Goal: Transaction & Acquisition: Purchase product/service

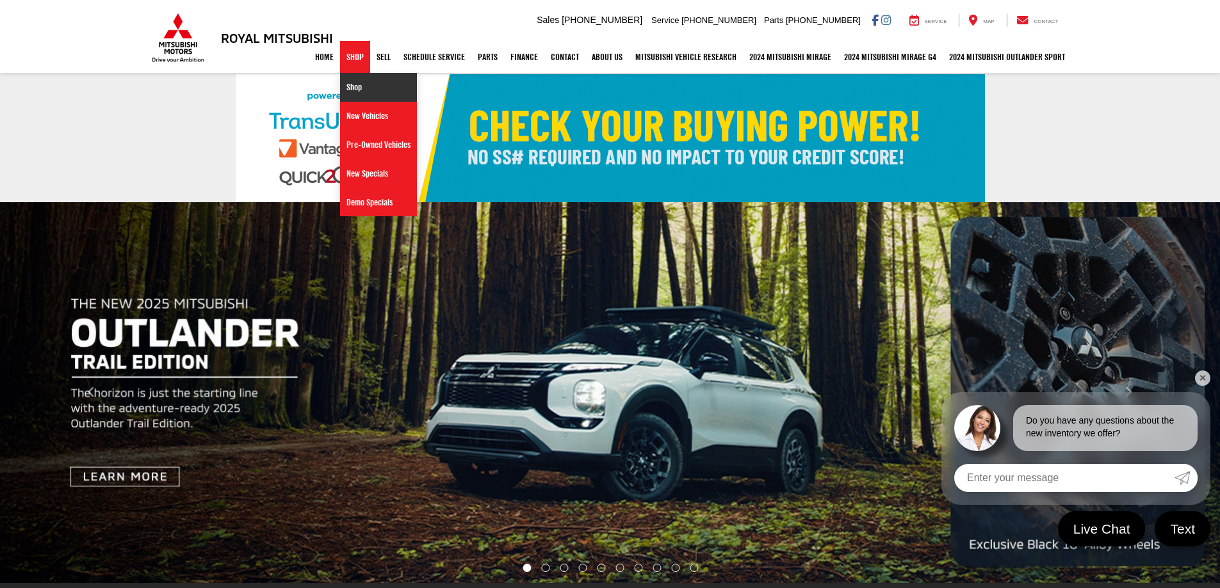
click at [340, 93] on link "Shop" at bounding box center [378, 87] width 77 height 29
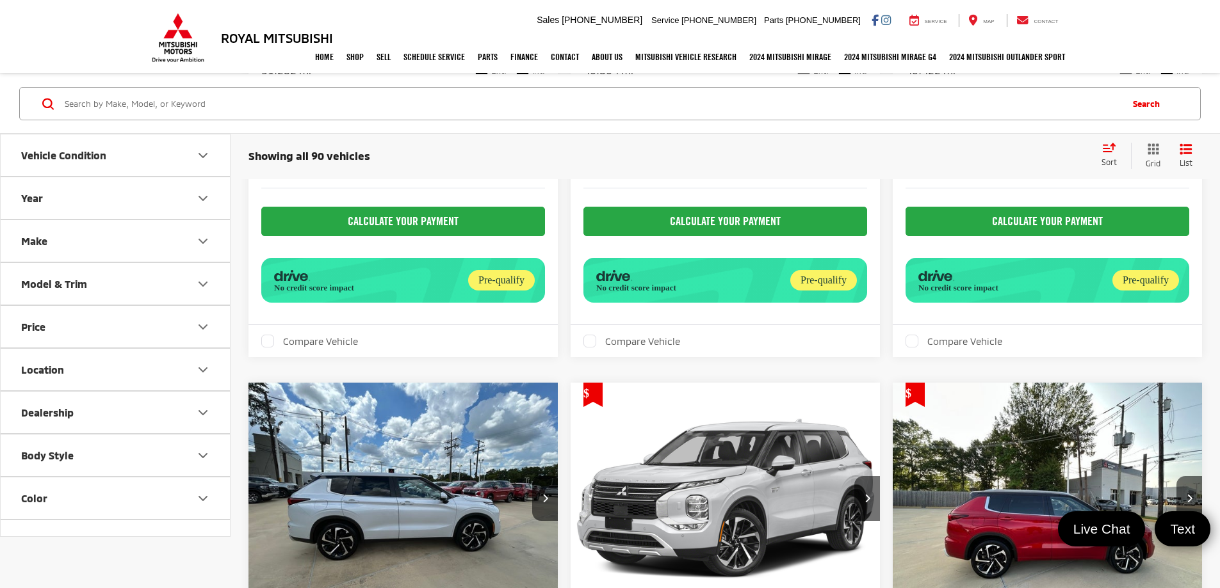
scroll to position [1729, 0]
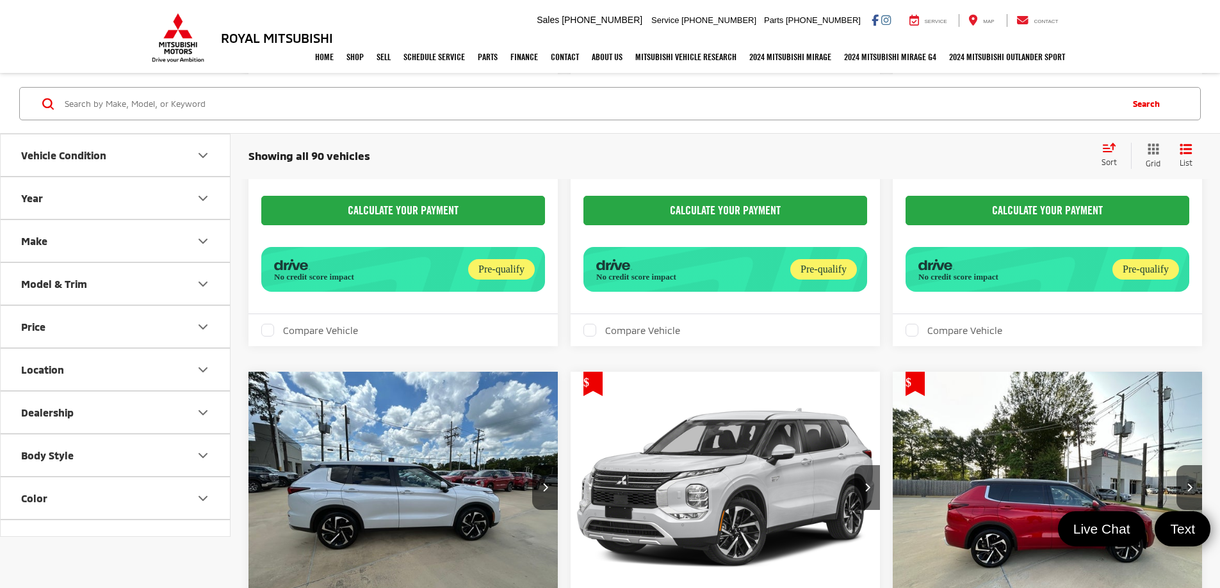
drag, startPoint x: 956, startPoint y: 400, endPoint x: 923, endPoint y: 400, distance: 33.3
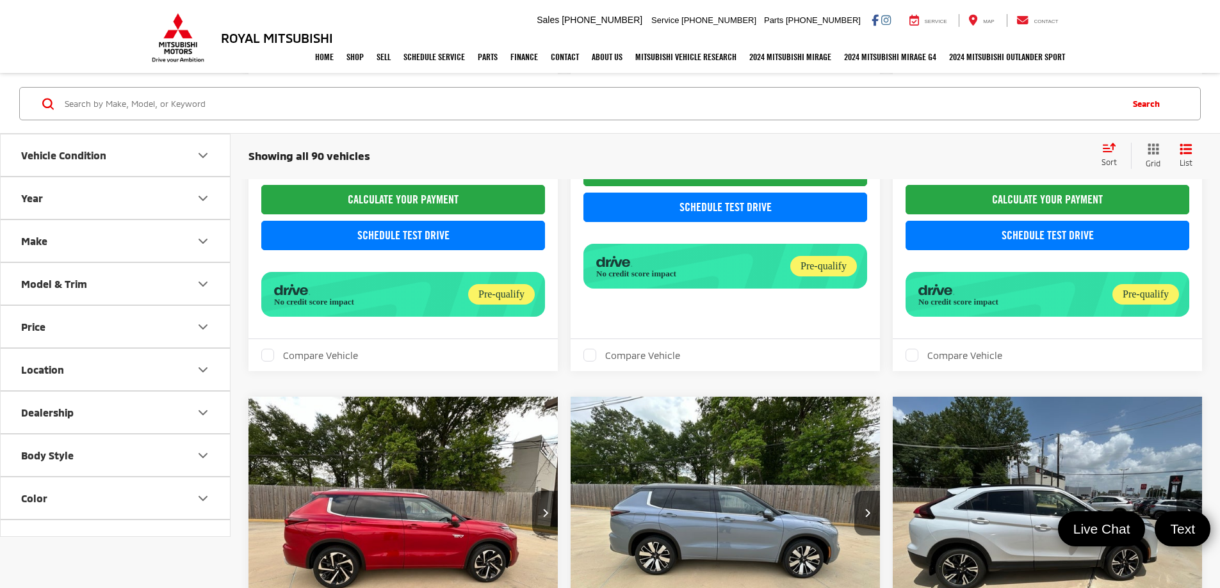
scroll to position [1929, 0]
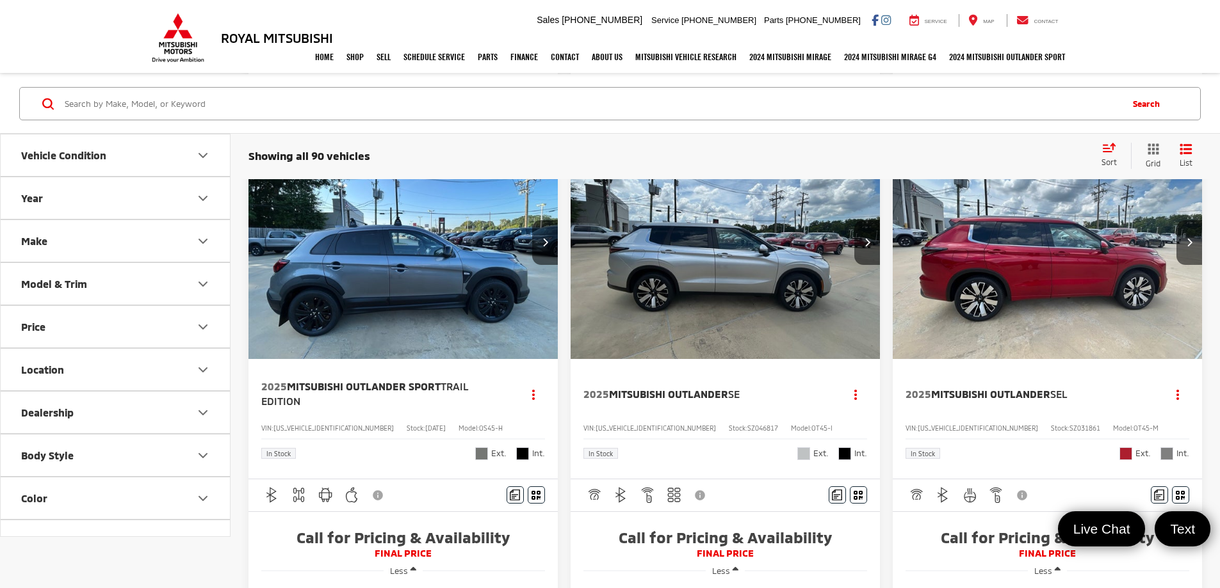
scroll to position [1481, 0]
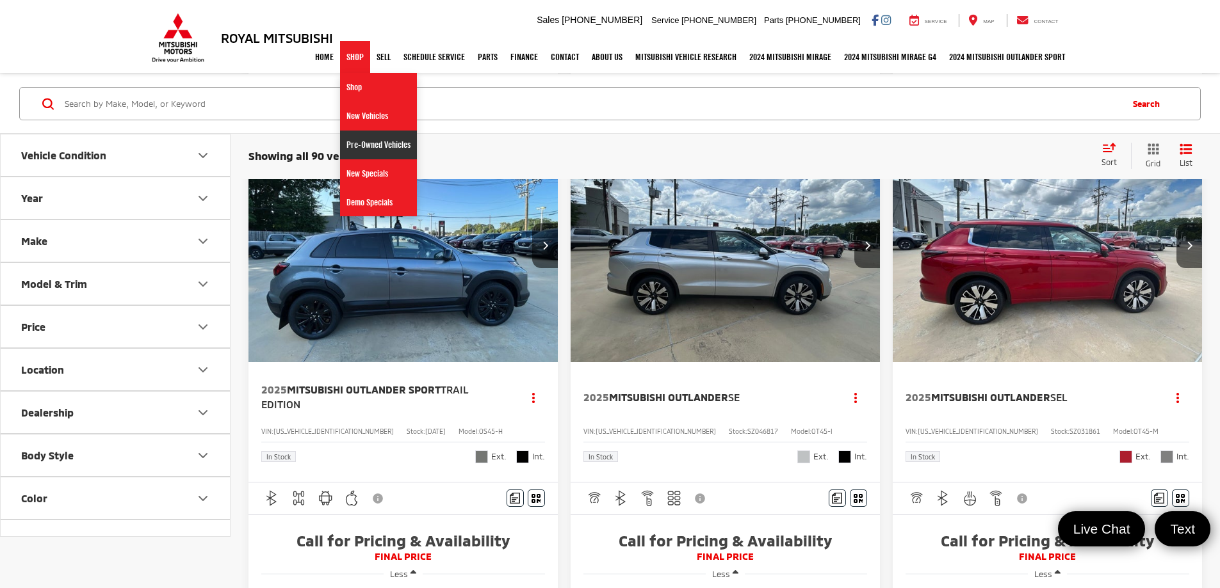
click at [349, 140] on link "Pre-Owned Vehicles" at bounding box center [378, 145] width 77 height 29
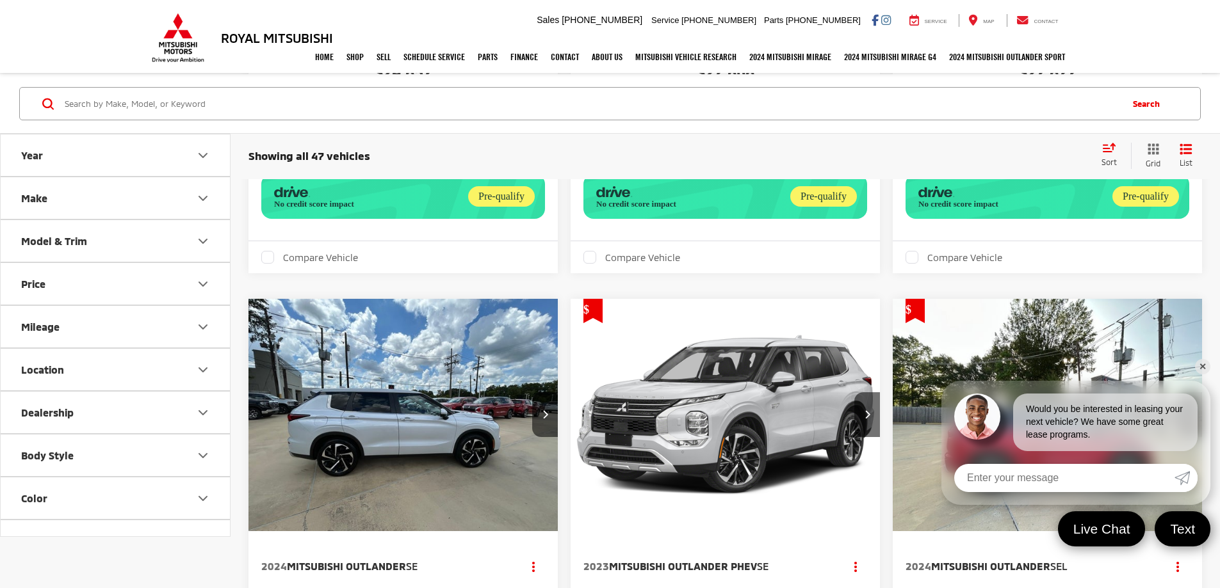
scroll to position [1857, 0]
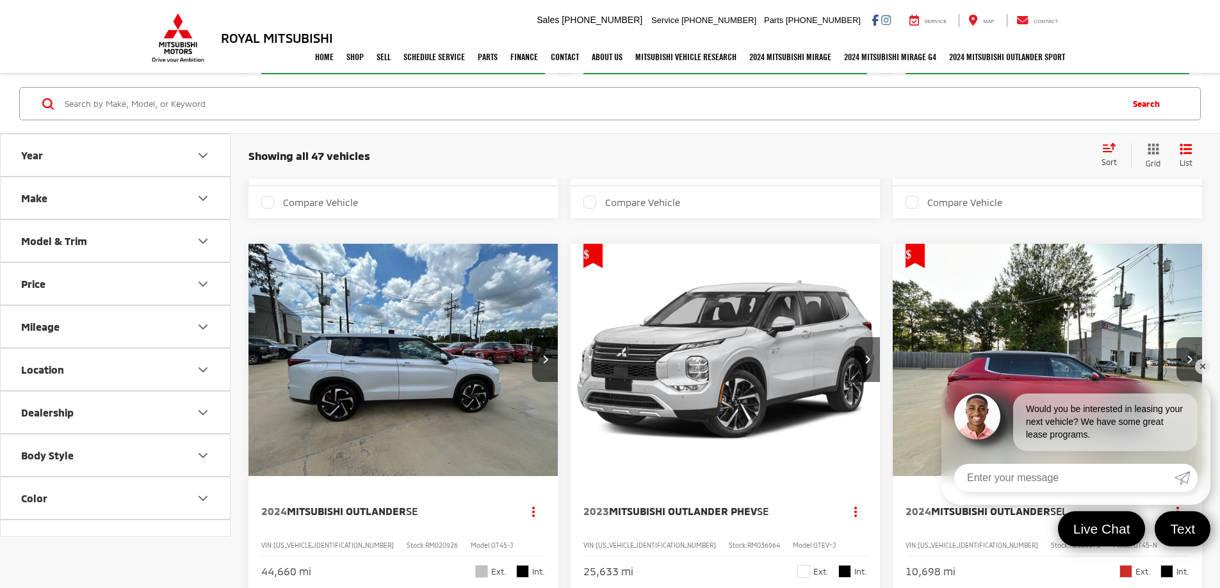
click at [1205, 368] on link "✕" at bounding box center [1202, 366] width 15 height 15
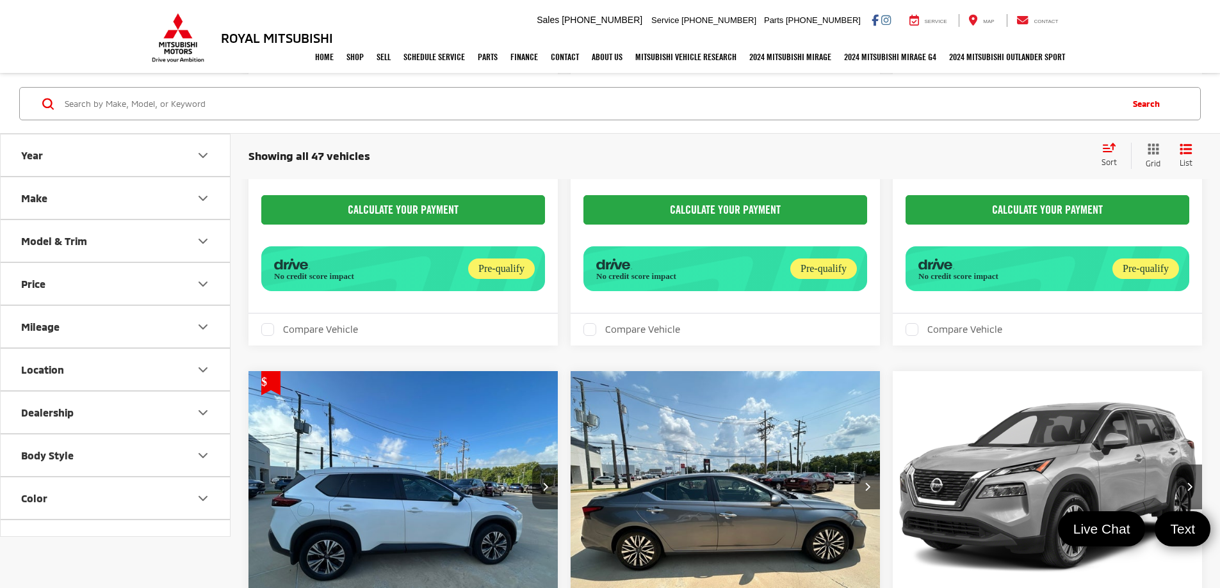
scroll to position [3649, 0]
drag, startPoint x: 1017, startPoint y: 358, endPoint x: 996, endPoint y: 358, distance: 21.1
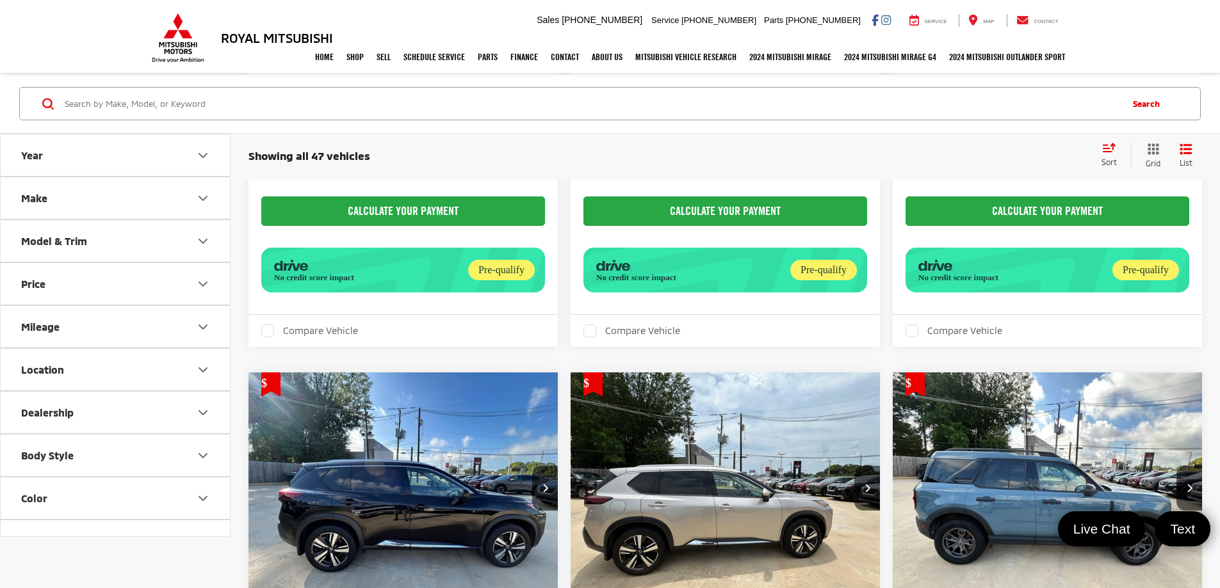
scroll to position [640, 0]
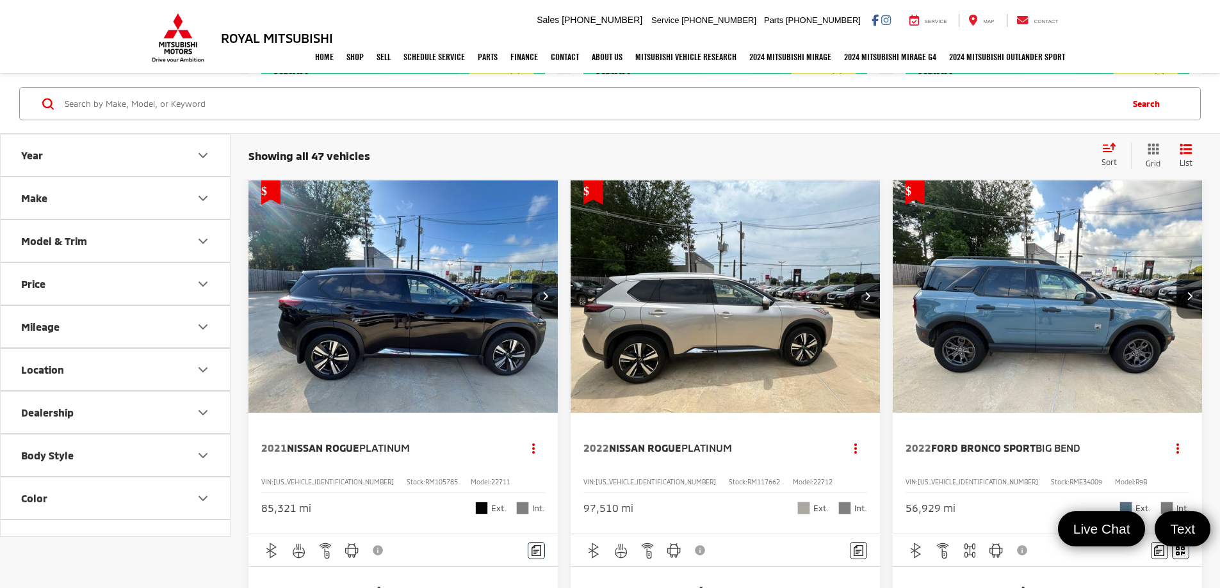
click at [931, 442] on span "Ford Bronco Sport" at bounding box center [983, 448] width 104 height 12
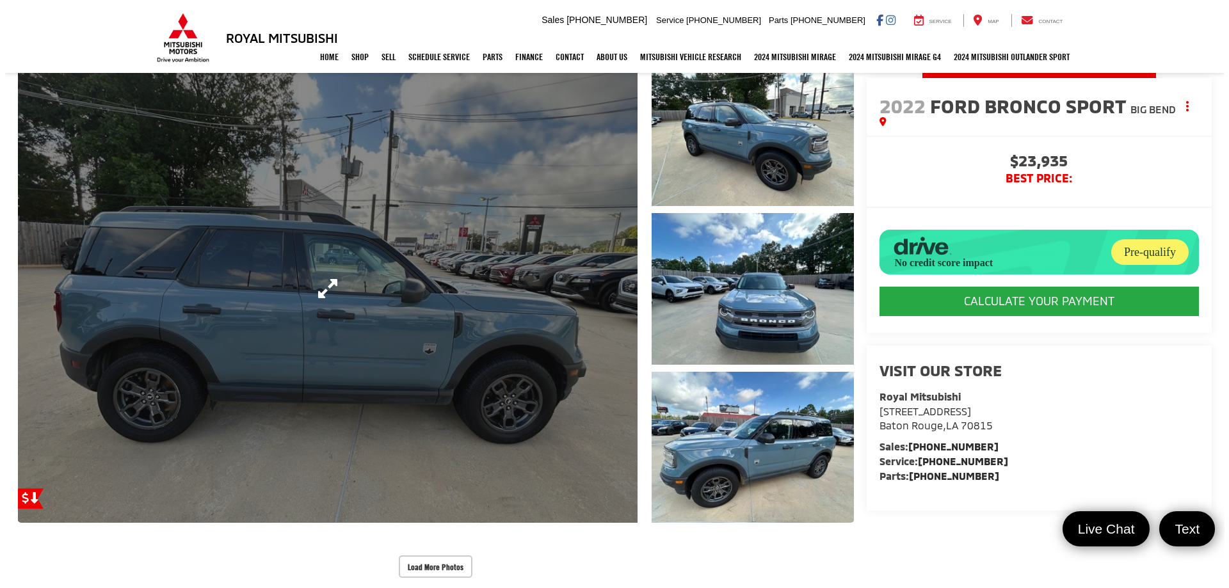
scroll to position [128, 0]
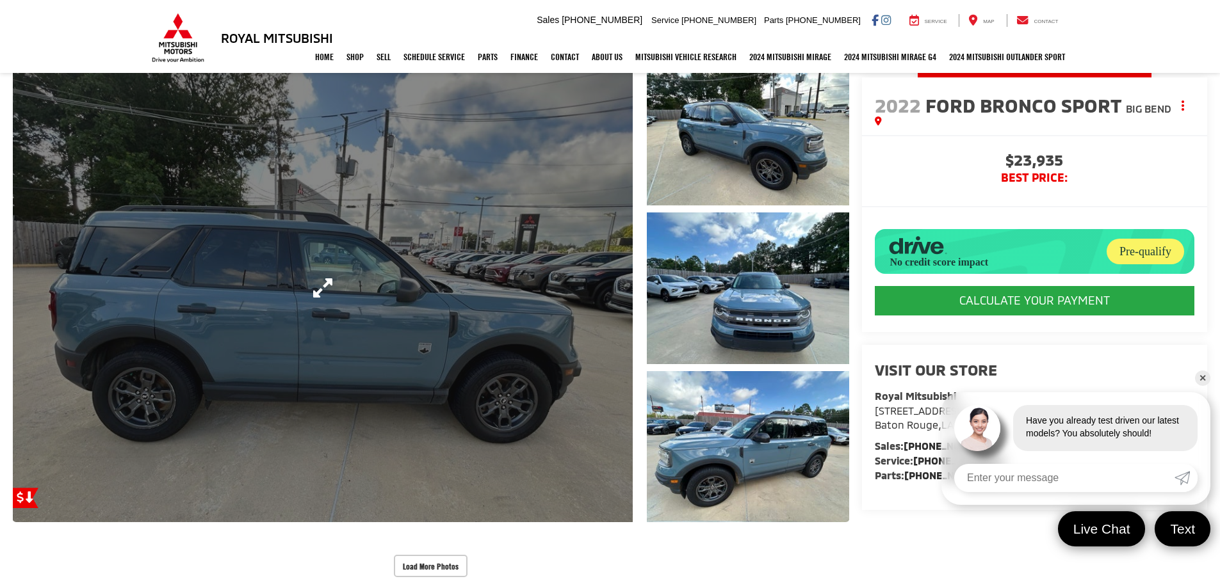
click at [597, 309] on link "Expand Photo 0" at bounding box center [323, 288] width 620 height 469
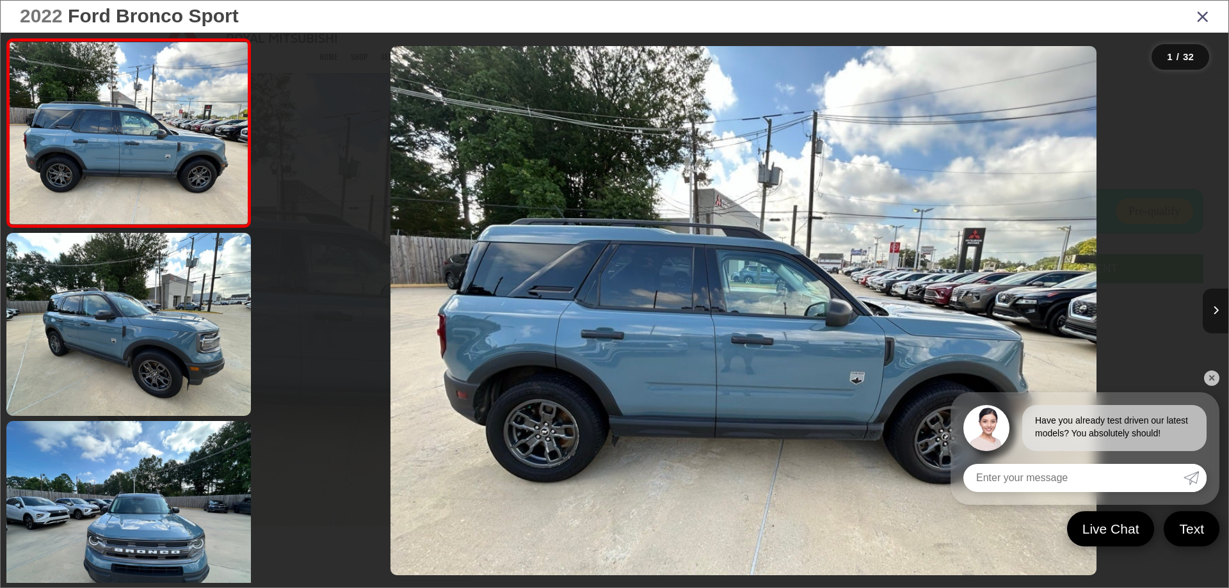
click at [1216, 302] on button "Next image" at bounding box center [1216, 311] width 26 height 45
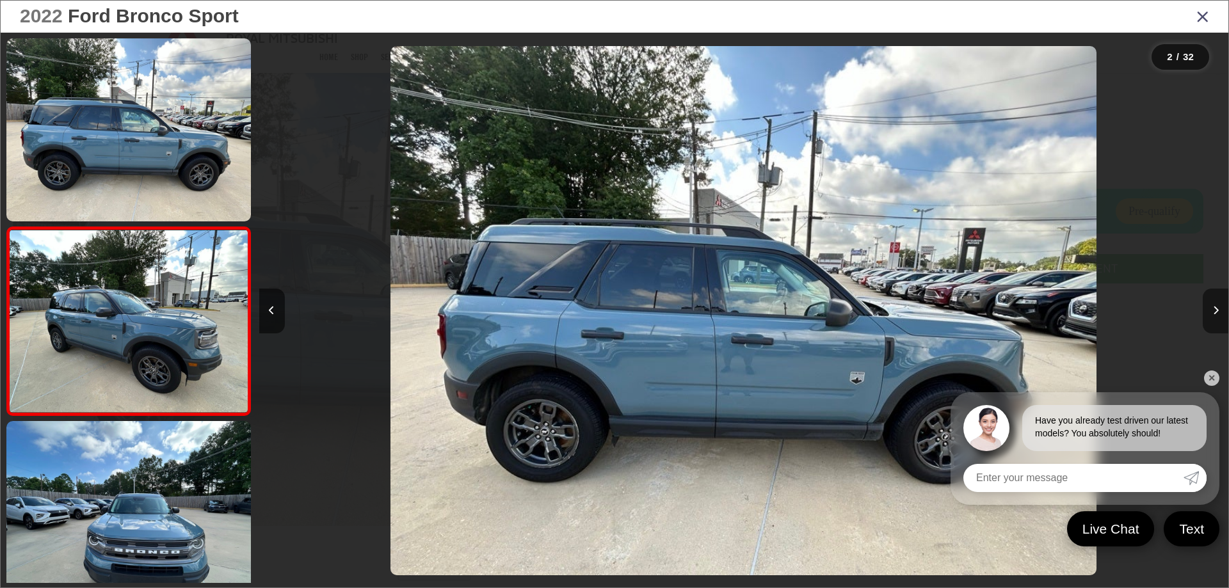
scroll to position [48, 0]
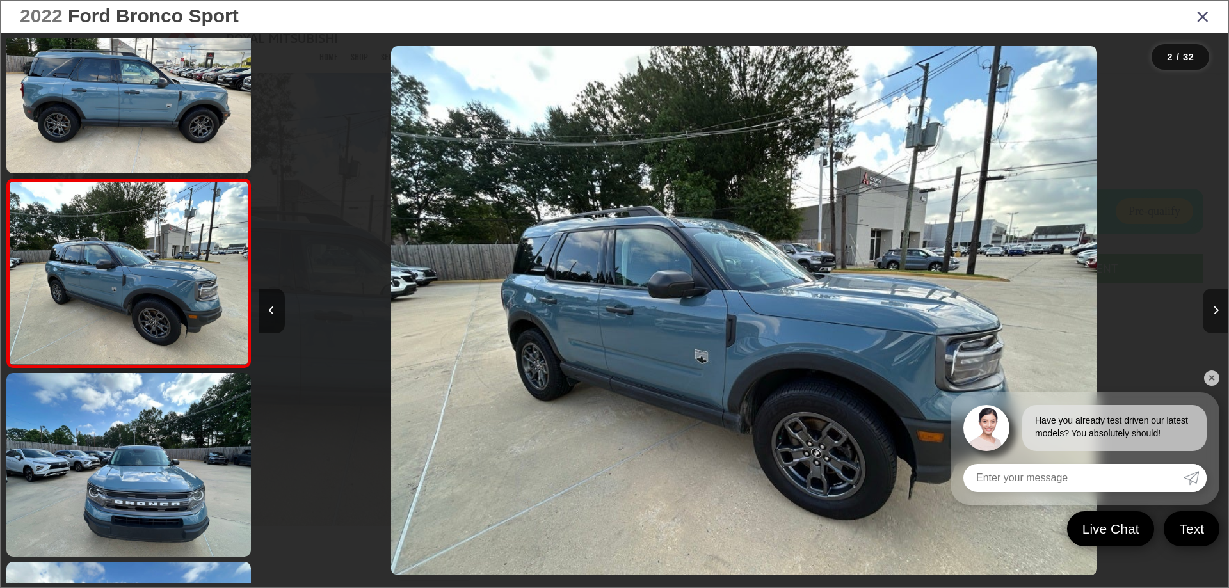
click at [1216, 302] on button "Next image" at bounding box center [1216, 311] width 26 height 45
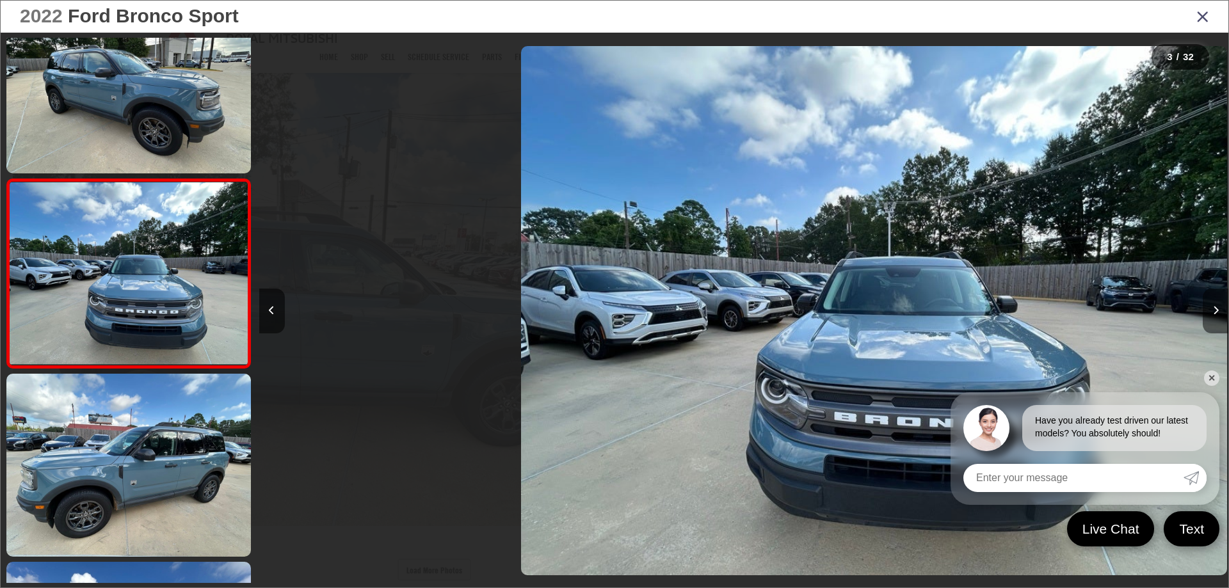
scroll to position [0, 1939]
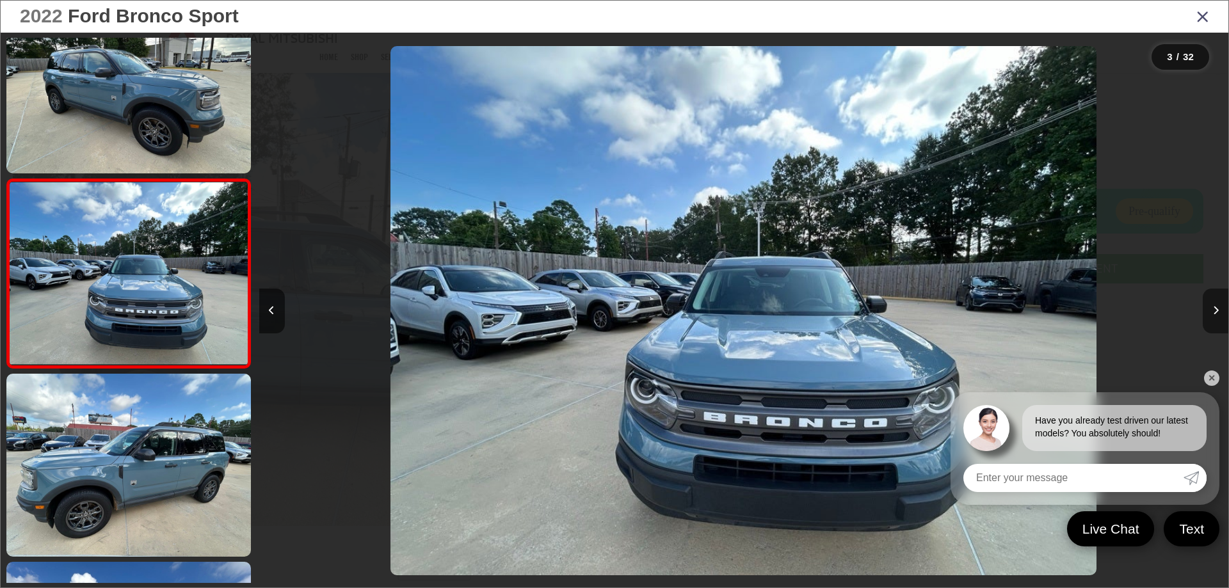
click at [1216, 302] on button "Next image" at bounding box center [1216, 311] width 26 height 45
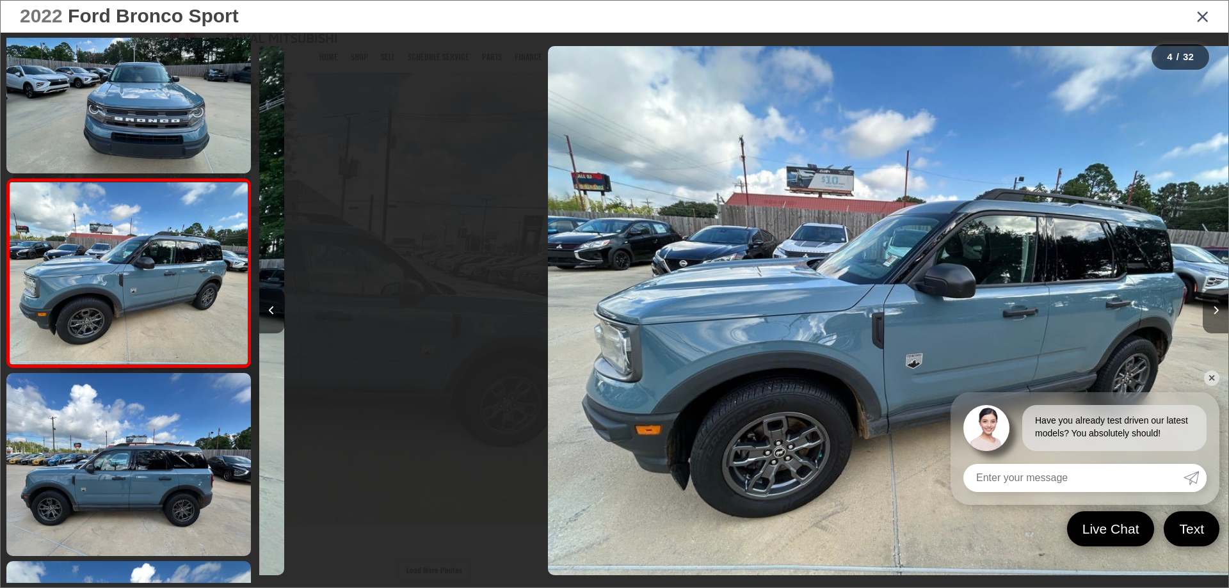
scroll to position [0, 2909]
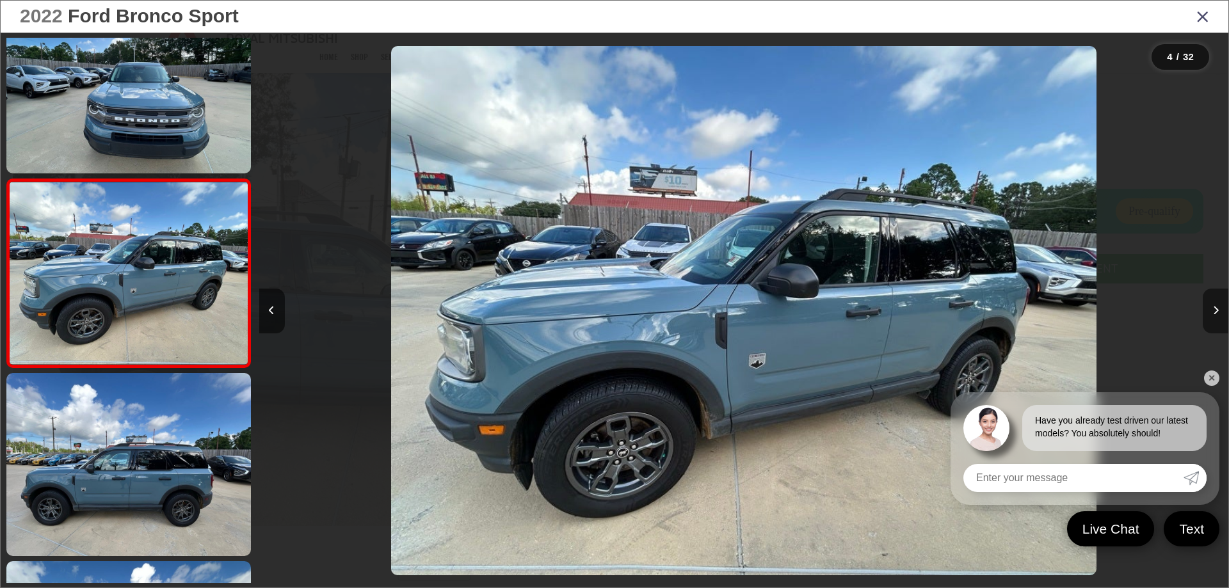
click at [1216, 302] on button "Next image" at bounding box center [1216, 311] width 26 height 45
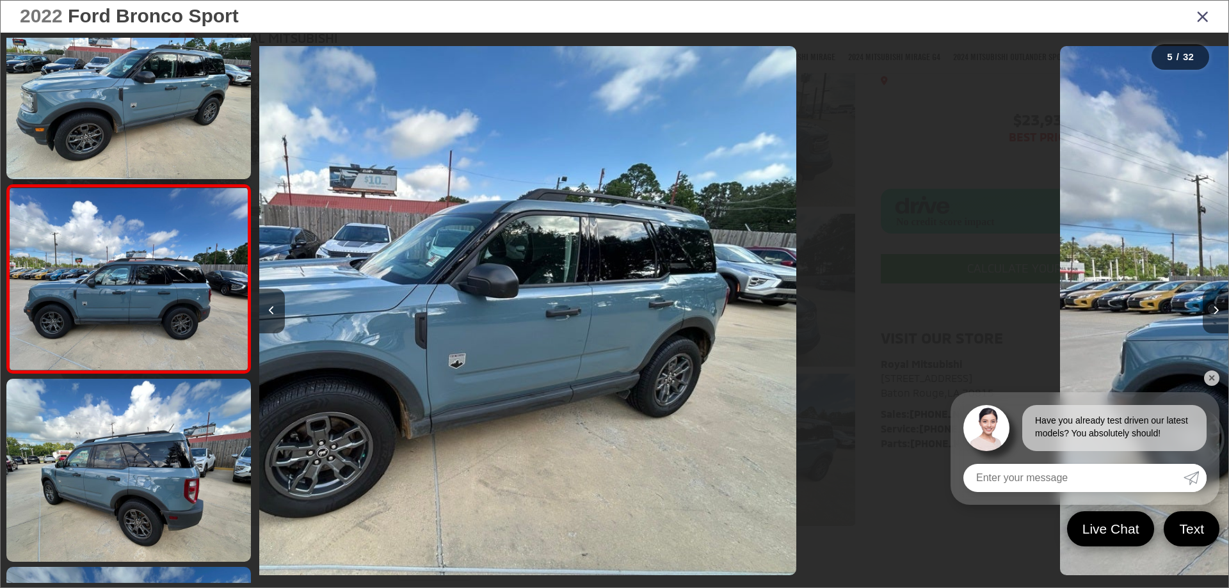
scroll to position [613, 0]
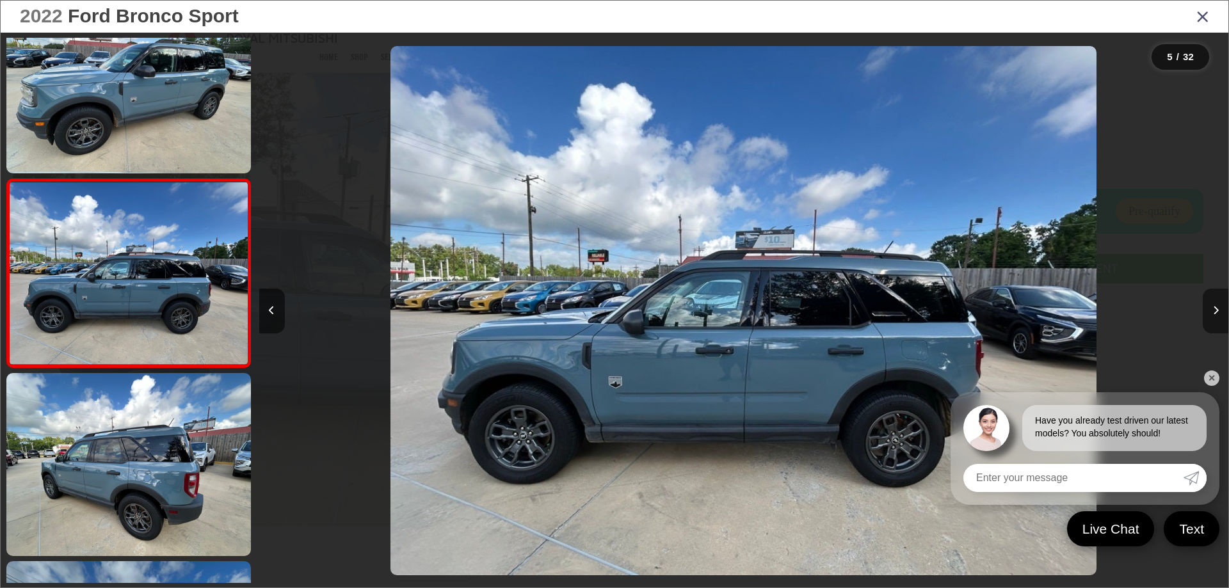
click at [1216, 302] on button "Next image" at bounding box center [1216, 311] width 26 height 45
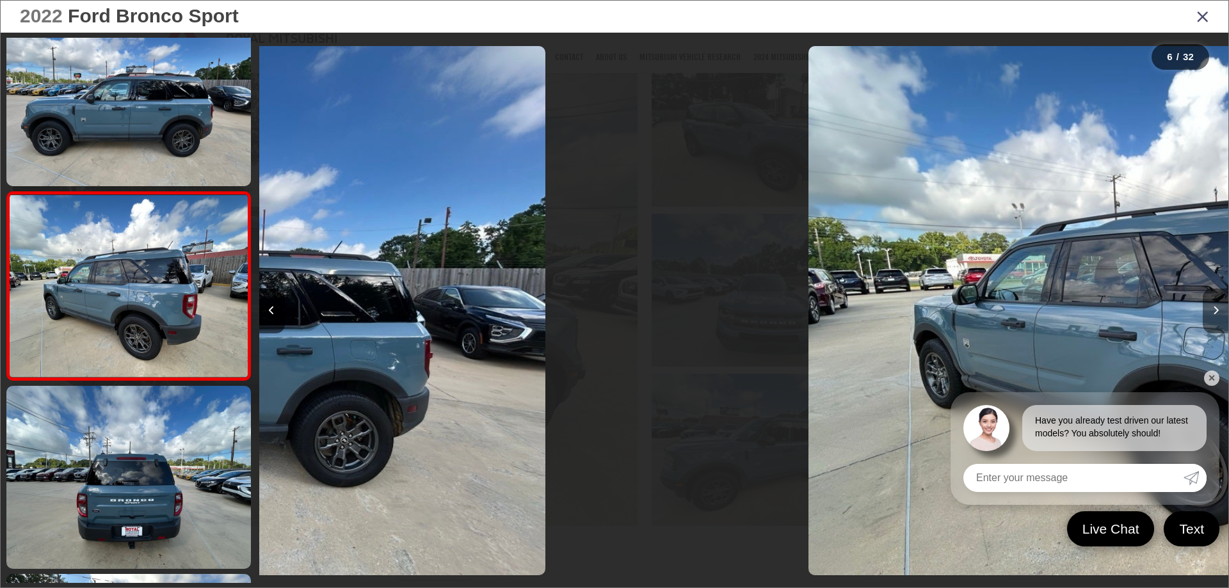
scroll to position [802, 0]
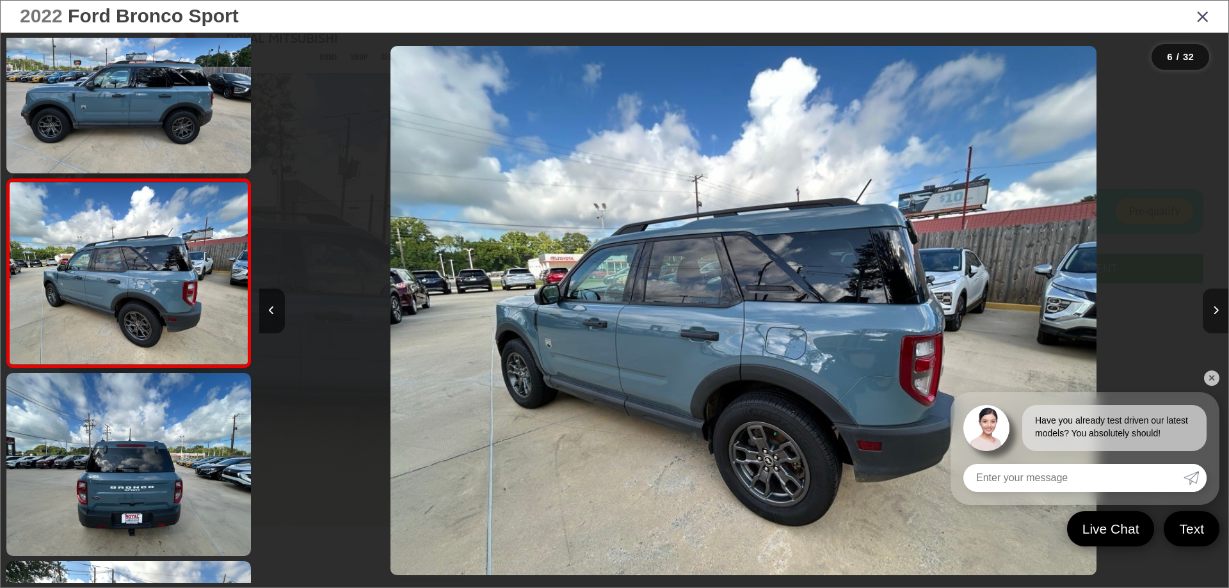
click at [1216, 302] on button "Next image" at bounding box center [1216, 311] width 26 height 45
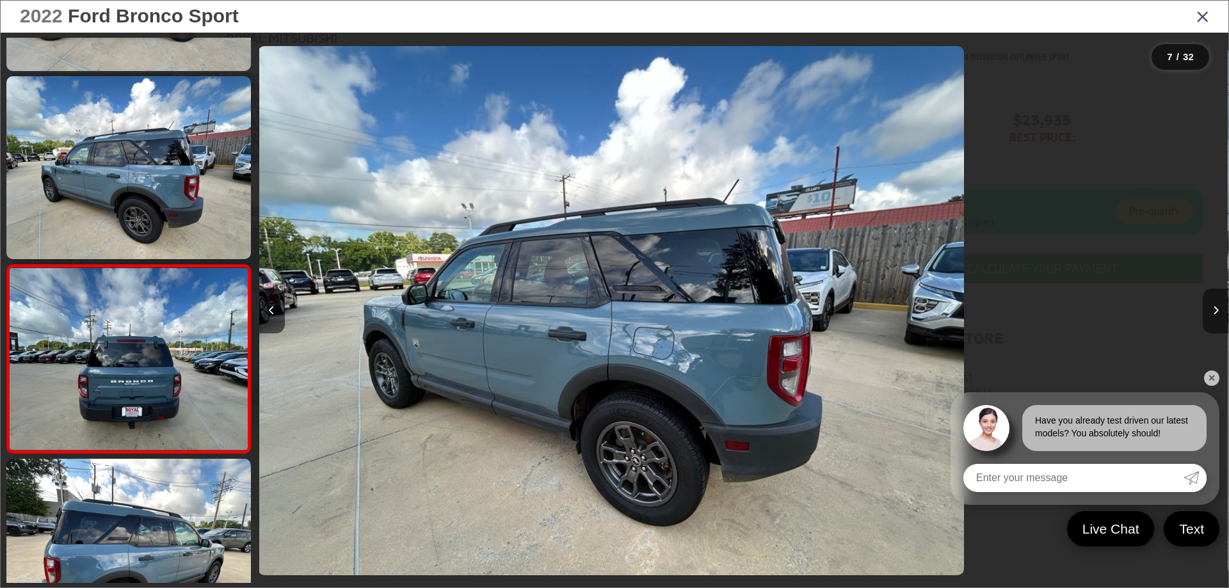
scroll to position [990, 0]
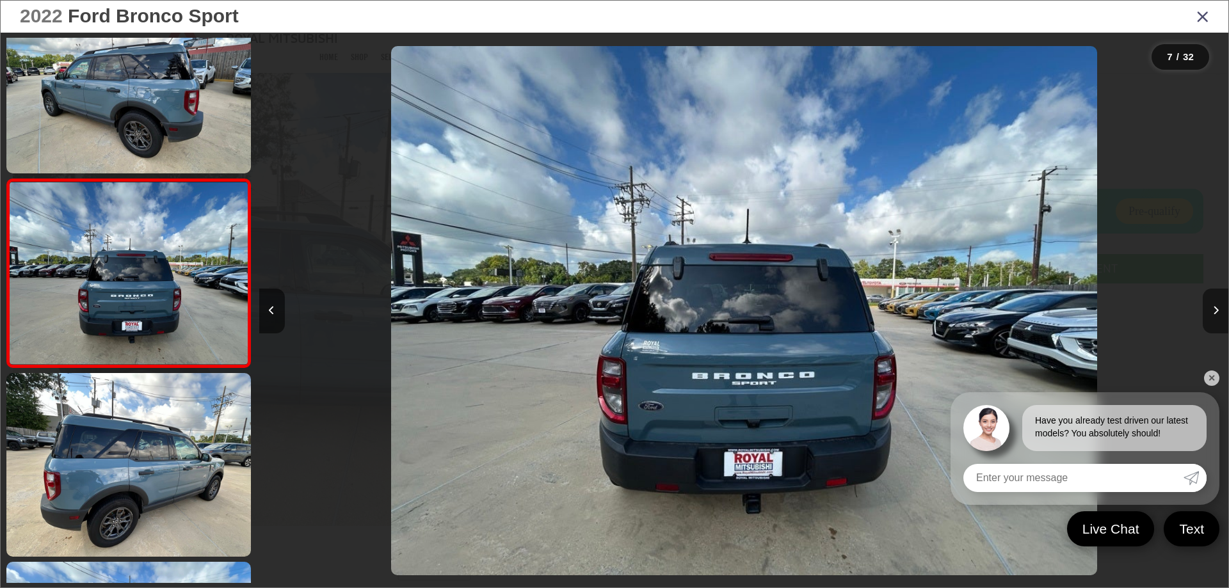
click at [1216, 302] on button "Next image" at bounding box center [1216, 311] width 26 height 45
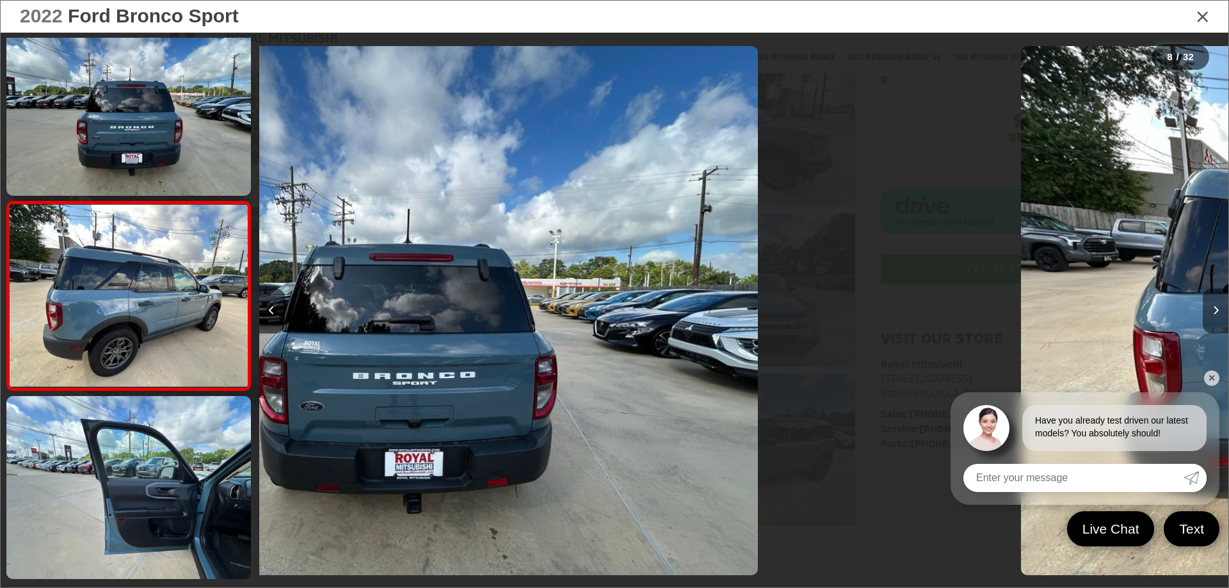
scroll to position [1178, 0]
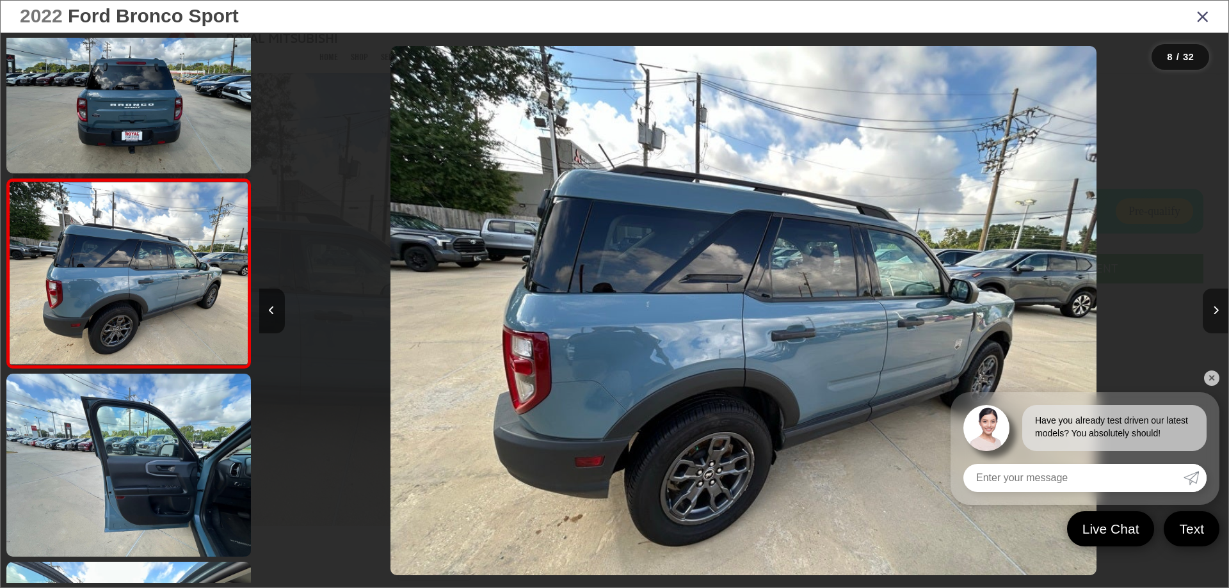
click at [1216, 302] on button "Next image" at bounding box center [1216, 311] width 26 height 45
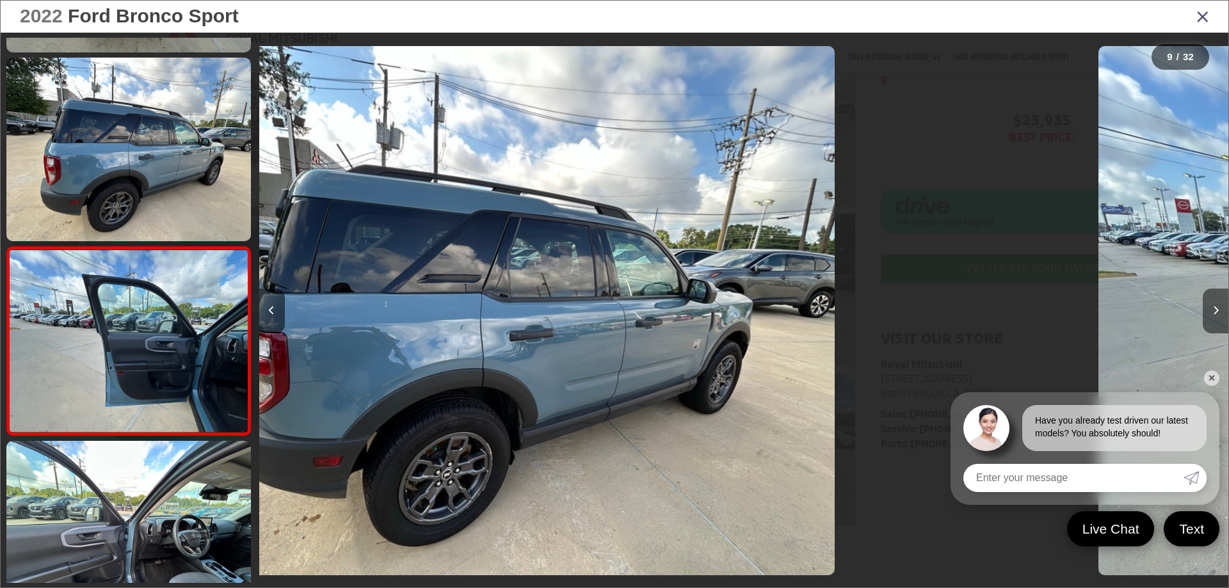
scroll to position [1367, 0]
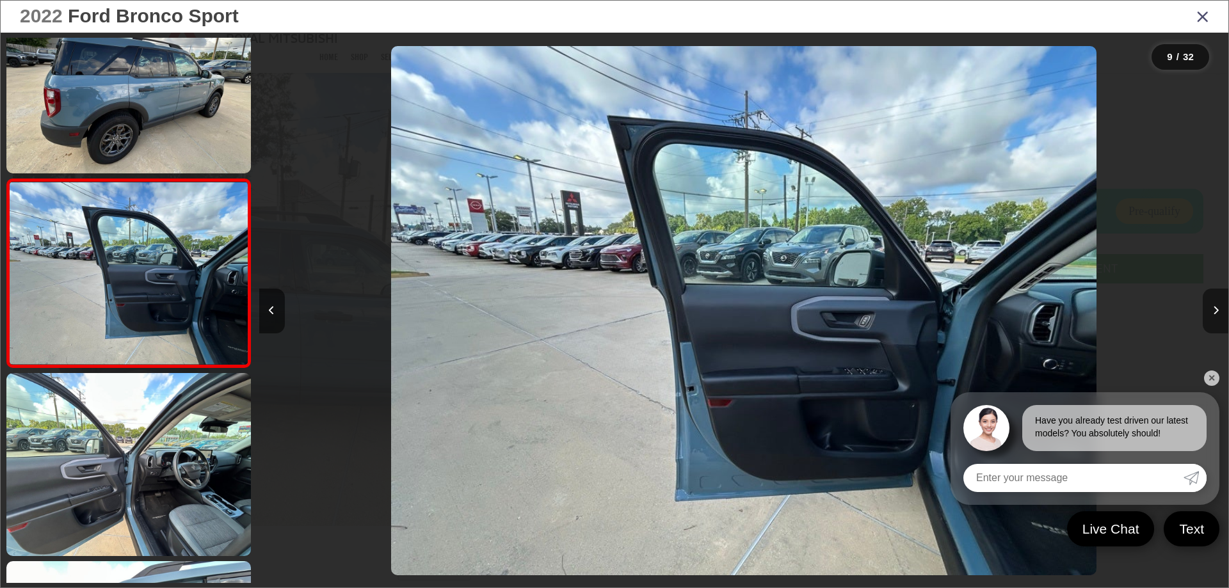
click at [1216, 302] on button "Next image" at bounding box center [1216, 311] width 26 height 45
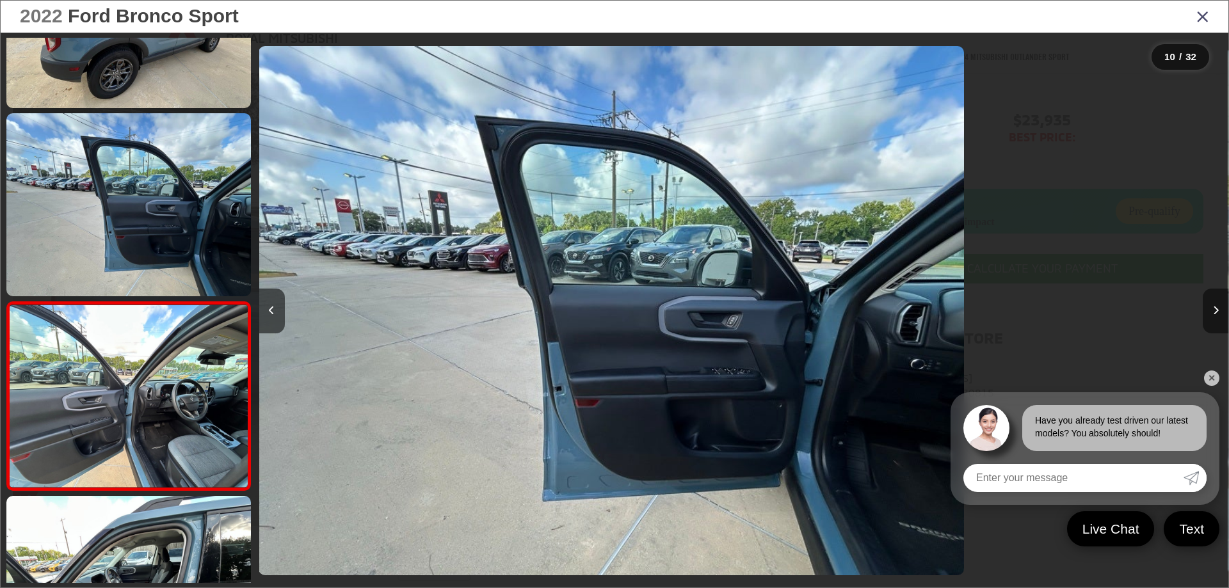
scroll to position [0, 0]
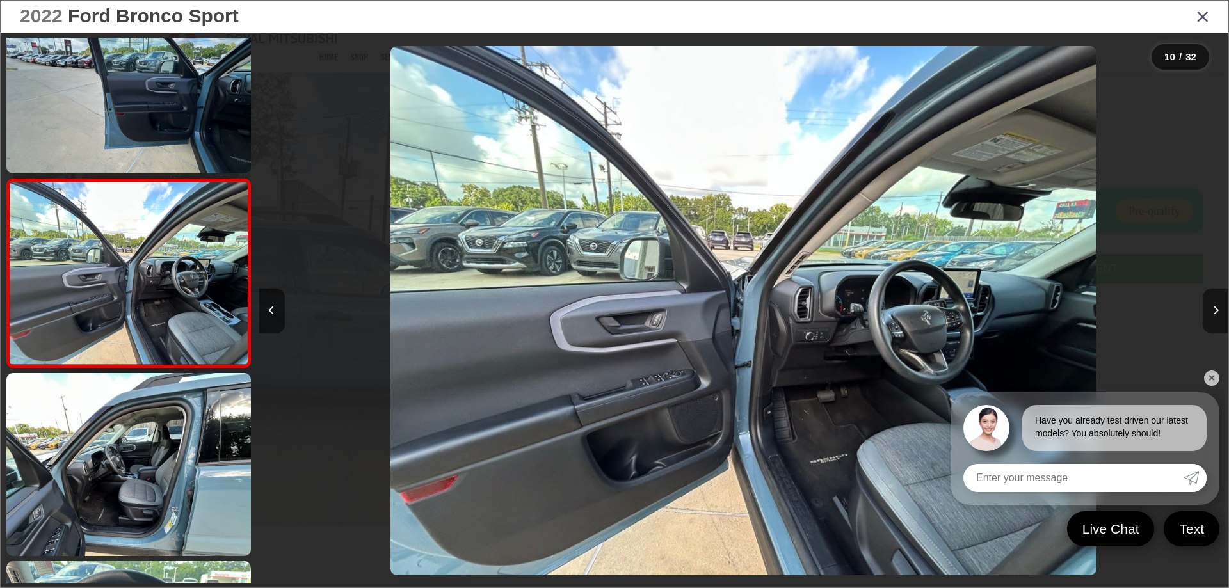
click at [1216, 302] on button "Next image" at bounding box center [1216, 311] width 26 height 45
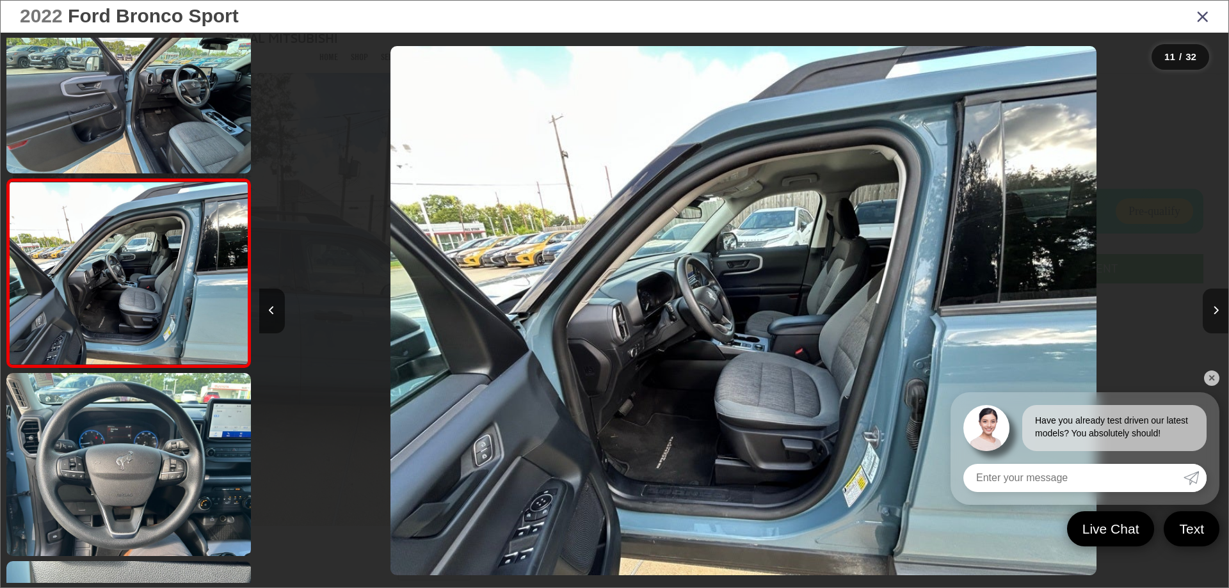
click at [1216, 302] on button "Next image" at bounding box center [1216, 311] width 26 height 45
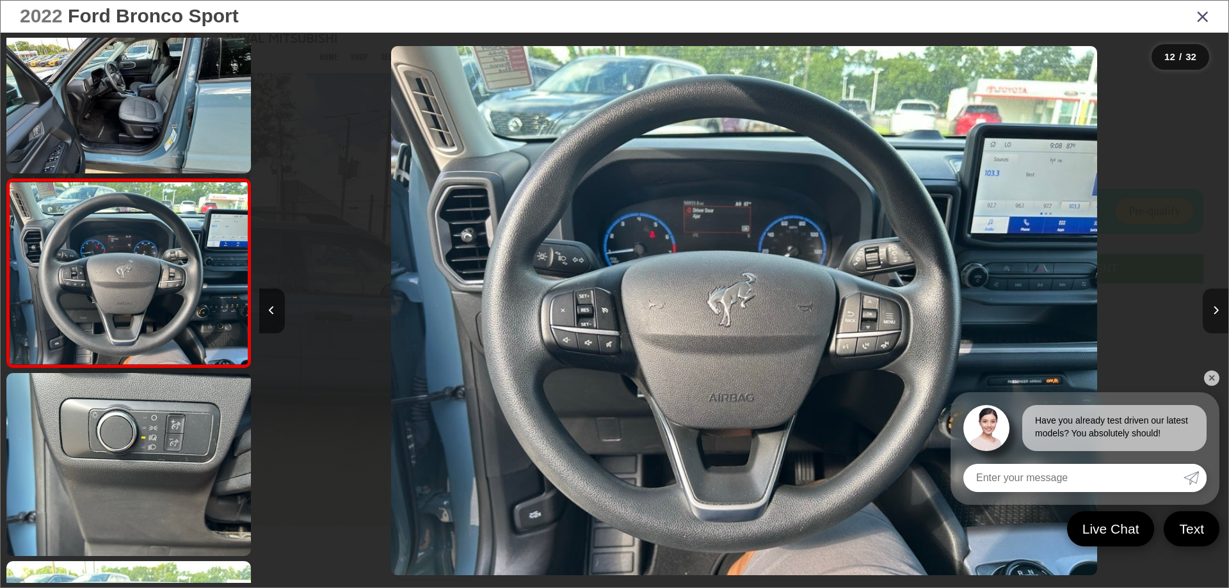
click at [1216, 302] on button "Next image" at bounding box center [1216, 311] width 26 height 45
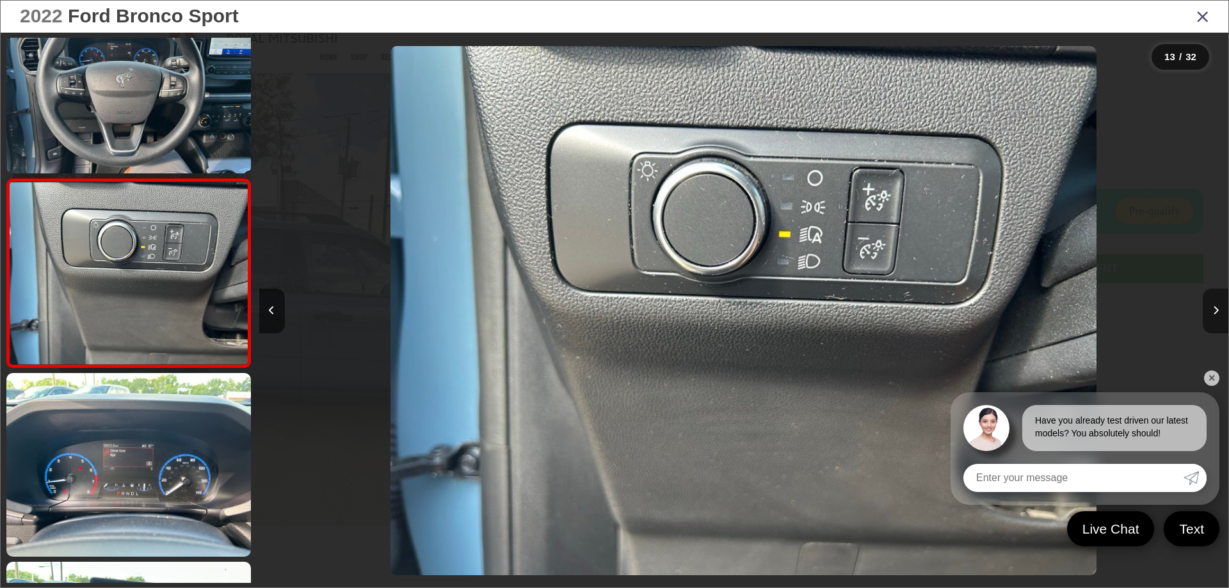
click at [1216, 302] on button "Next image" at bounding box center [1216, 311] width 26 height 45
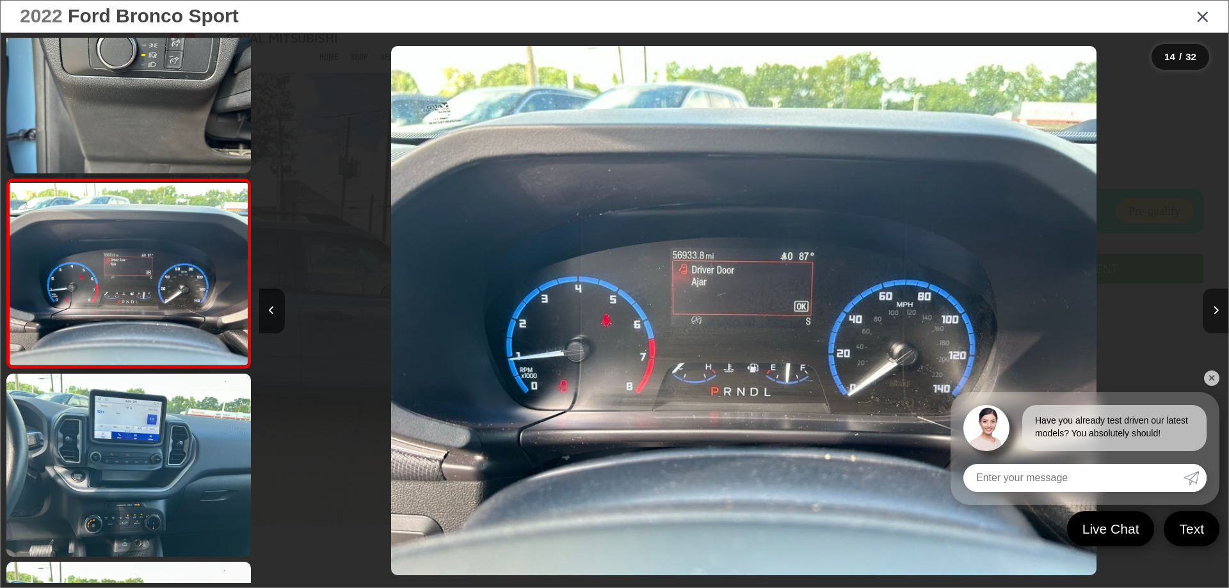
click at [1216, 302] on button "Next image" at bounding box center [1216, 311] width 26 height 45
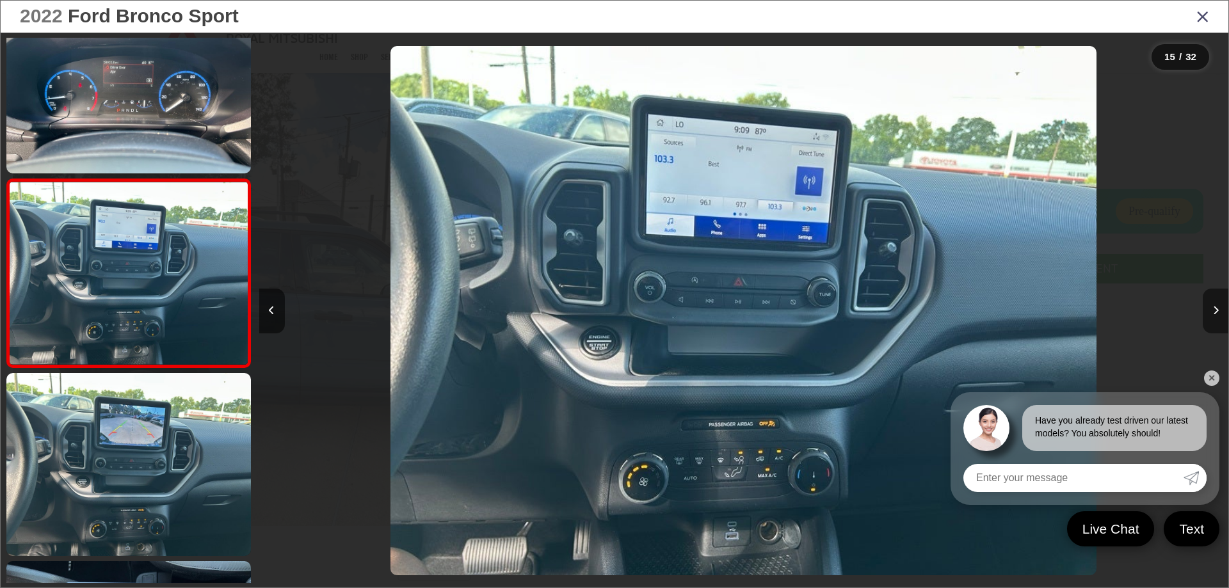
click at [1216, 302] on button "Next image" at bounding box center [1216, 311] width 26 height 45
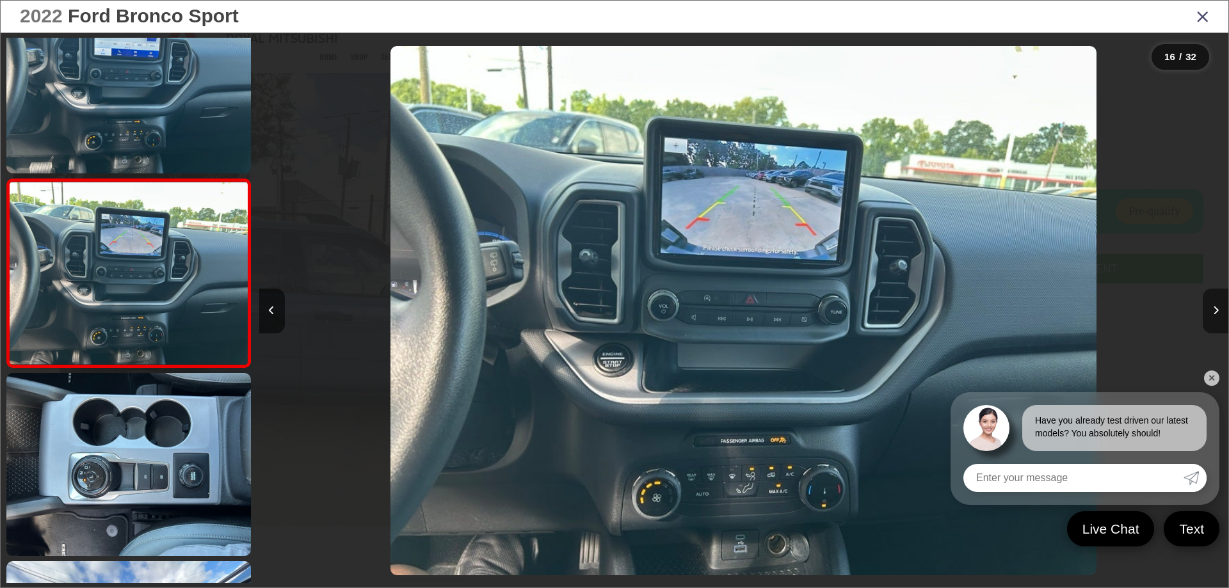
click at [1216, 302] on button "Next image" at bounding box center [1216, 311] width 26 height 45
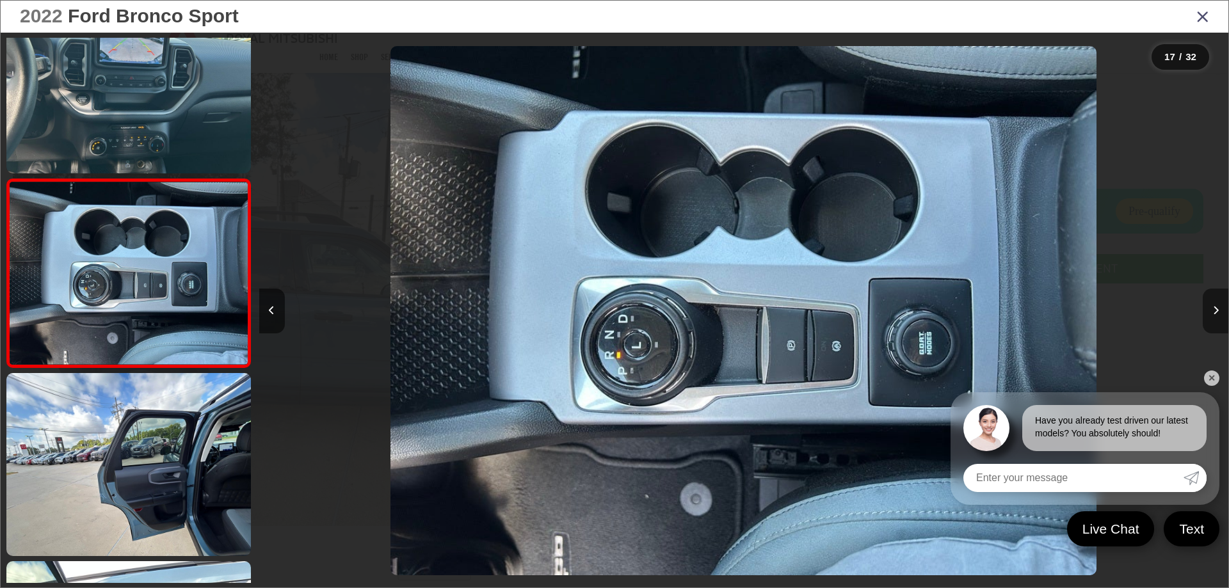
click at [1216, 302] on button "Next image" at bounding box center [1216, 311] width 26 height 45
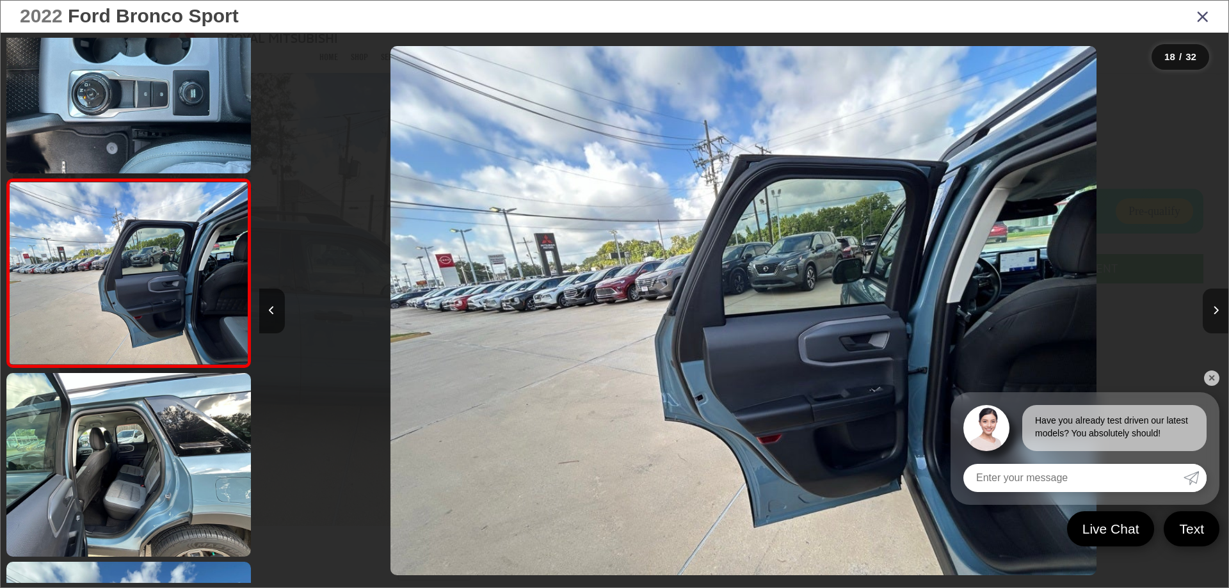
click at [1216, 302] on button "Next image" at bounding box center [1216, 311] width 26 height 45
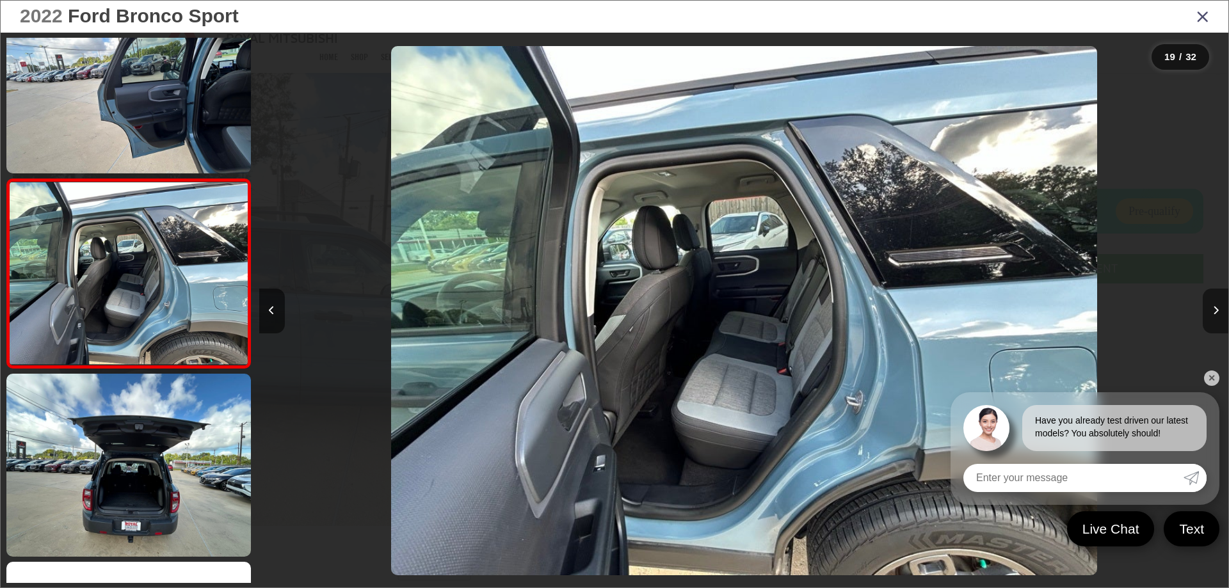
click at [1216, 302] on button "Next image" at bounding box center [1216, 311] width 26 height 45
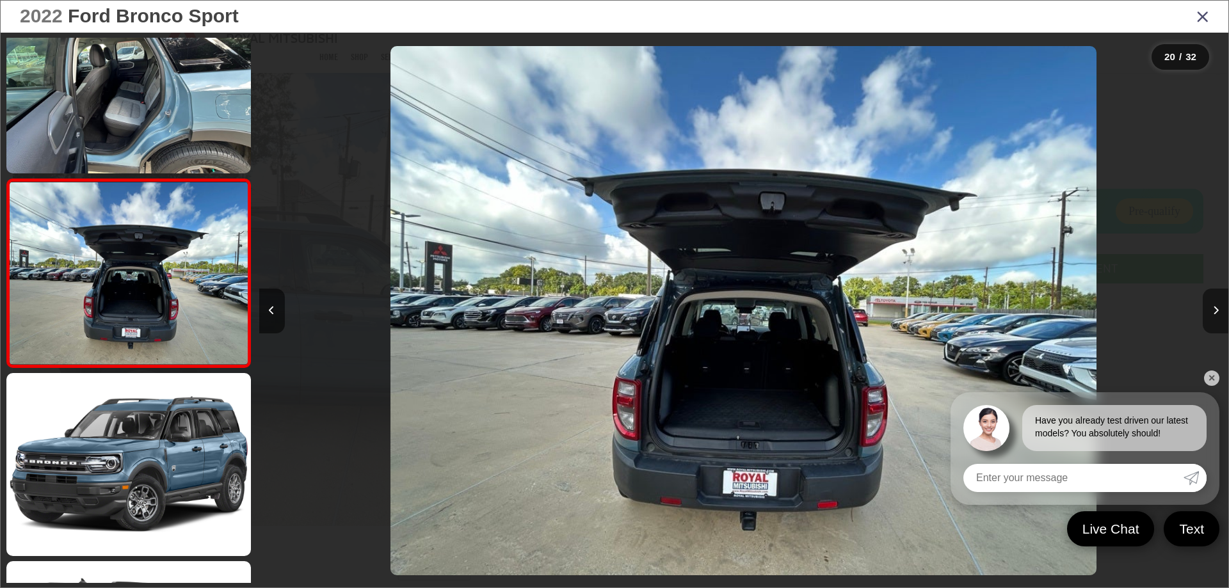
click at [1216, 302] on button "Next image" at bounding box center [1216, 311] width 26 height 45
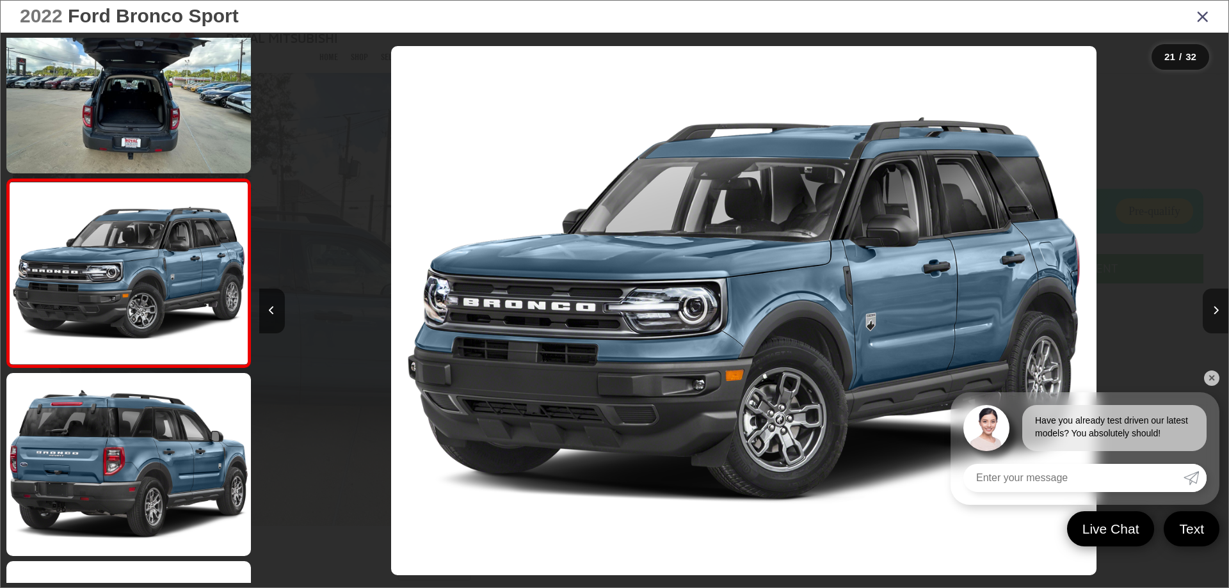
click at [1216, 302] on button "Next image" at bounding box center [1216, 311] width 26 height 45
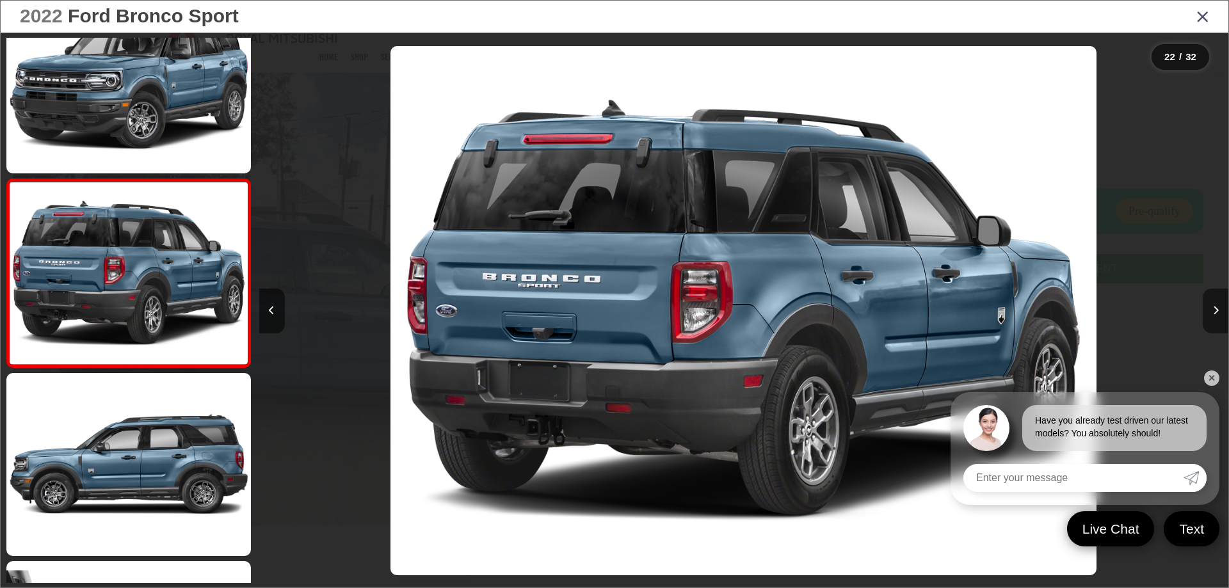
click at [1216, 302] on button "Next image" at bounding box center [1216, 311] width 26 height 45
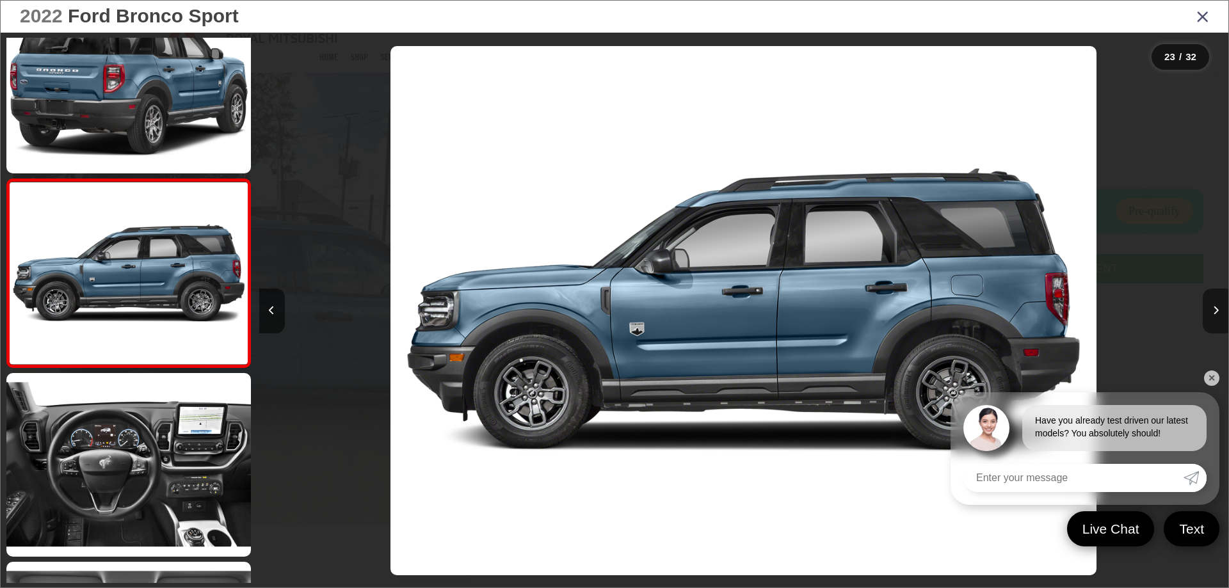
click at [1216, 302] on button "Next image" at bounding box center [1216, 311] width 26 height 45
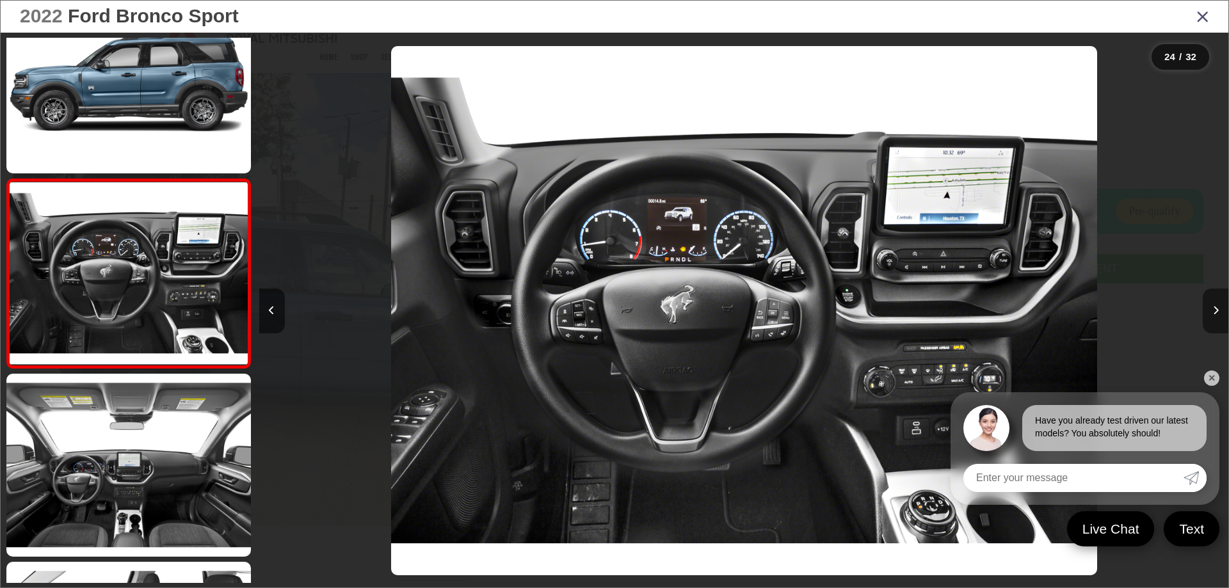
click at [1216, 302] on button "Next image" at bounding box center [1216, 311] width 26 height 45
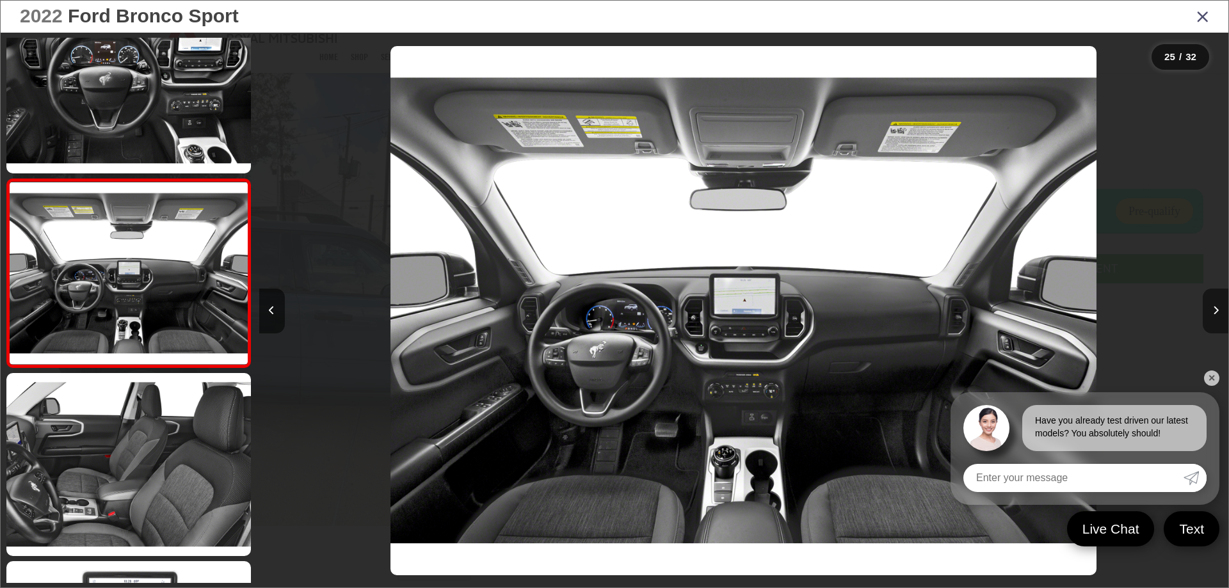
click at [1216, 302] on button "Next image" at bounding box center [1216, 311] width 26 height 45
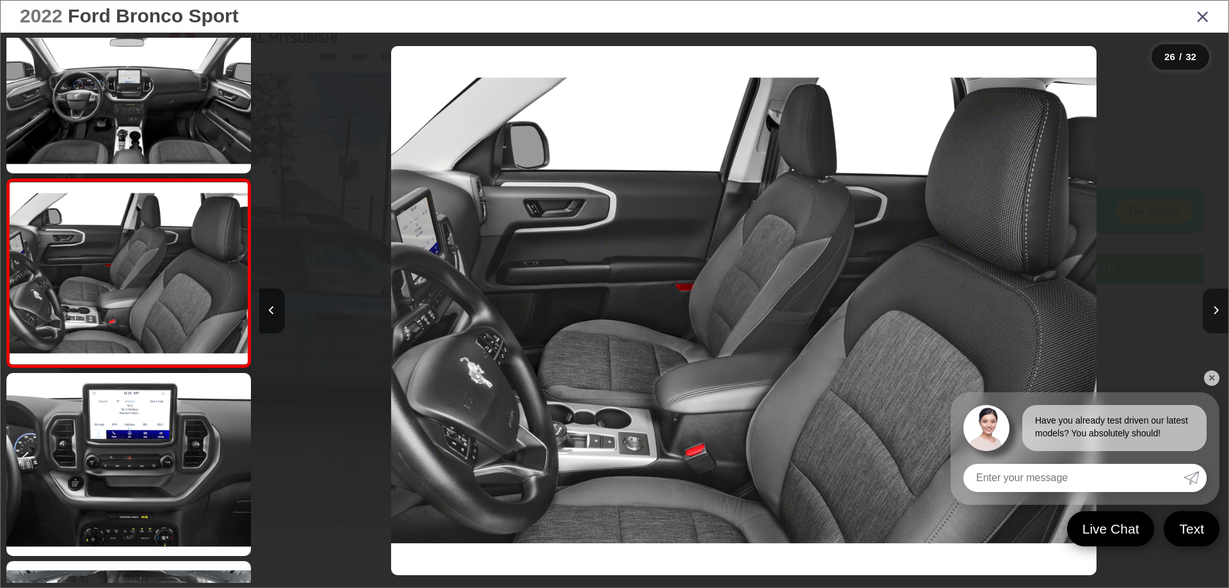
click at [1216, 302] on button "Next image" at bounding box center [1216, 311] width 26 height 45
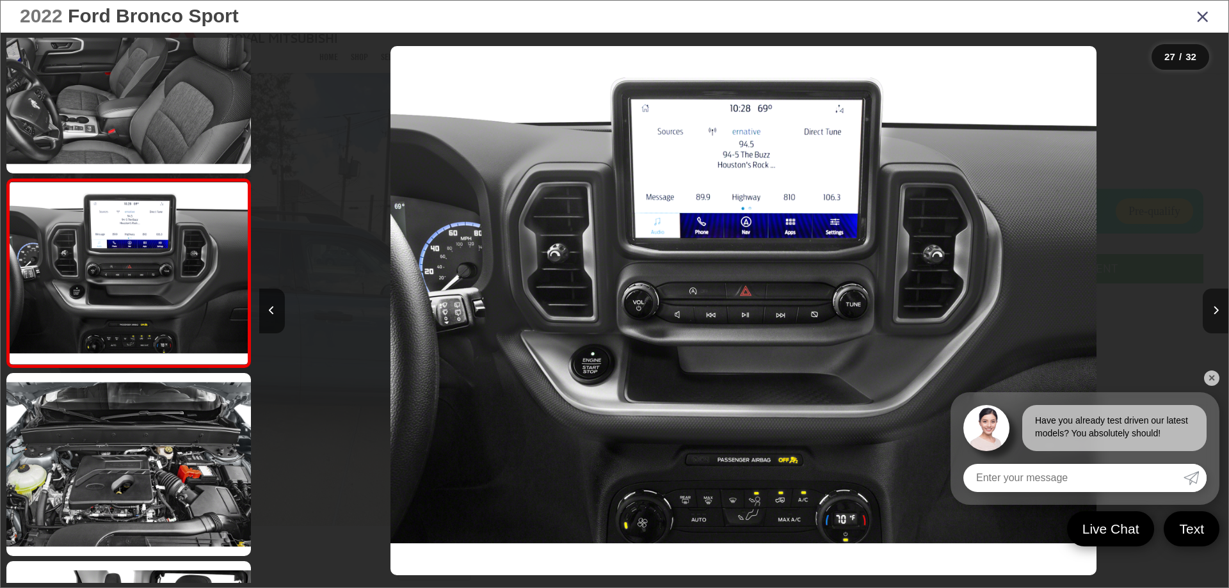
click at [1216, 302] on button "Next image" at bounding box center [1216, 311] width 26 height 45
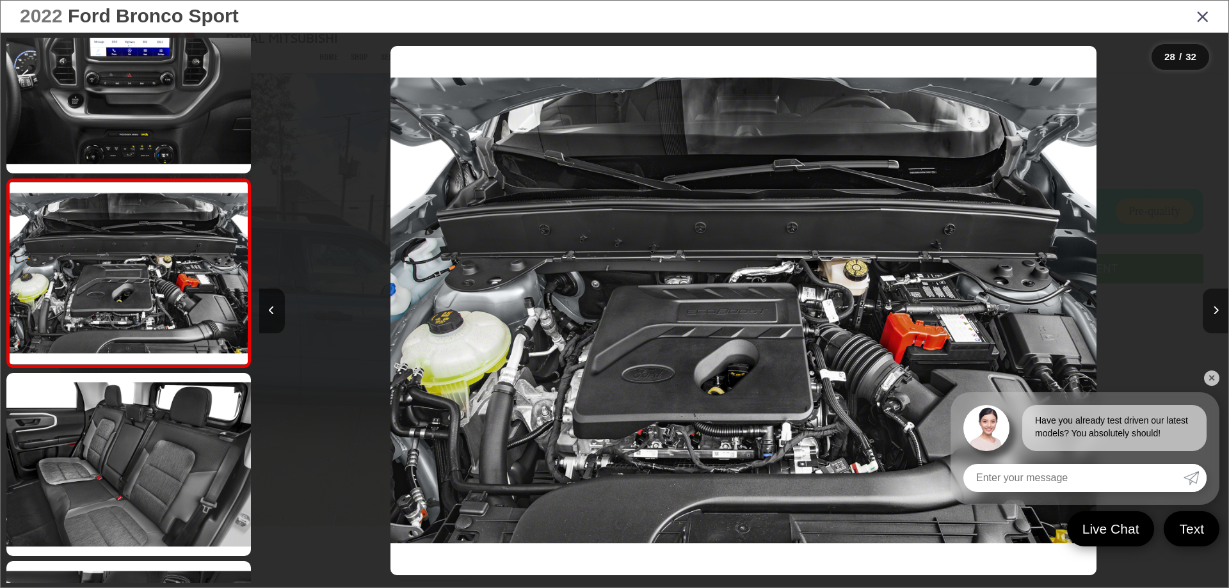
click at [1216, 302] on button "Next image" at bounding box center [1216, 311] width 26 height 45
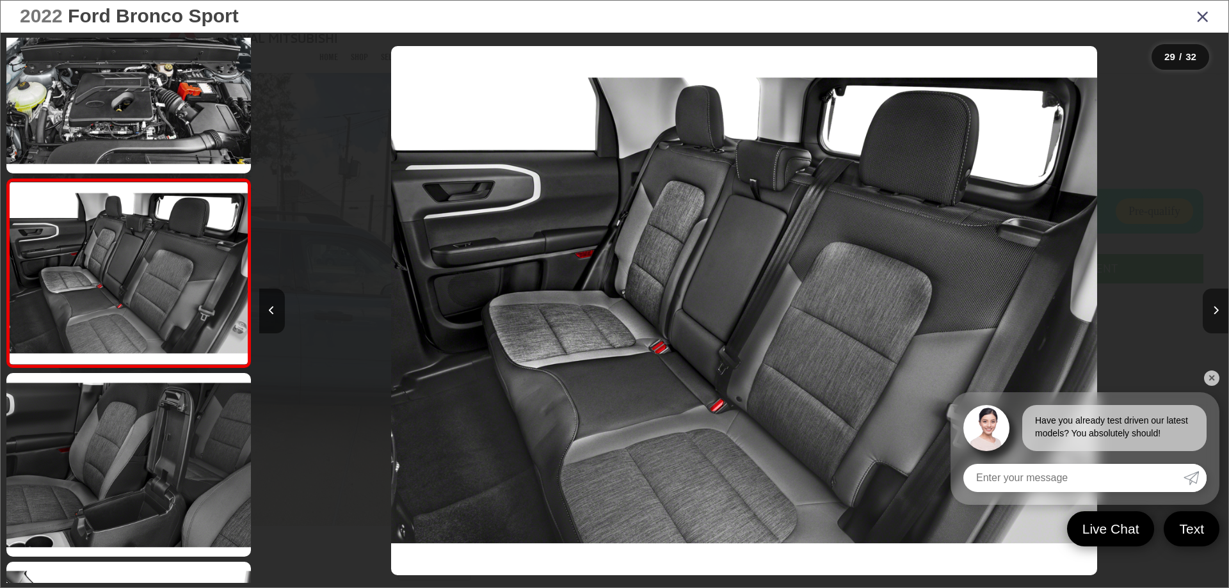
click at [1216, 302] on button "Next image" at bounding box center [1216, 311] width 26 height 45
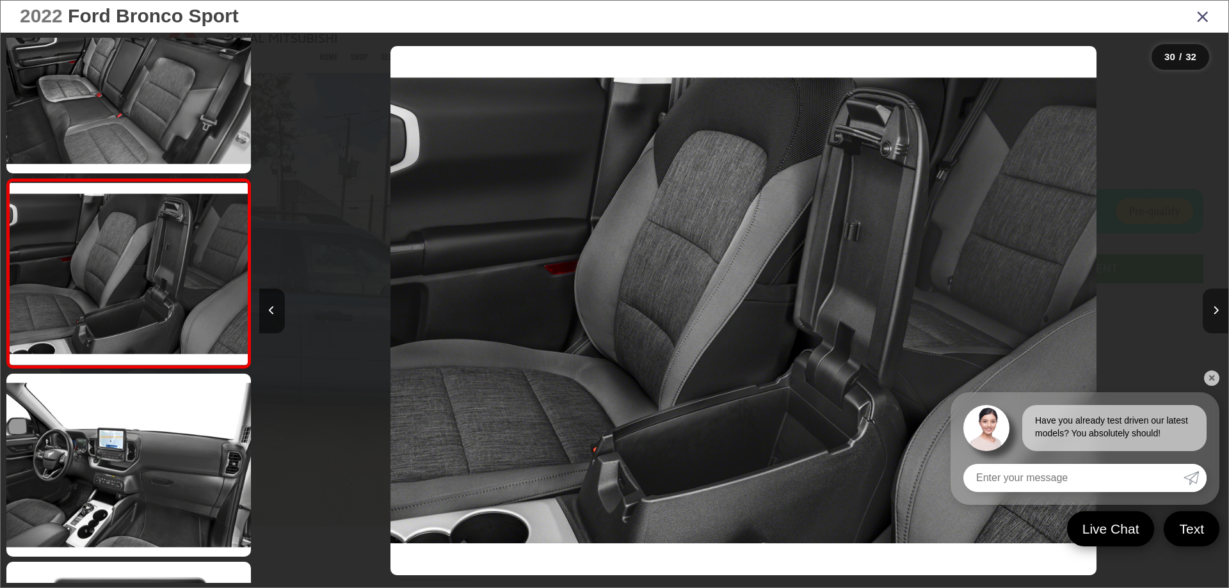
click at [1209, 302] on button "Next image" at bounding box center [1216, 311] width 26 height 45
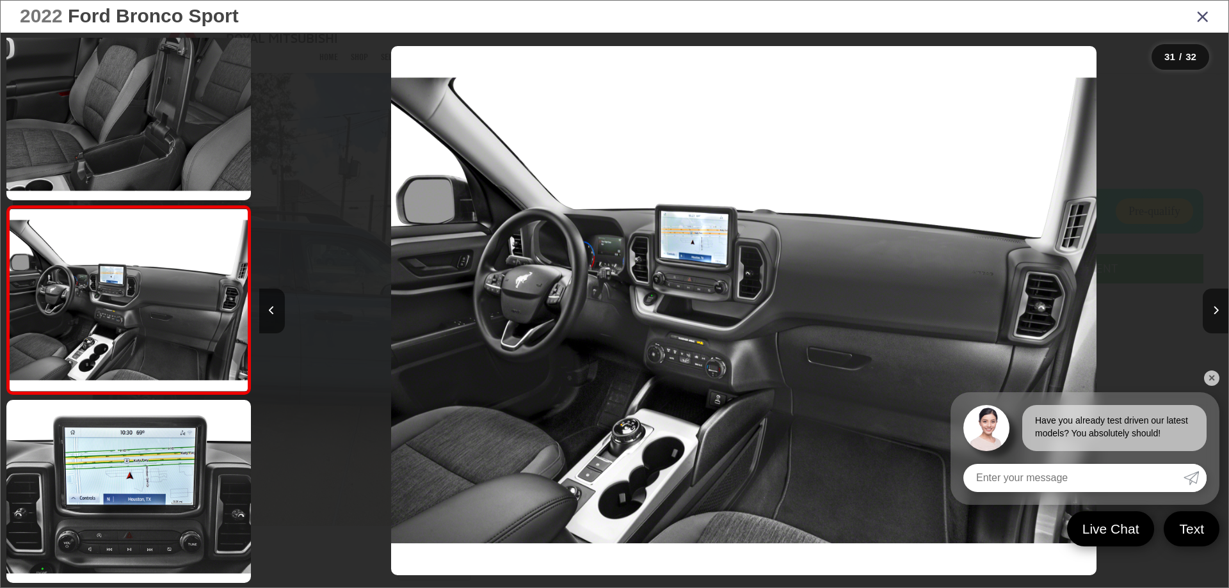
click at [1200, 15] on icon "Close gallery" at bounding box center [1203, 16] width 13 height 17
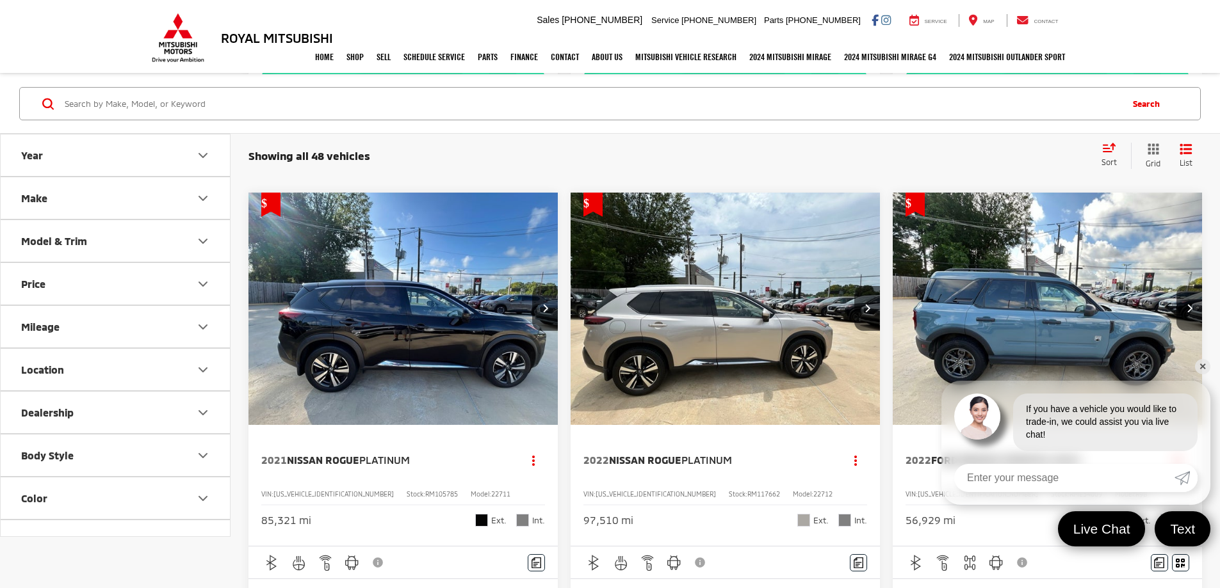
scroll to position [640, 0]
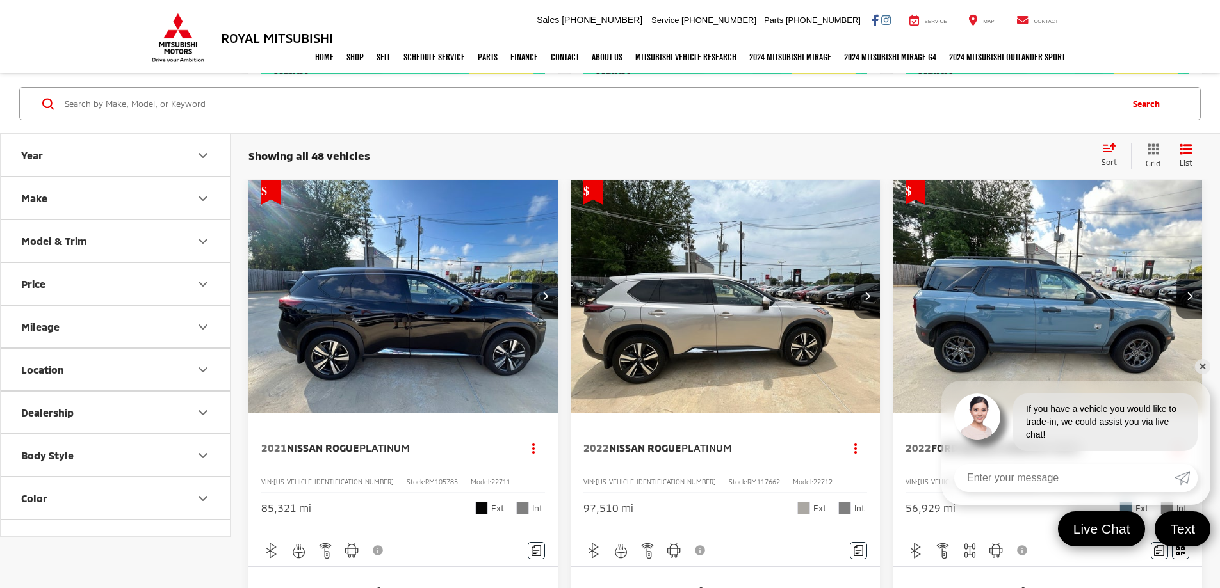
click at [1205, 367] on link "✕" at bounding box center [1202, 366] width 15 height 15
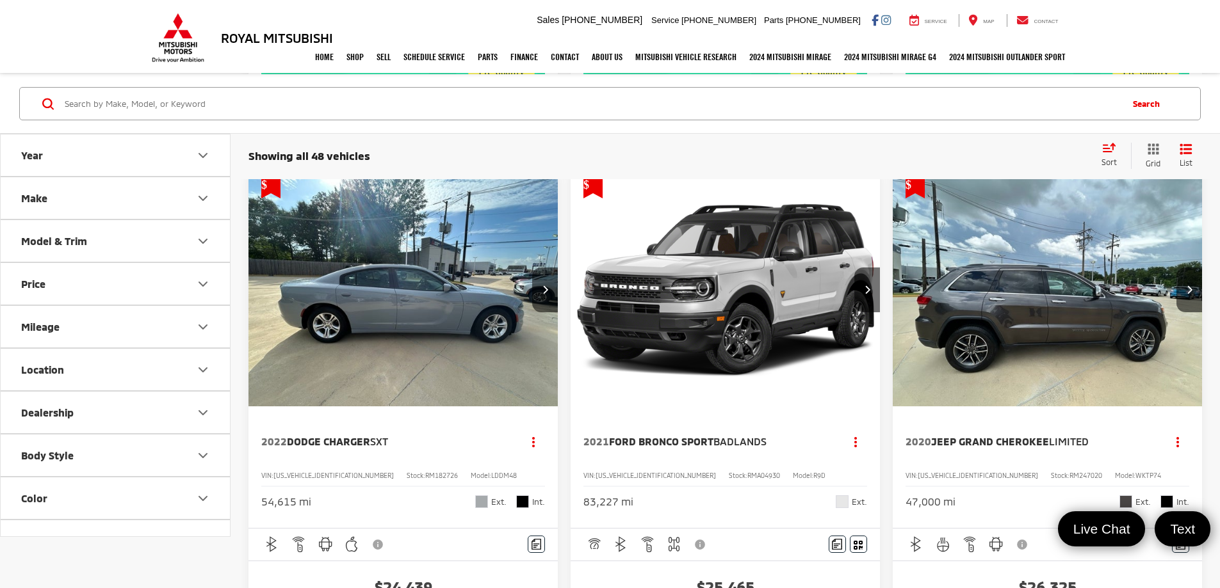
scroll to position [1921, 0]
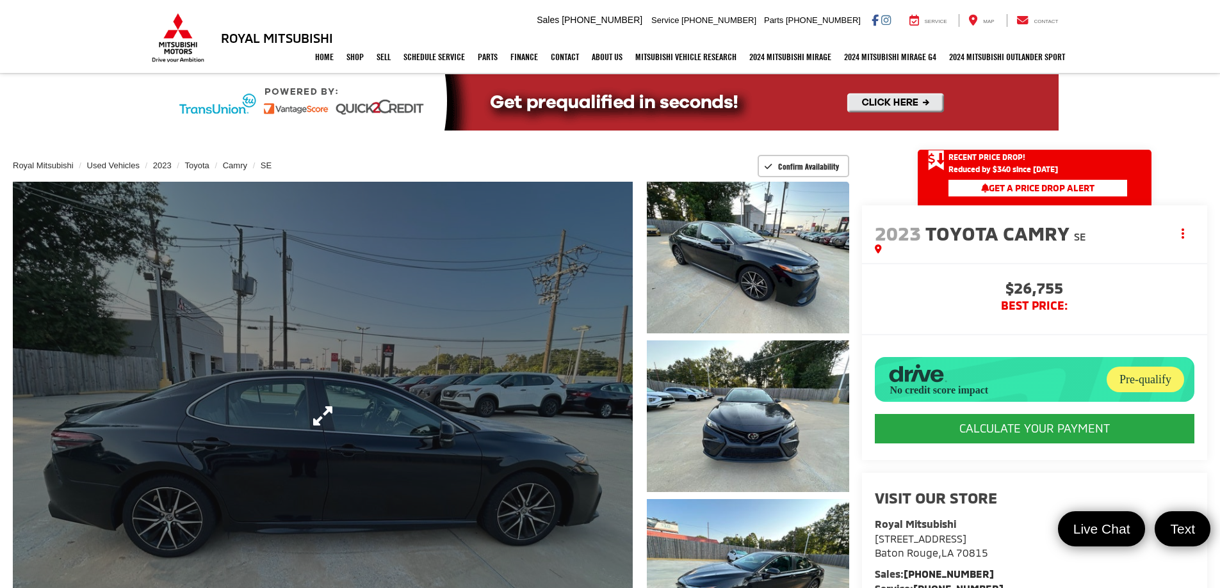
click at [567, 317] on link "Expand Photo 0" at bounding box center [323, 416] width 620 height 469
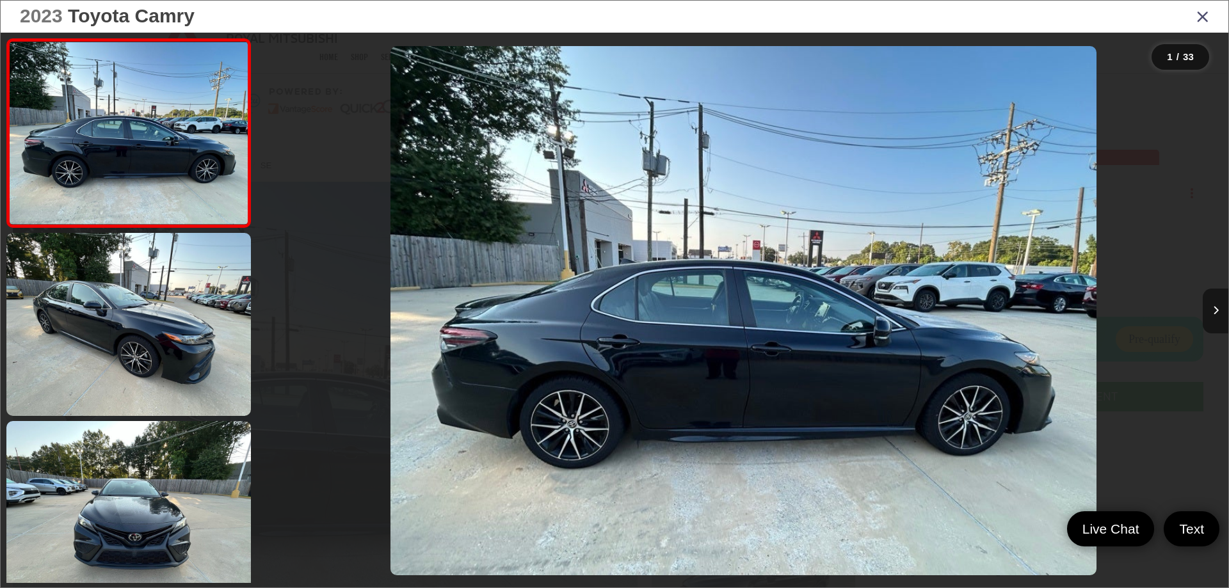
click at [1213, 311] on icon "Next image" at bounding box center [1216, 310] width 6 height 9
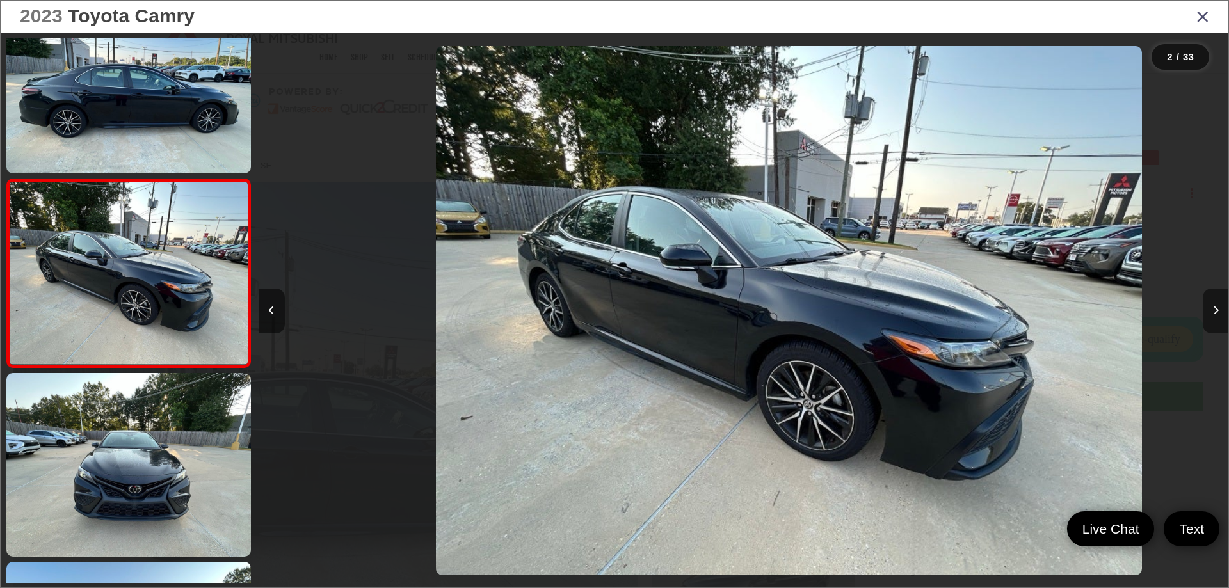
scroll to position [0, 969]
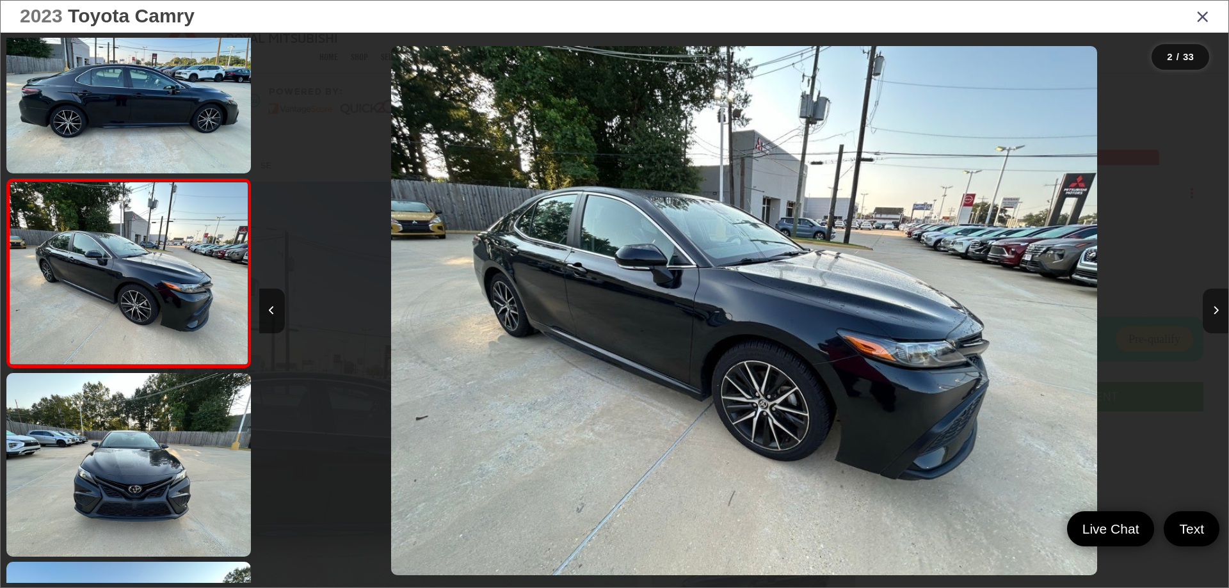
click at [1213, 311] on icon "Next image" at bounding box center [1216, 310] width 6 height 9
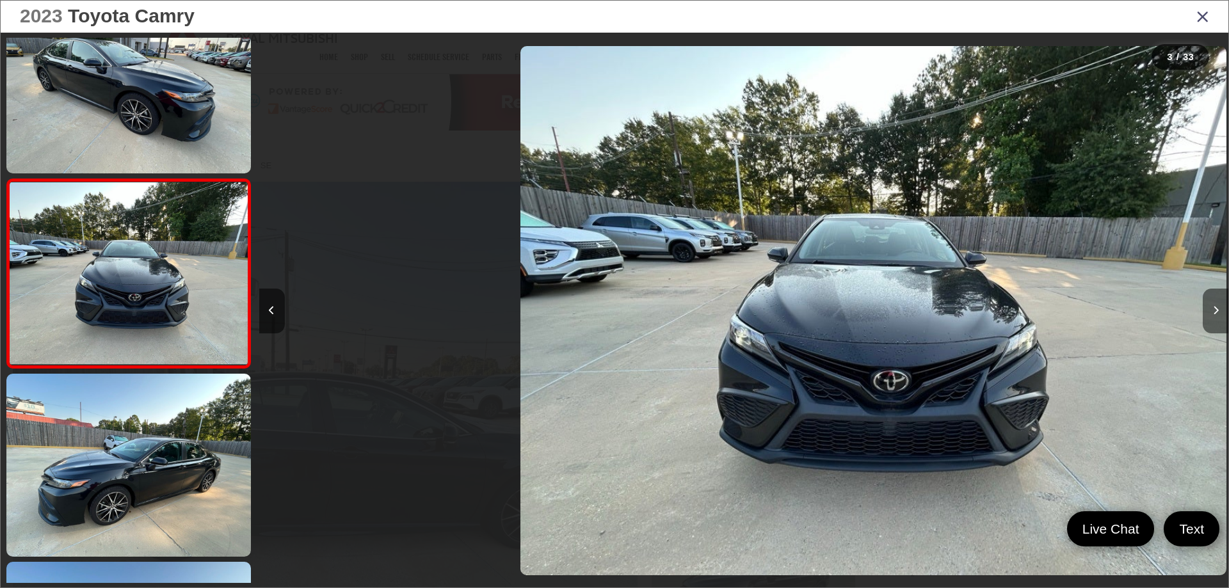
scroll to position [0, 1939]
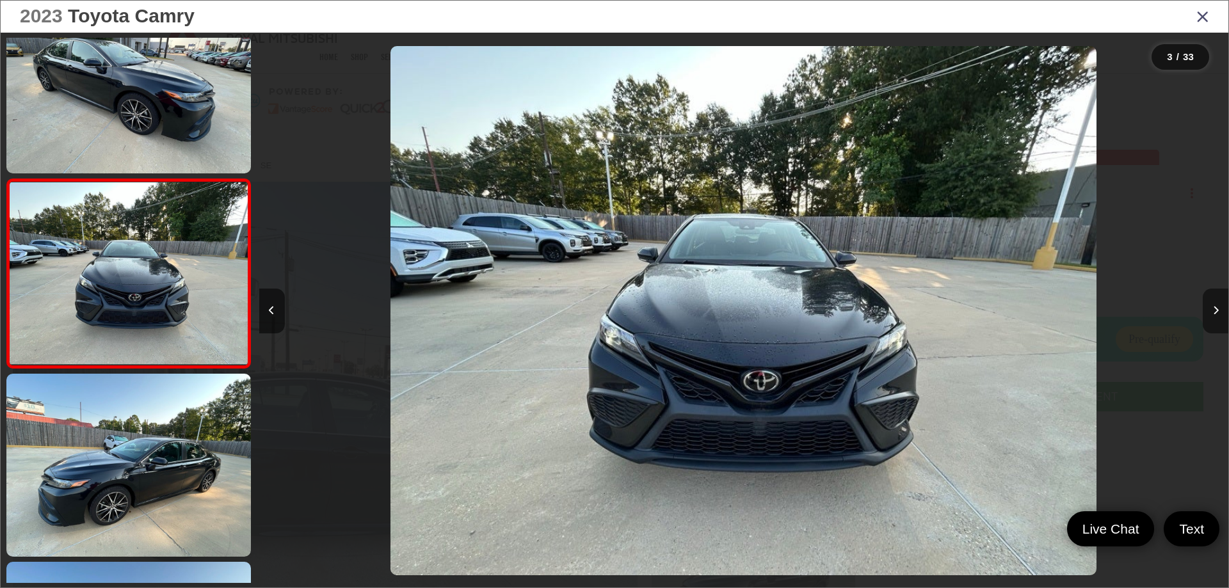
click at [1213, 311] on icon "Next image" at bounding box center [1216, 310] width 6 height 9
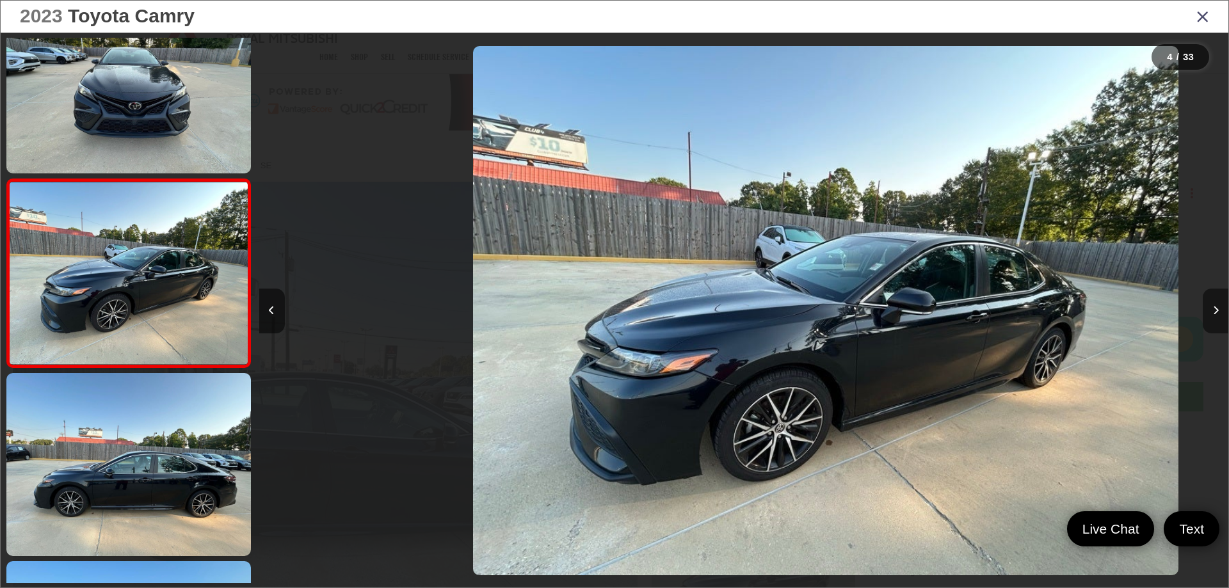
scroll to position [0, 2909]
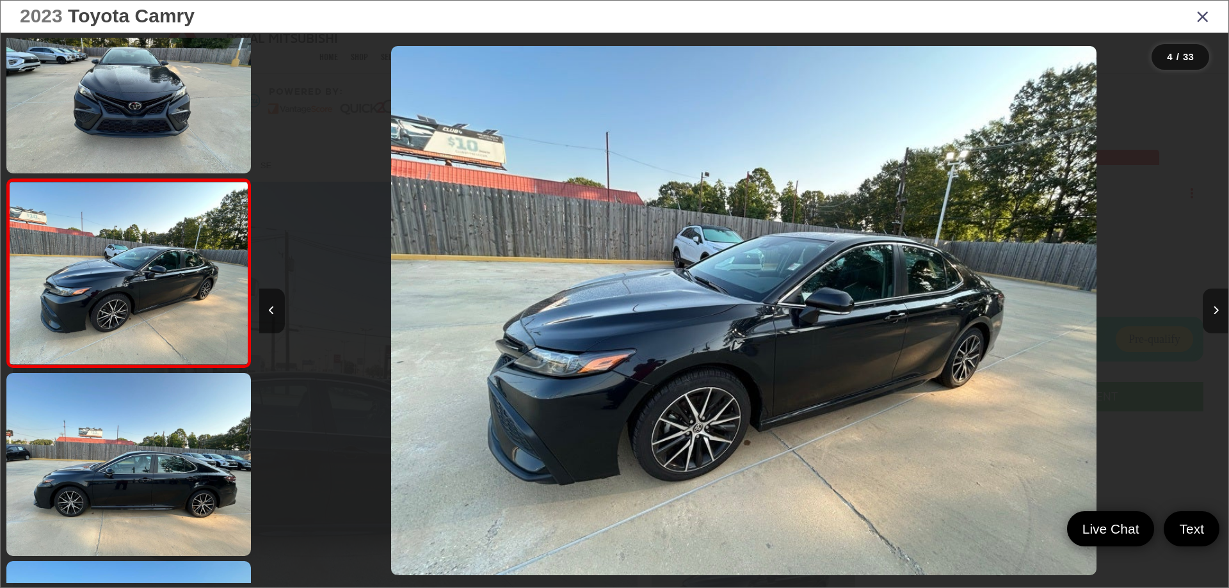
click at [1213, 311] on icon "Next image" at bounding box center [1216, 310] width 6 height 9
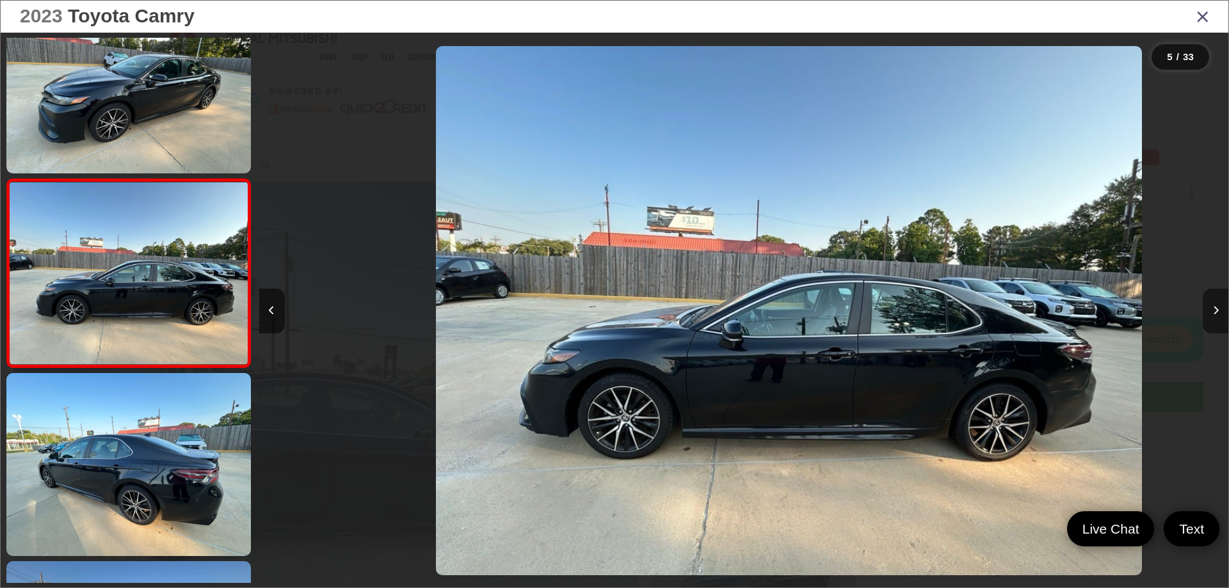
scroll to position [0, 3879]
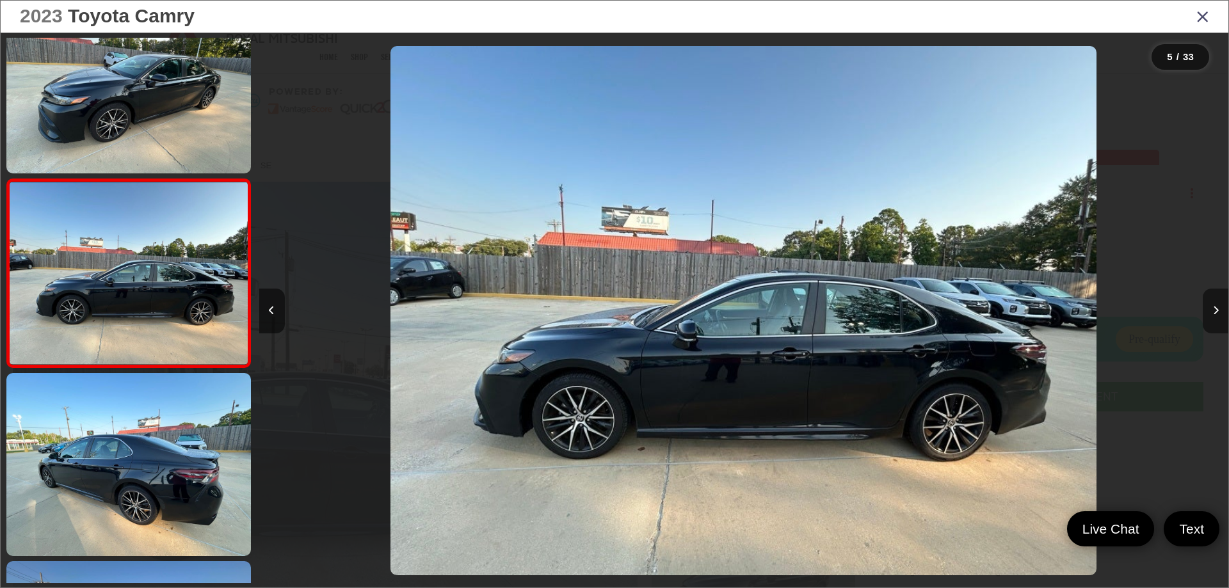
click at [1213, 311] on icon "Next image" at bounding box center [1216, 310] width 6 height 9
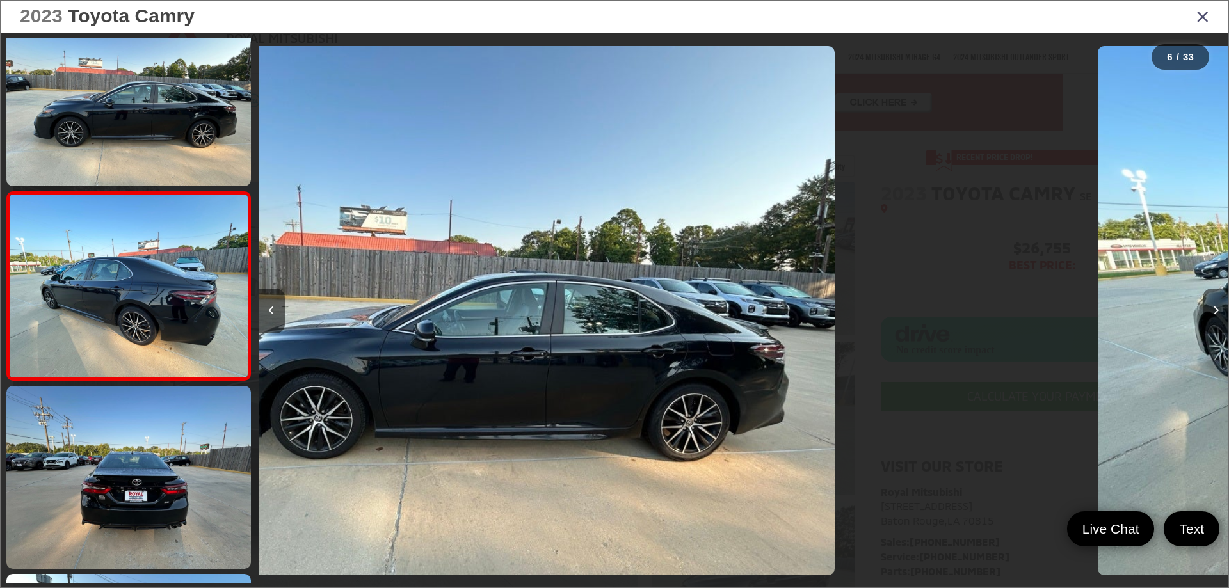
scroll to position [802, 0]
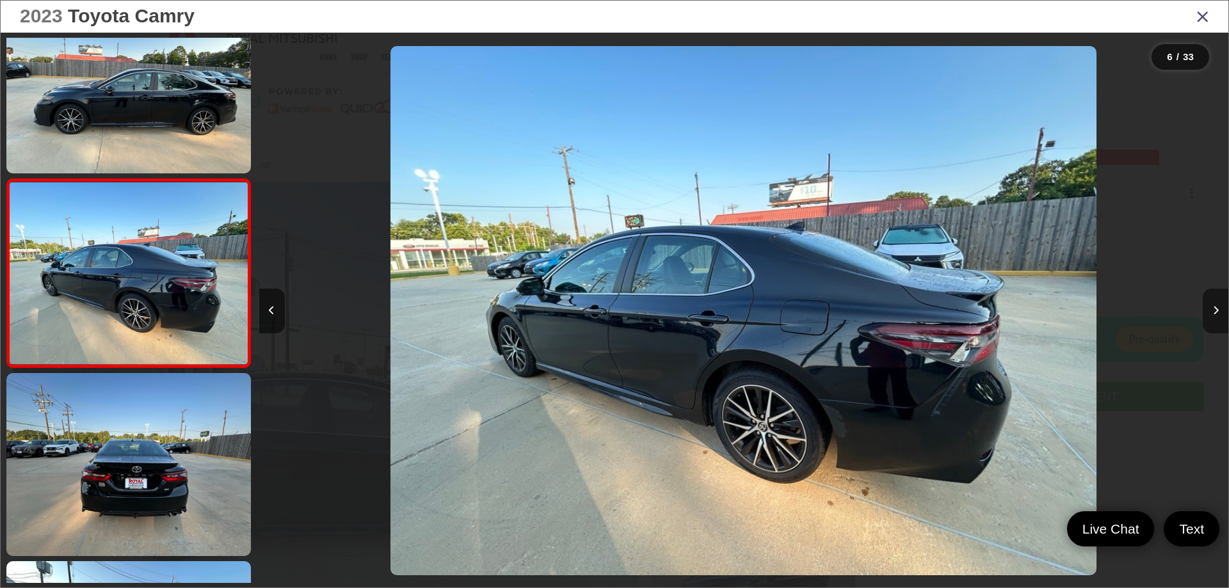
click at [1213, 311] on icon "Next image" at bounding box center [1216, 310] width 6 height 9
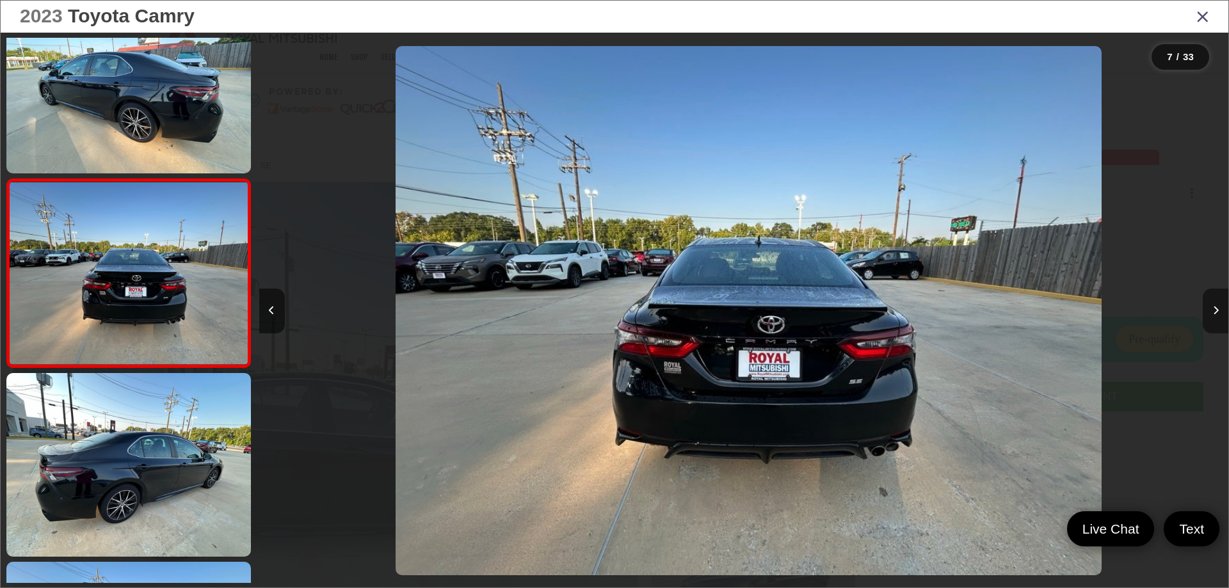
scroll to position [0, 5817]
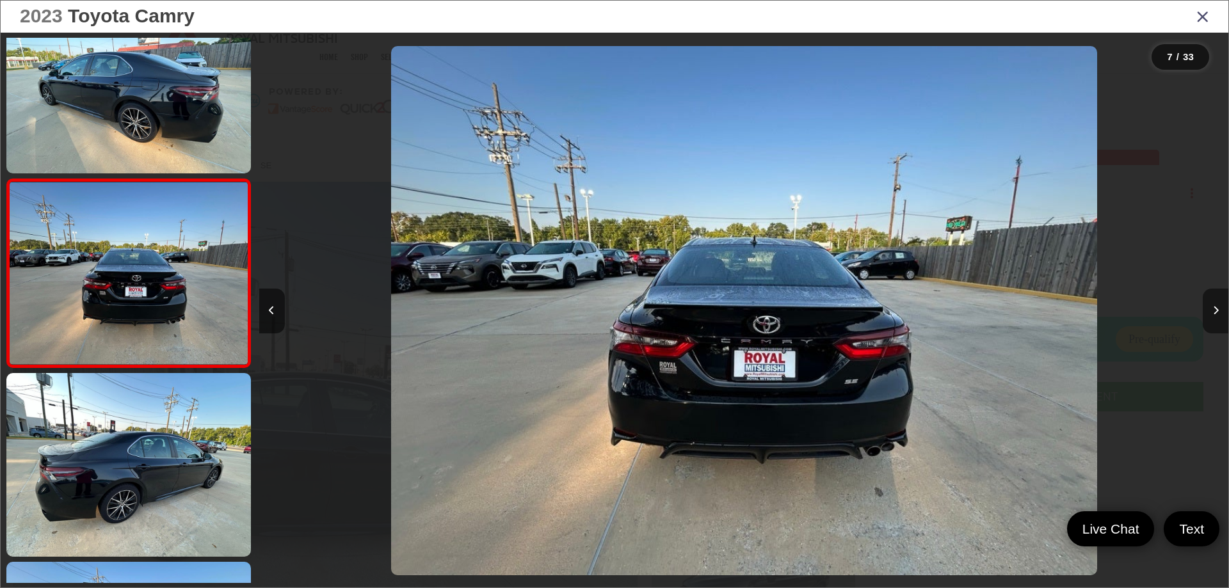
click at [1213, 311] on icon "Next image" at bounding box center [1216, 310] width 6 height 9
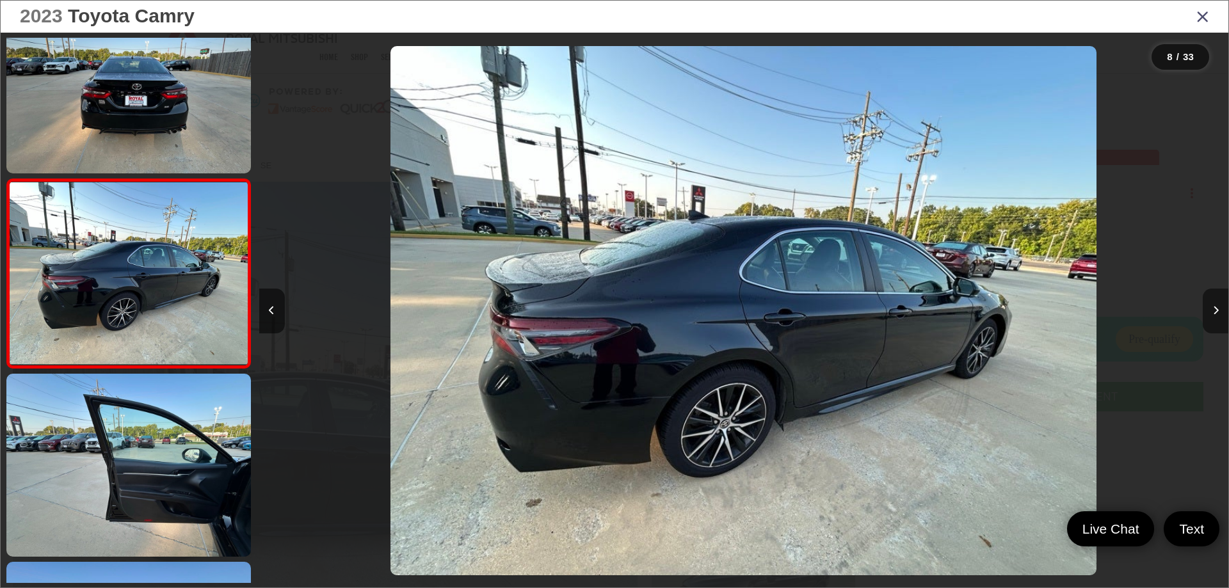
click at [1213, 311] on icon "Next image" at bounding box center [1216, 310] width 6 height 9
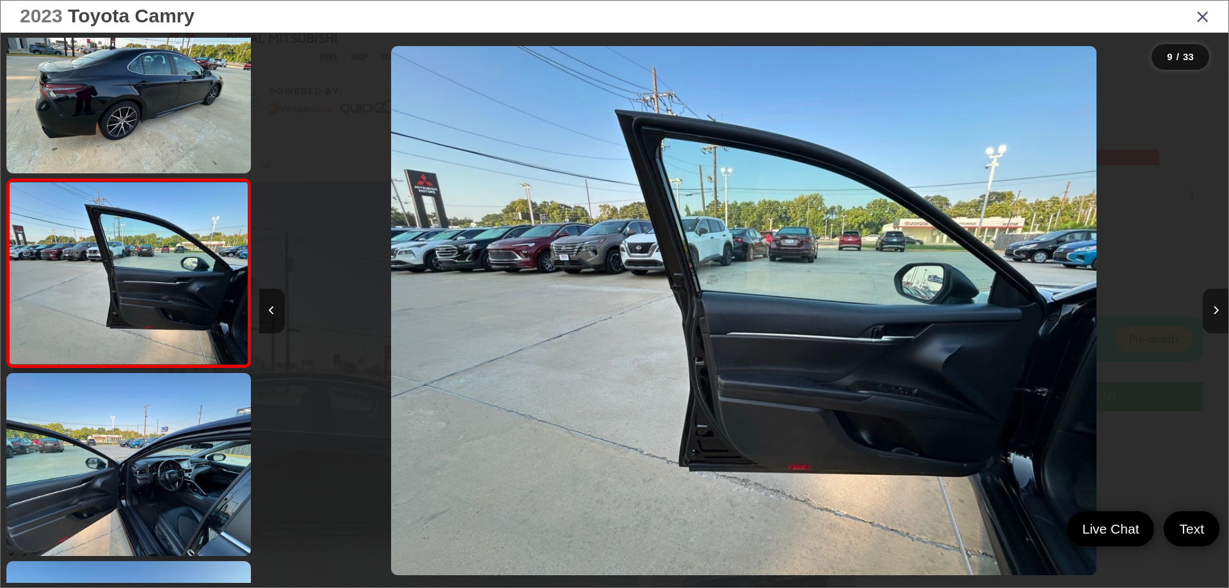
click at [1213, 311] on icon "Next image" at bounding box center [1216, 310] width 6 height 9
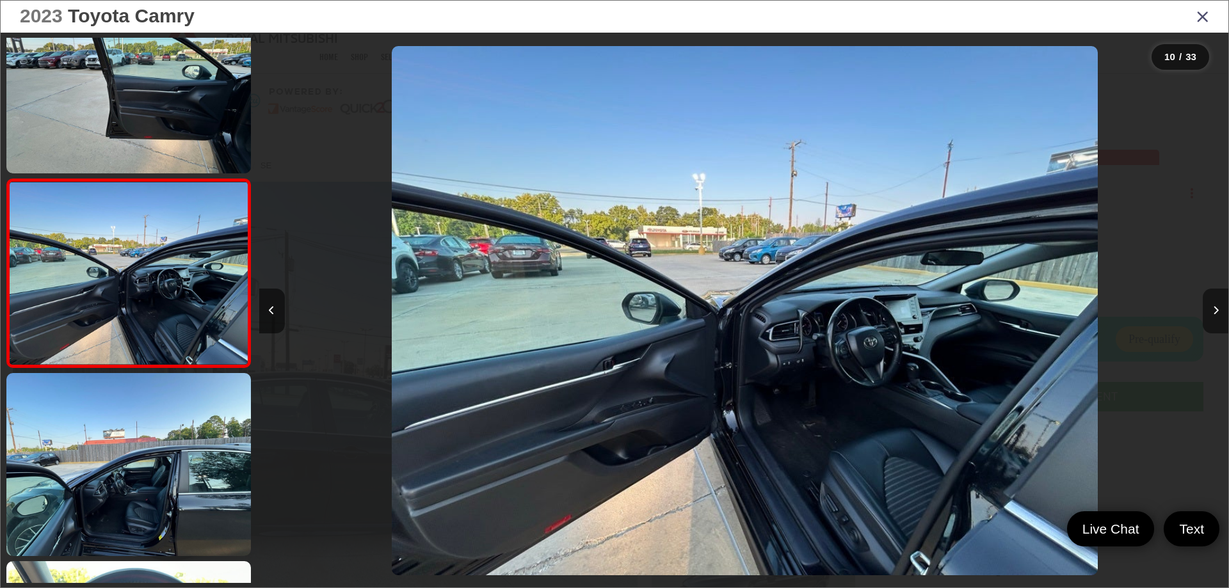
click at [1213, 311] on icon "Next image" at bounding box center [1216, 310] width 6 height 9
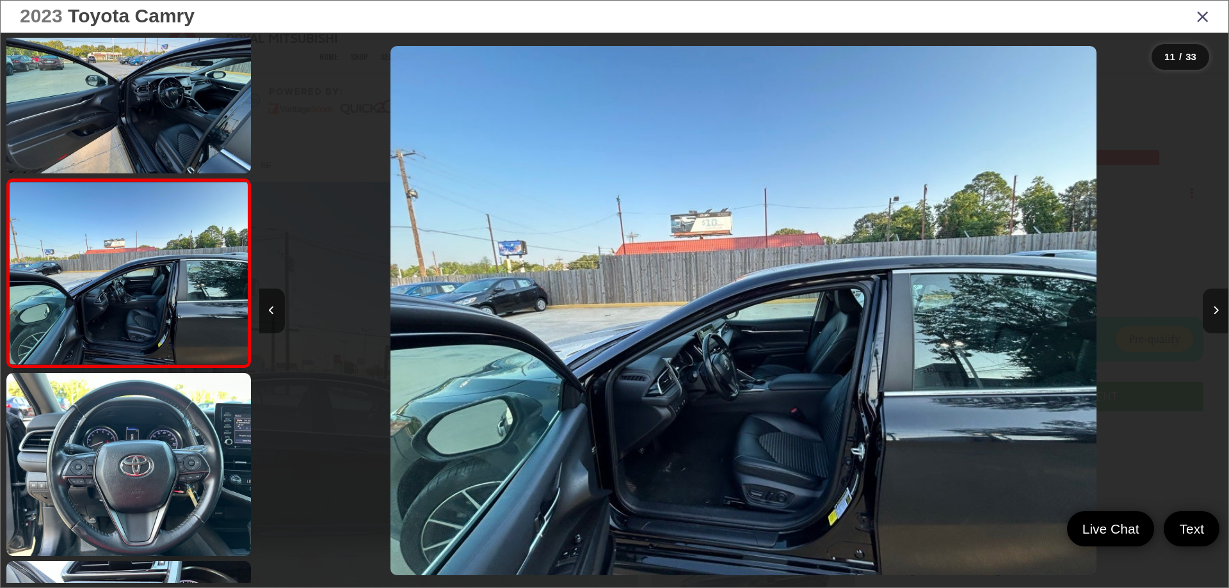
click at [1213, 311] on icon "Next image" at bounding box center [1216, 310] width 6 height 9
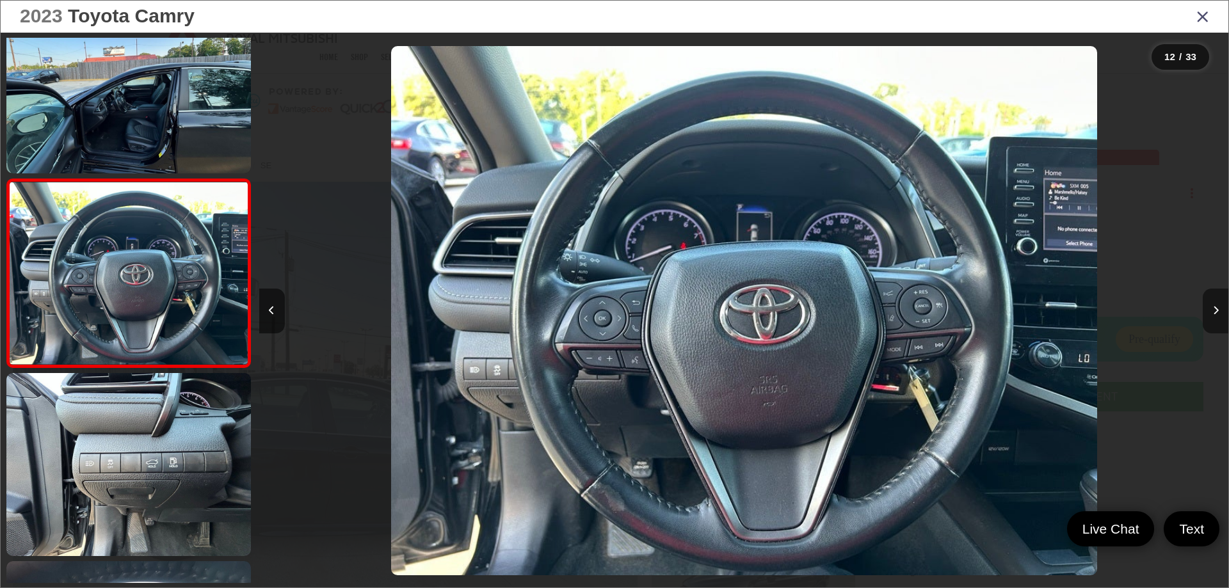
click at [1213, 311] on icon "Next image" at bounding box center [1216, 310] width 6 height 9
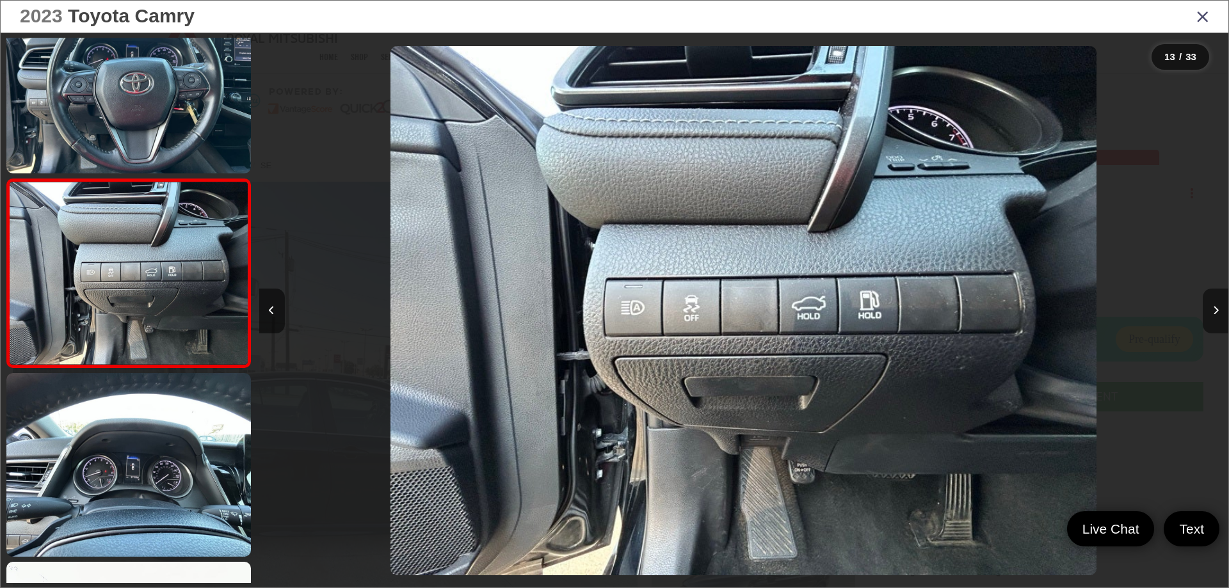
click at [1213, 311] on icon "Next image" at bounding box center [1216, 310] width 6 height 9
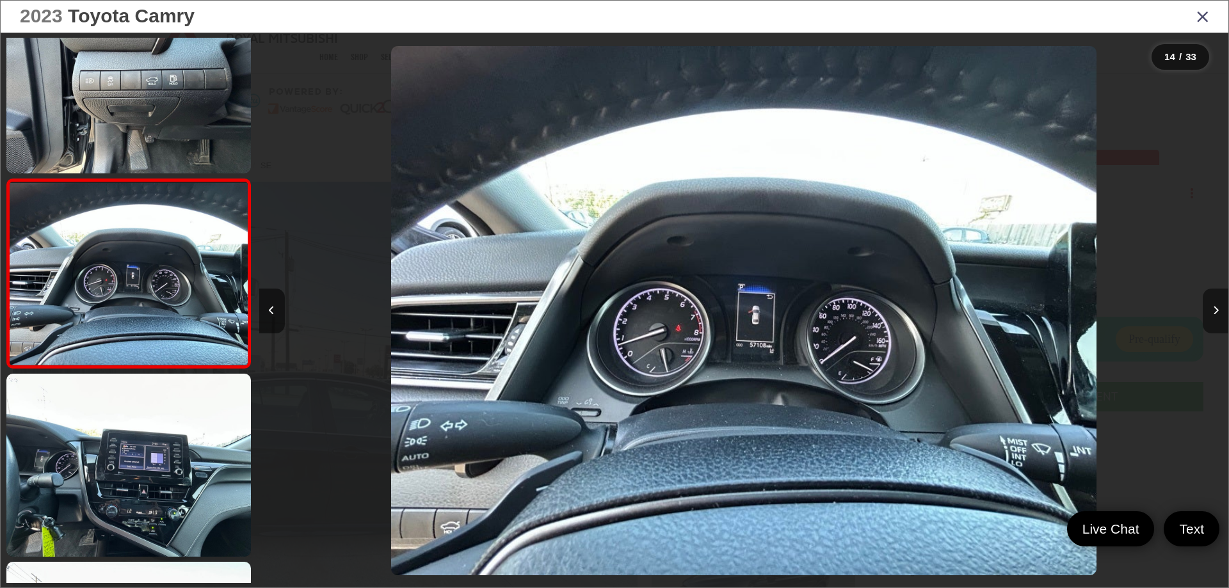
click at [1213, 311] on icon "Next image" at bounding box center [1216, 310] width 6 height 9
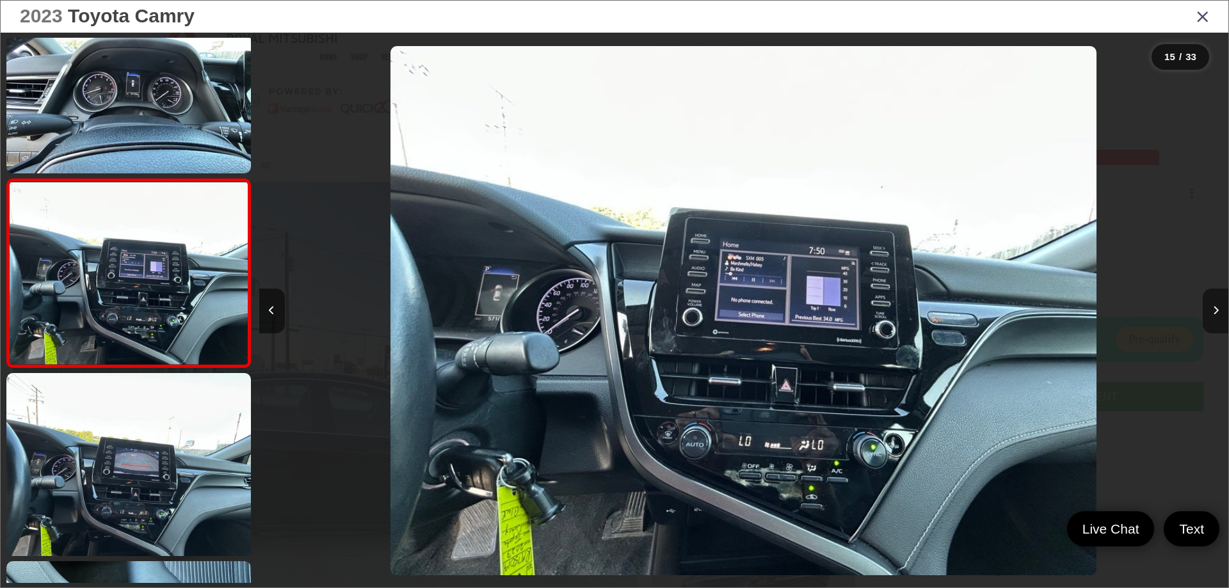
click at [1213, 311] on icon "Next image" at bounding box center [1216, 310] width 6 height 9
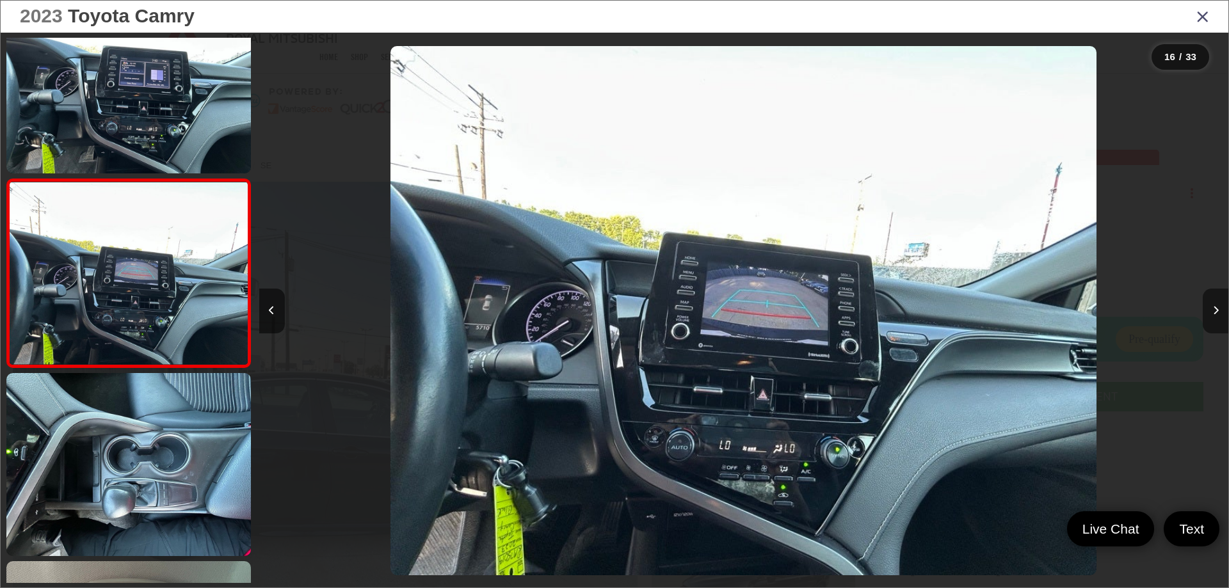
click at [1213, 311] on icon "Next image" at bounding box center [1216, 310] width 6 height 9
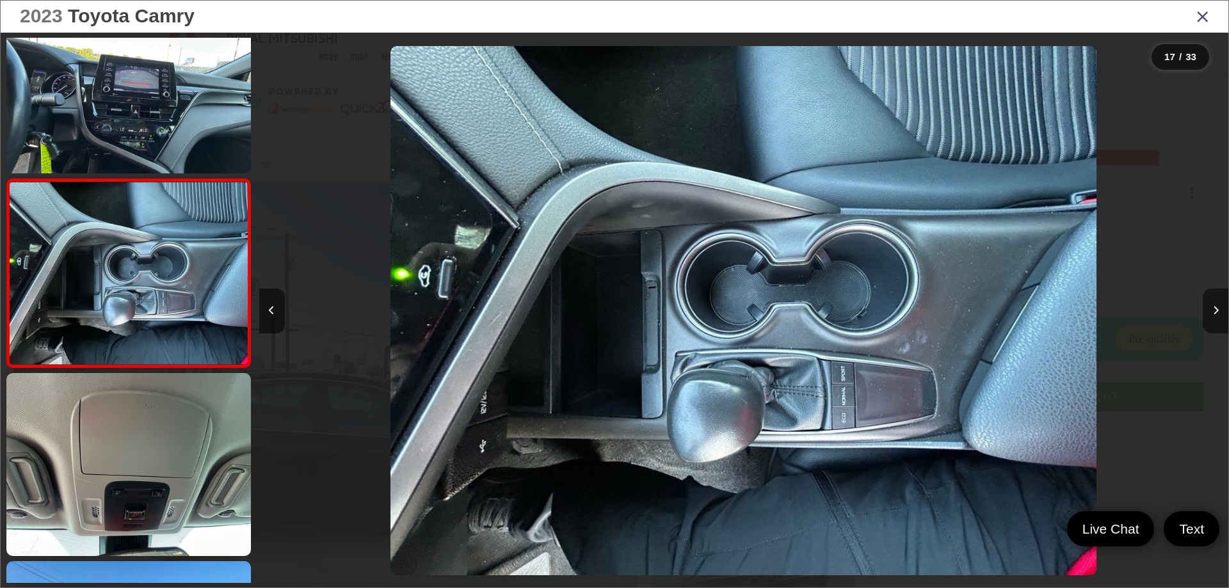
click at [1213, 311] on icon "Next image" at bounding box center [1216, 310] width 6 height 9
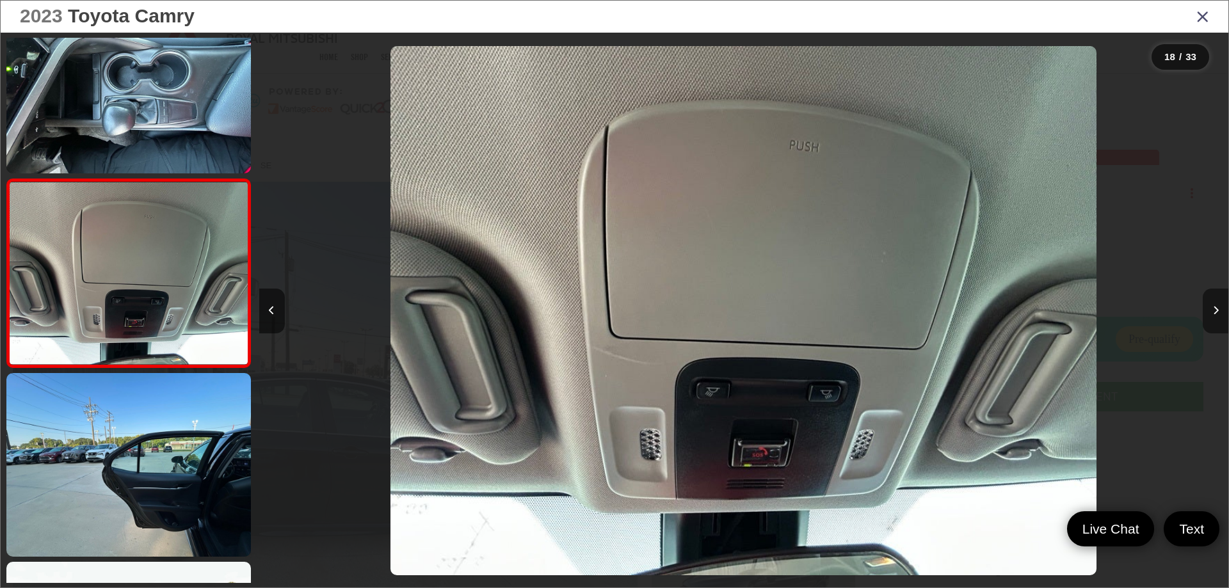
click at [1213, 311] on icon "Next image" at bounding box center [1216, 310] width 6 height 9
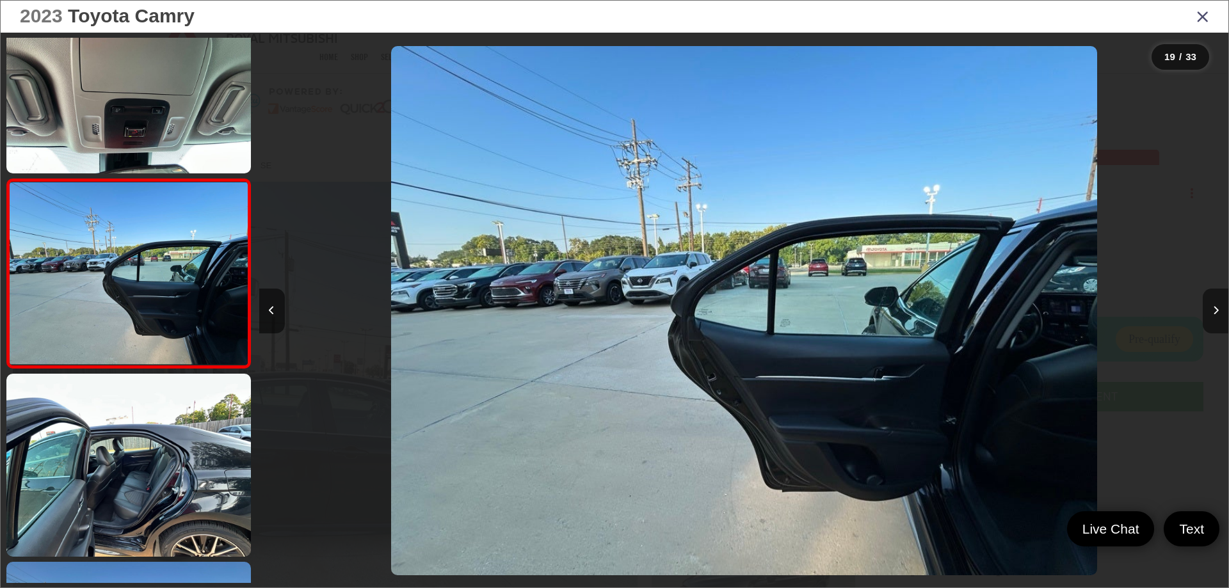
click at [1213, 311] on icon "Next image" at bounding box center [1216, 310] width 6 height 9
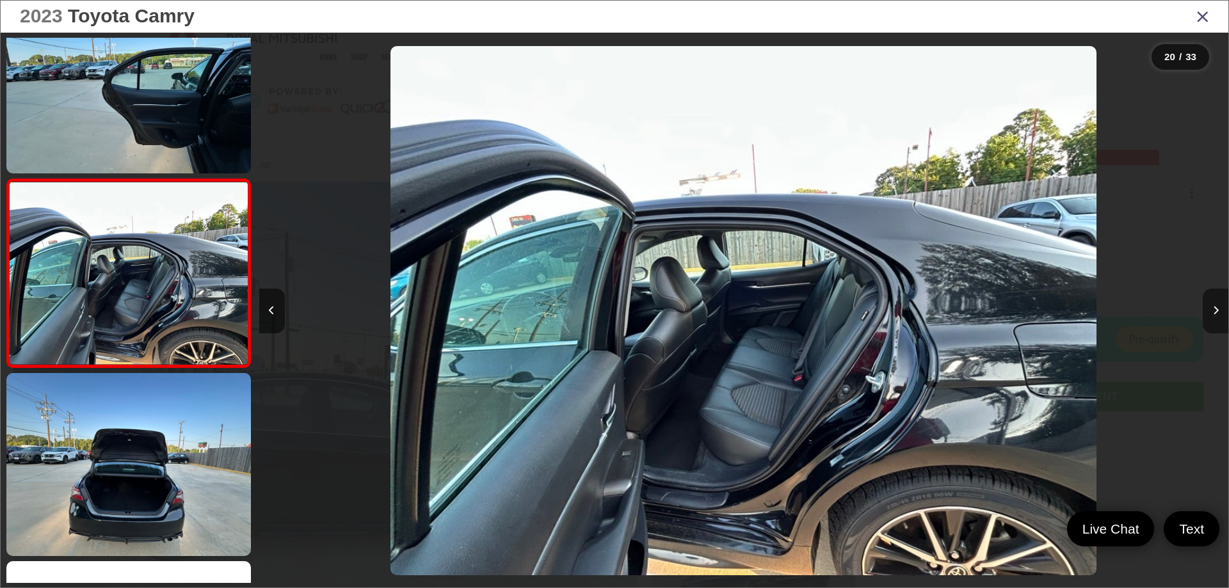
click at [1213, 311] on icon "Next image" at bounding box center [1216, 310] width 6 height 9
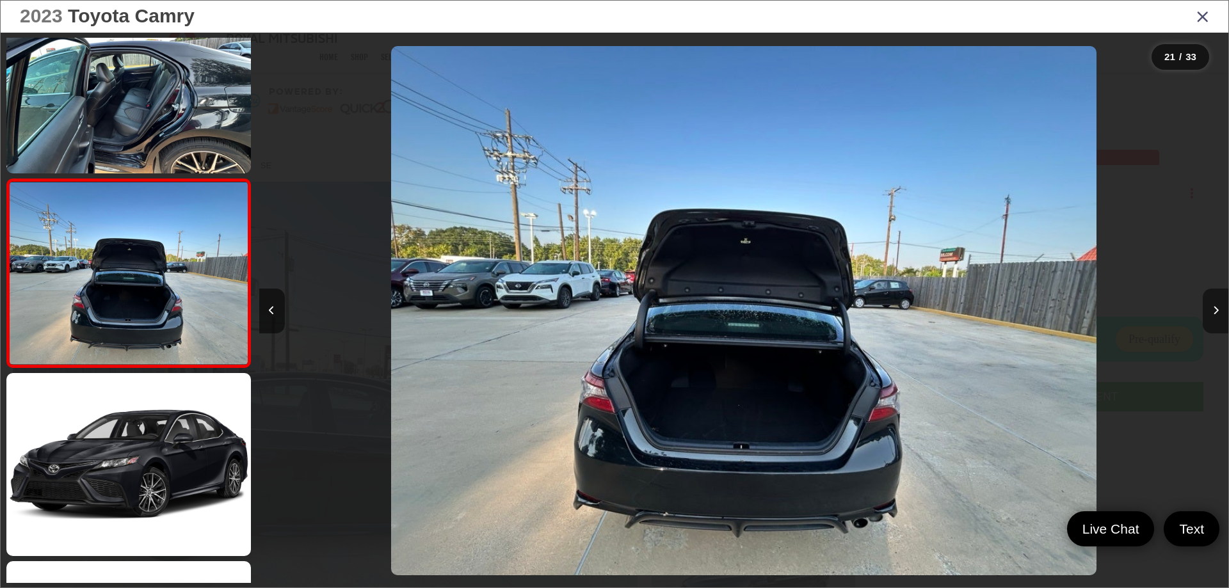
click at [1213, 311] on icon "Next image" at bounding box center [1216, 310] width 6 height 9
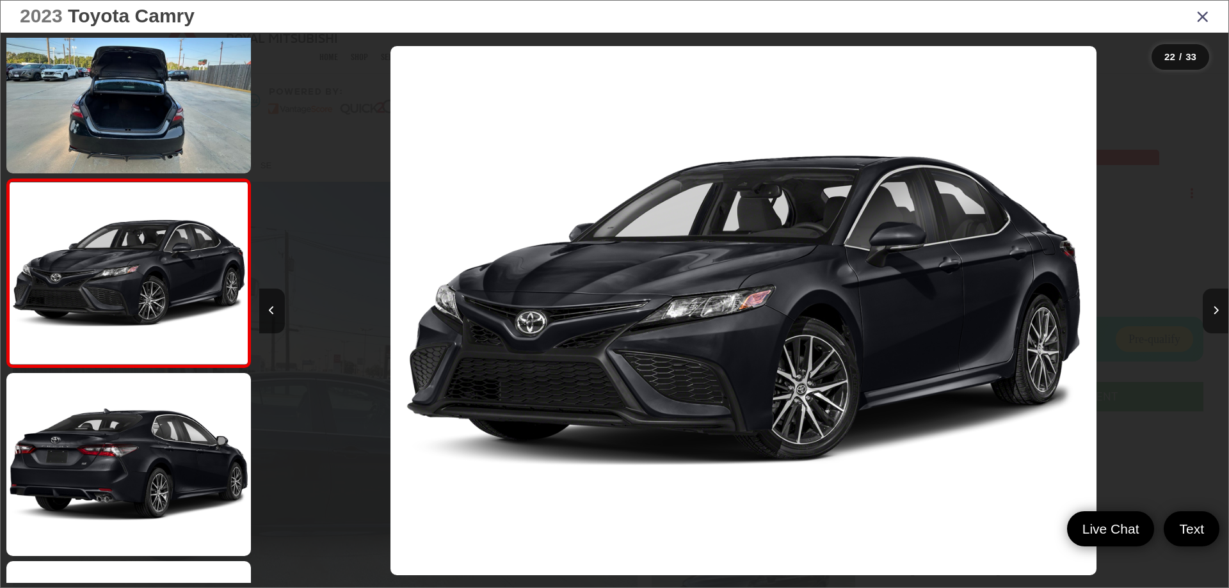
click at [1213, 311] on icon "Next image" at bounding box center [1216, 310] width 6 height 9
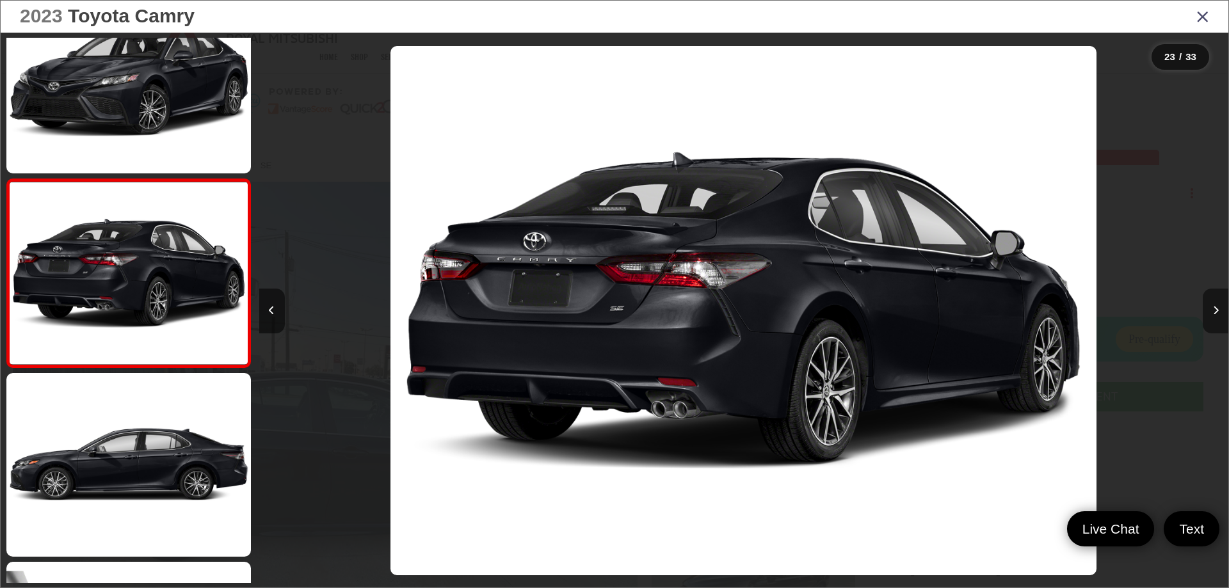
click at [1213, 311] on icon "Next image" at bounding box center [1216, 310] width 6 height 9
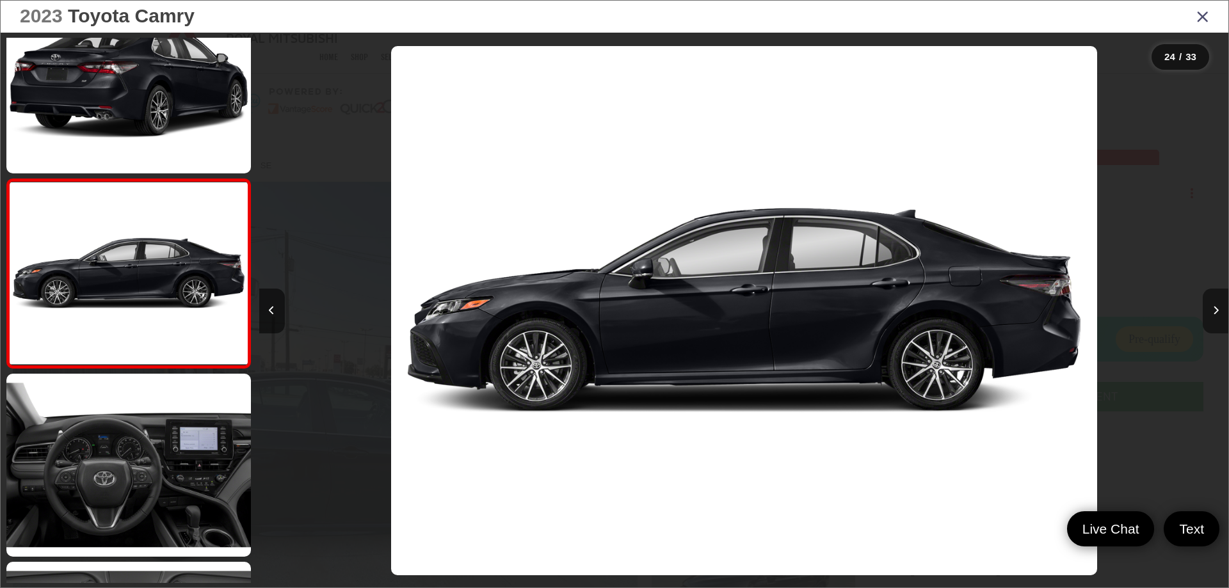
click at [1213, 311] on icon "Next image" at bounding box center [1216, 310] width 6 height 9
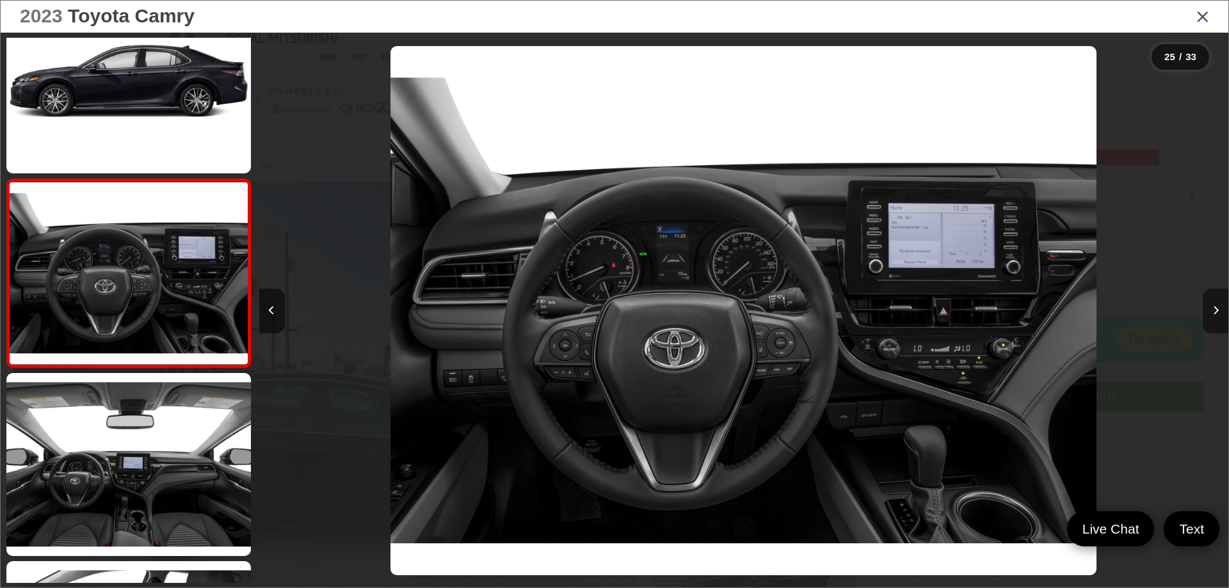
click at [1213, 311] on icon "Next image" at bounding box center [1216, 310] width 6 height 9
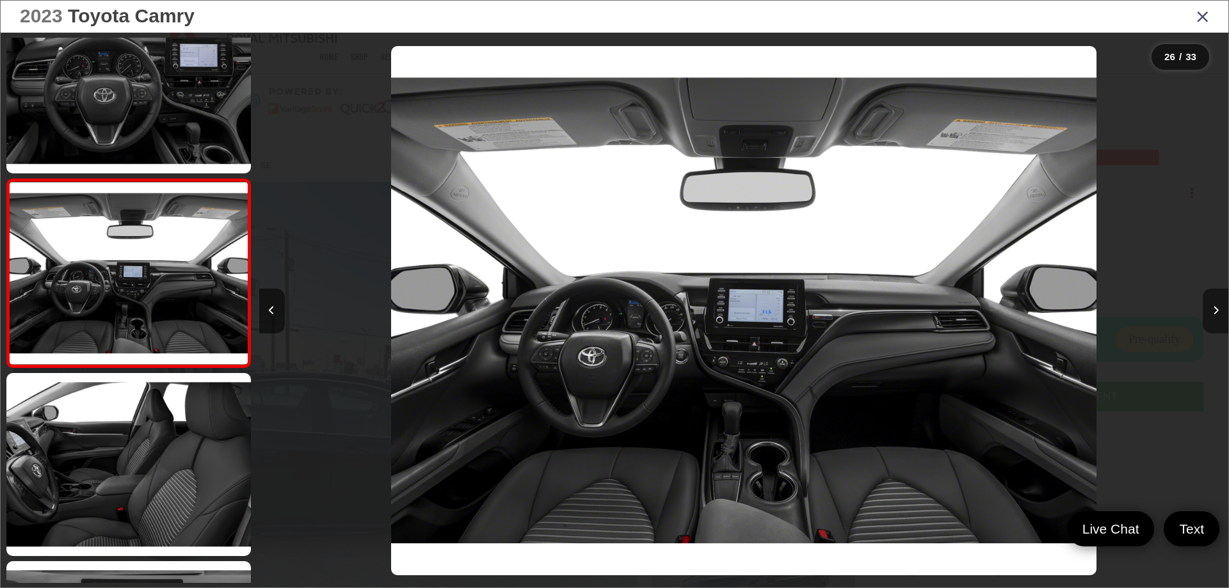
click at [1213, 311] on icon "Next image" at bounding box center [1216, 310] width 6 height 9
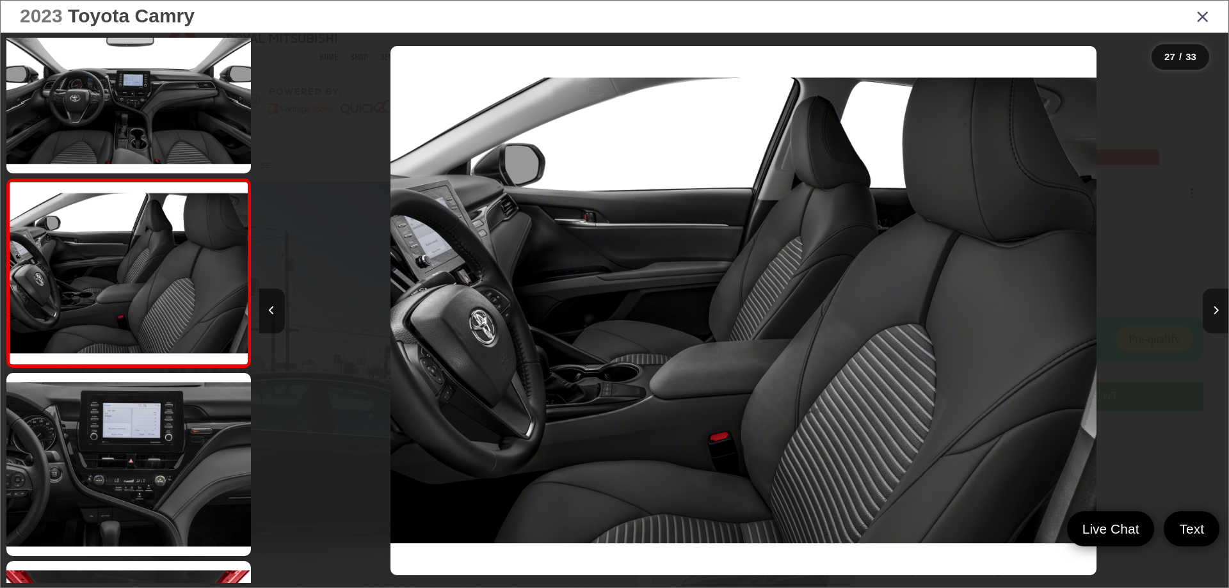
click at [1213, 311] on icon "Next image" at bounding box center [1216, 310] width 6 height 9
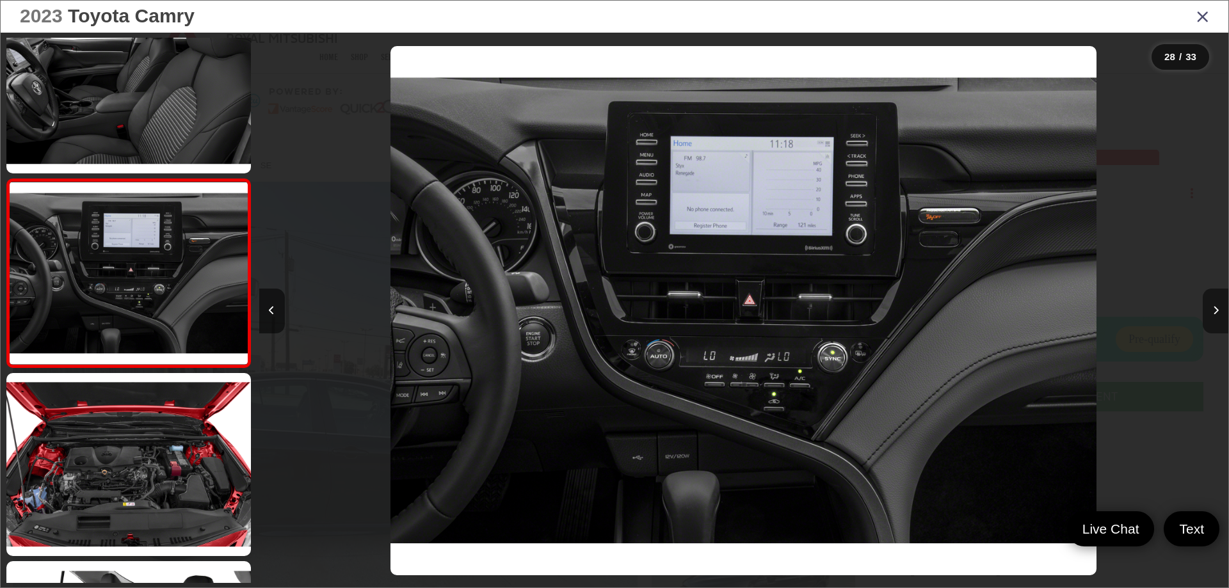
click at [1213, 311] on icon "Next image" at bounding box center [1216, 310] width 6 height 9
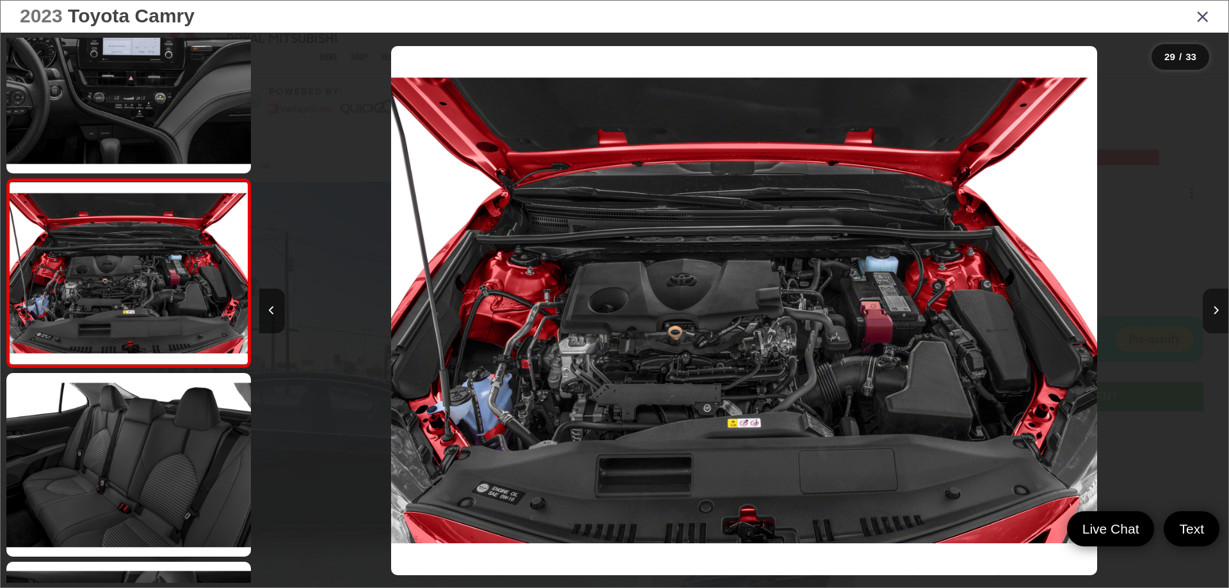
click at [1213, 311] on icon "Next image" at bounding box center [1216, 310] width 6 height 9
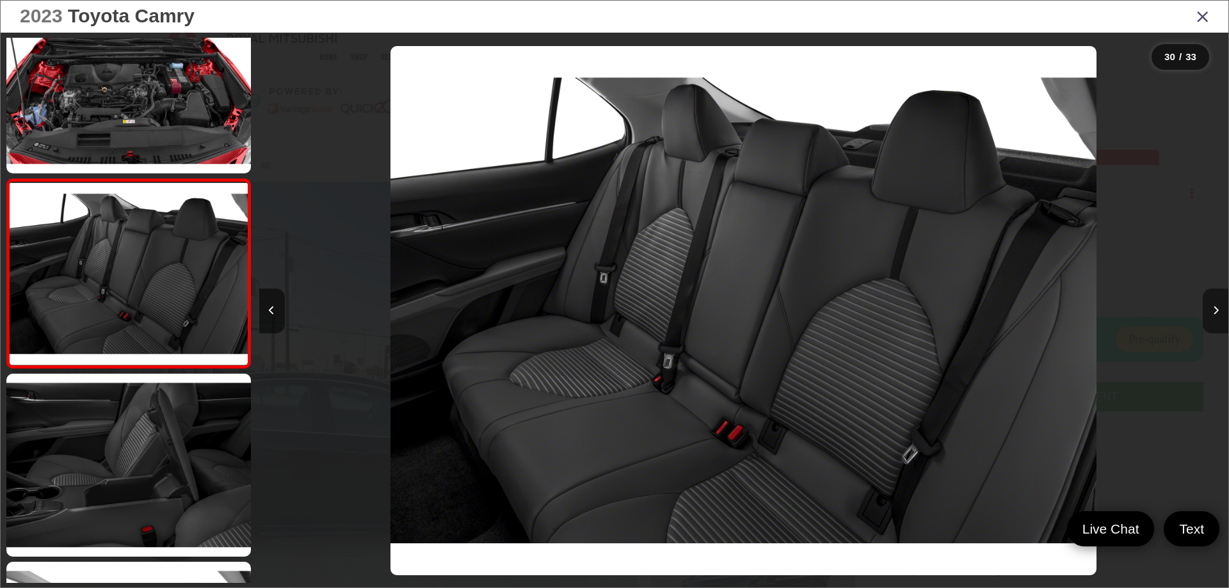
click at [1213, 311] on icon "Next image" at bounding box center [1216, 310] width 6 height 9
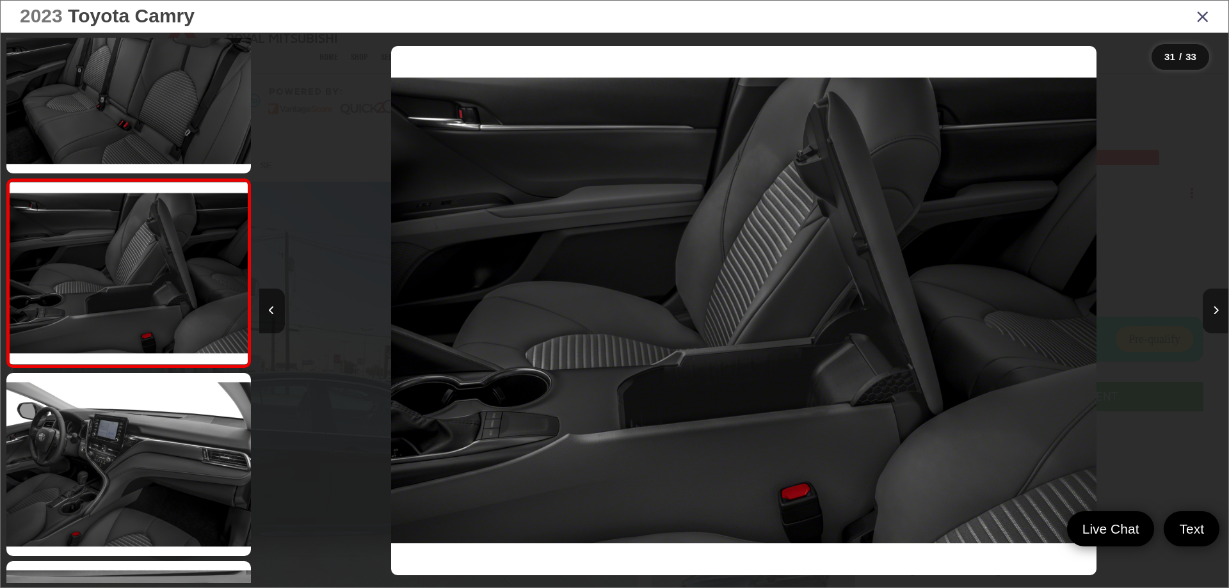
click at [1213, 311] on icon "Next image" at bounding box center [1216, 310] width 6 height 9
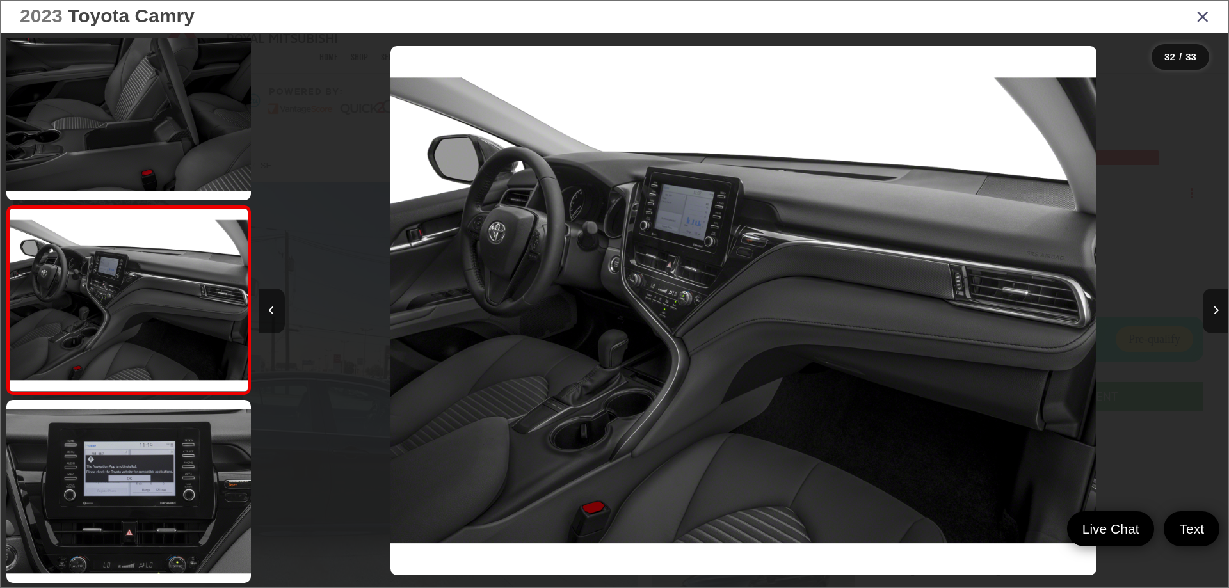
click at [1199, 13] on icon "Close gallery" at bounding box center [1203, 16] width 13 height 17
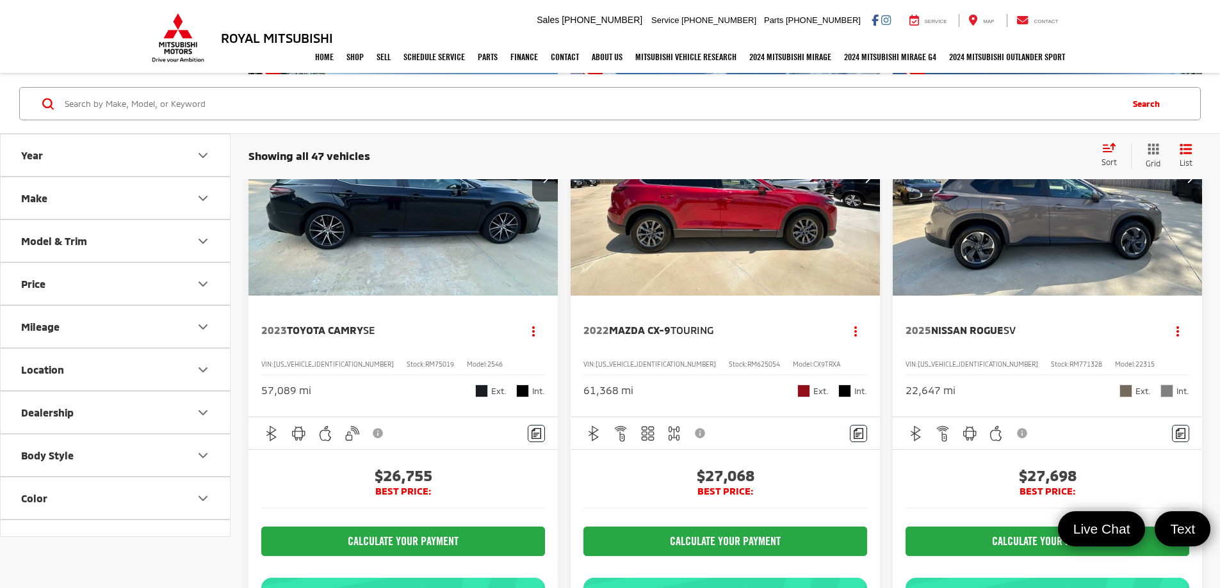
scroll to position [2500, 0]
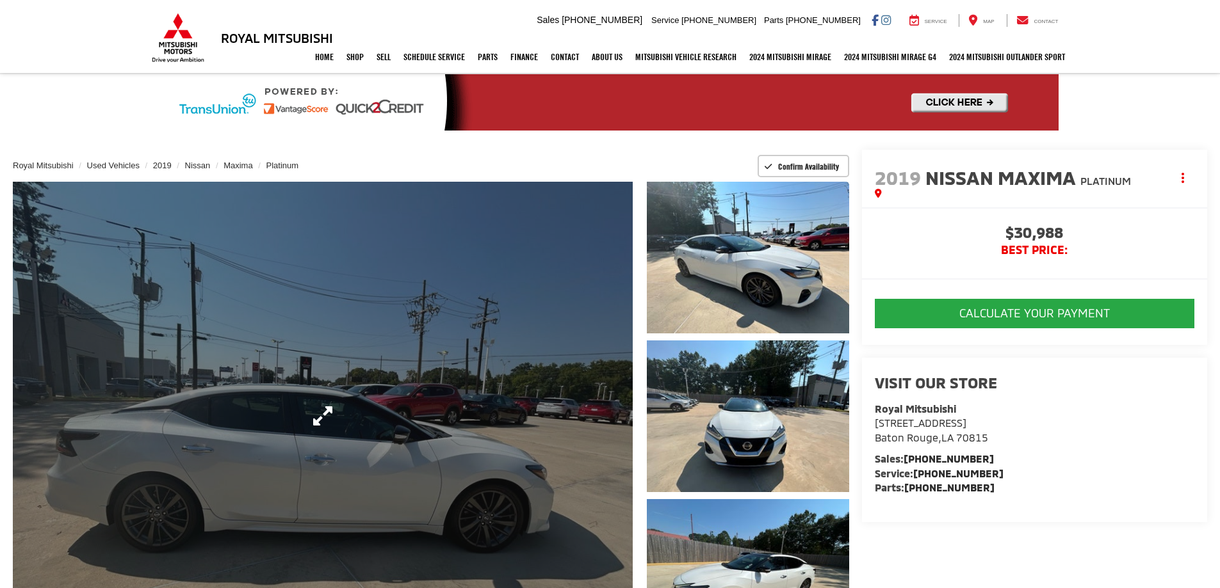
click at [528, 406] on link "Expand Photo 0" at bounding box center [323, 416] width 620 height 469
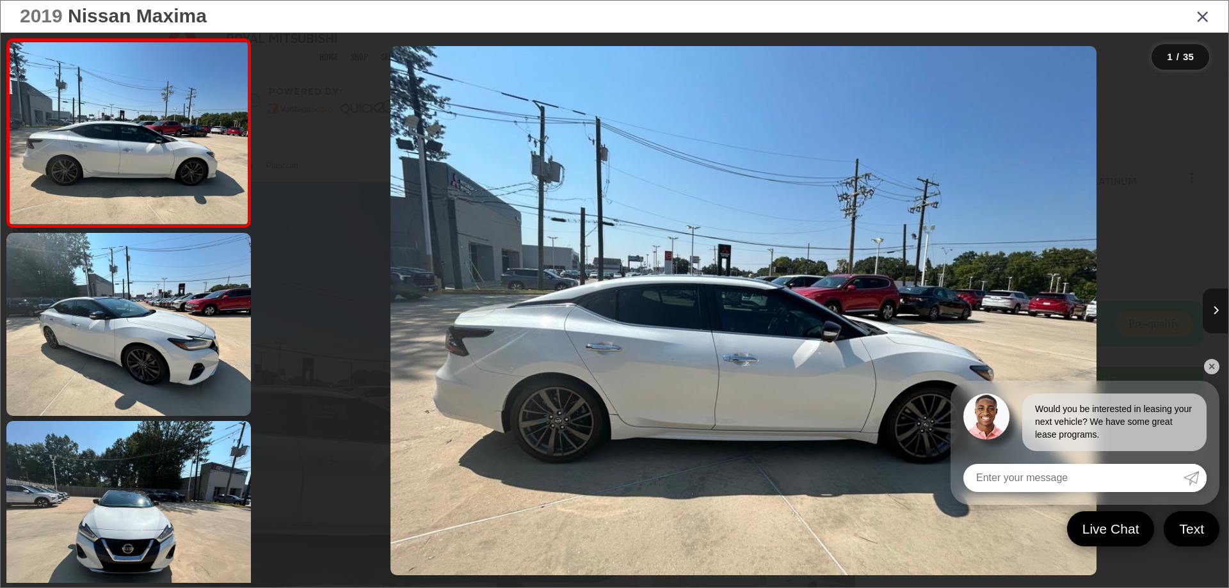
click at [1218, 307] on icon "Next image" at bounding box center [1216, 310] width 6 height 9
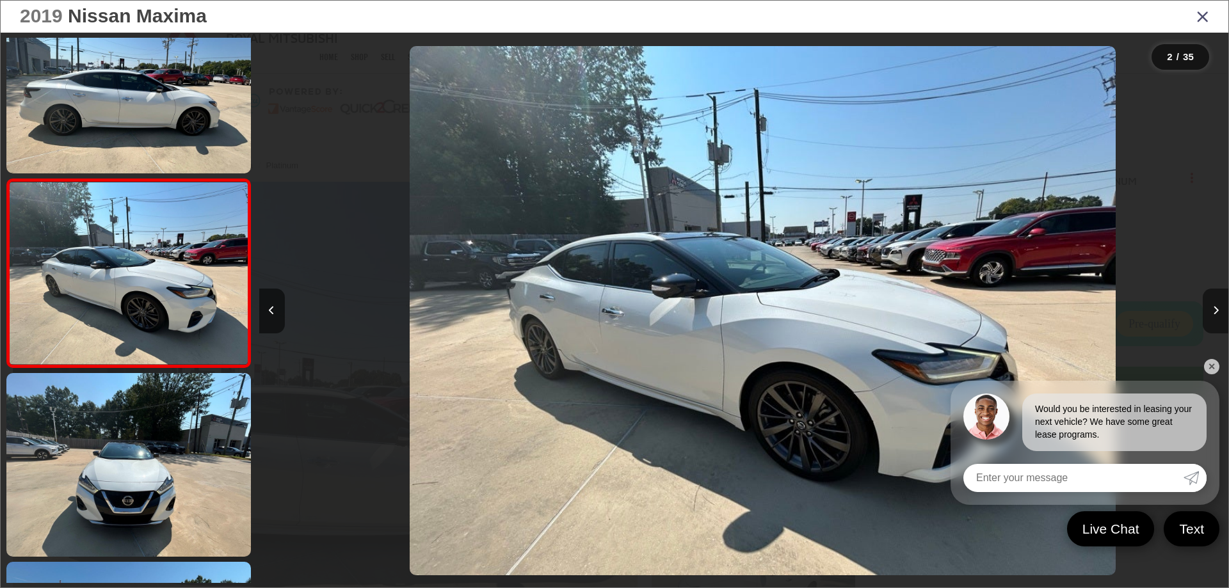
scroll to position [0, 969]
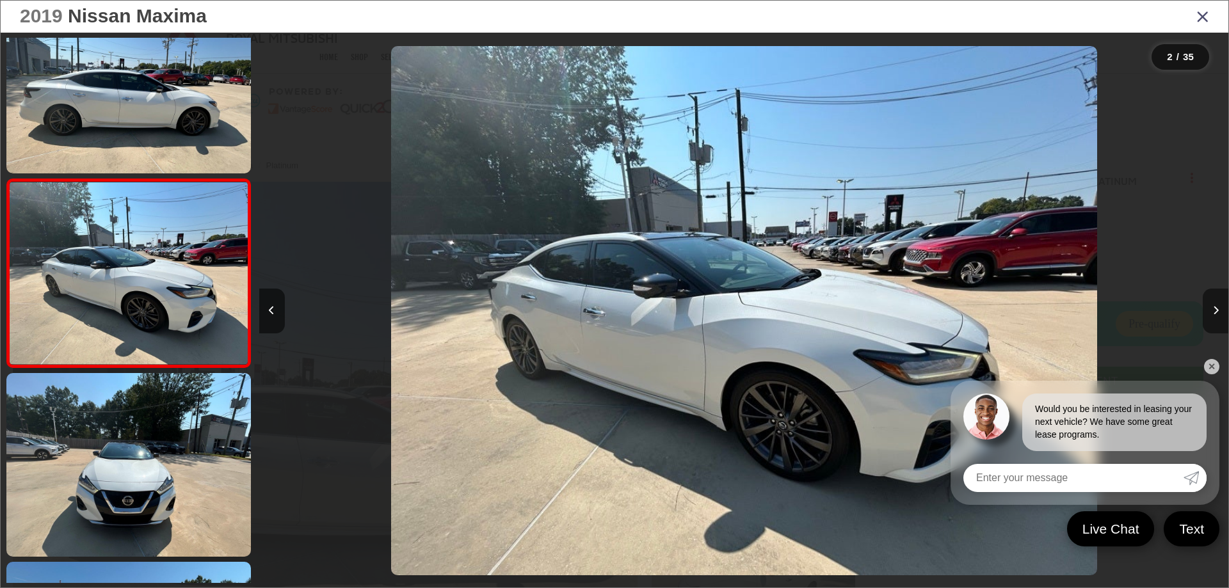
click at [1218, 307] on icon "Next image" at bounding box center [1216, 310] width 6 height 9
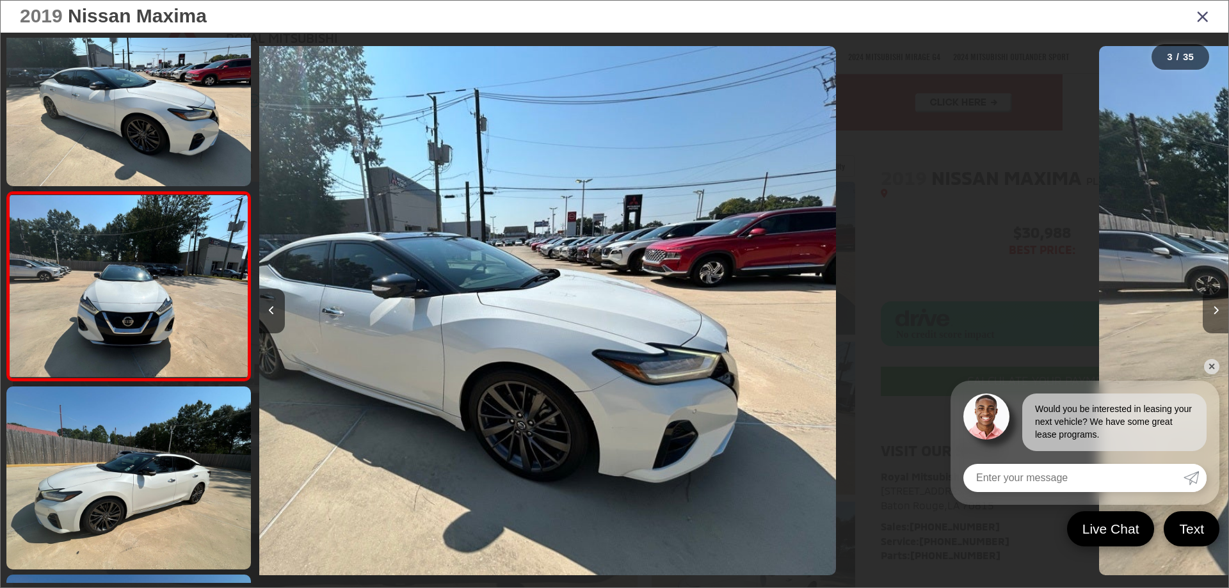
scroll to position [236, 0]
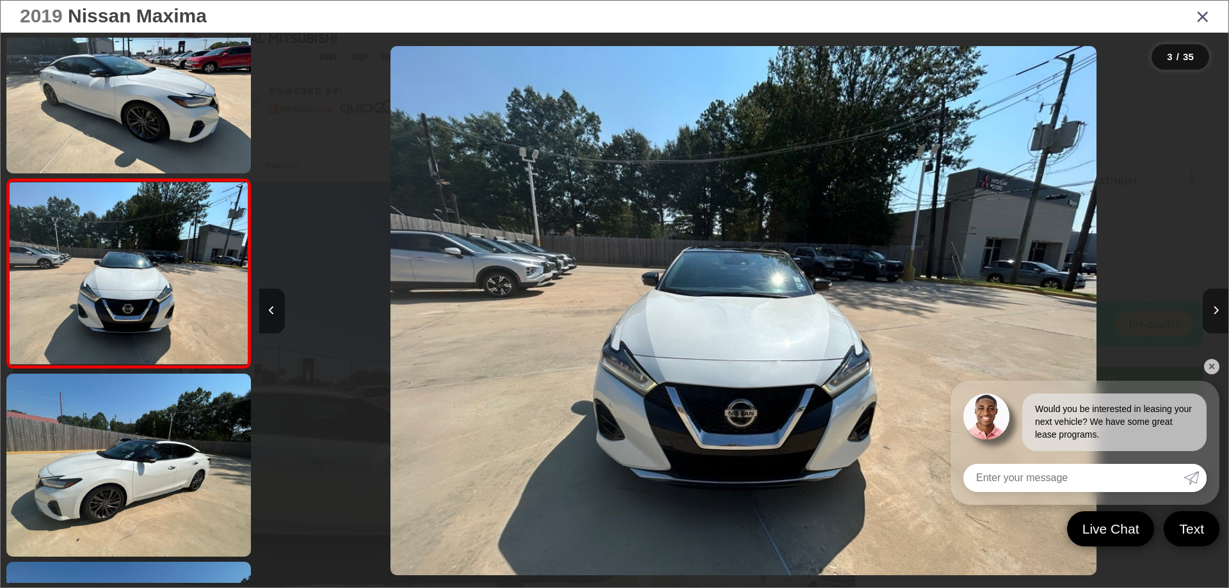
click at [1218, 307] on icon "Next image" at bounding box center [1216, 310] width 6 height 9
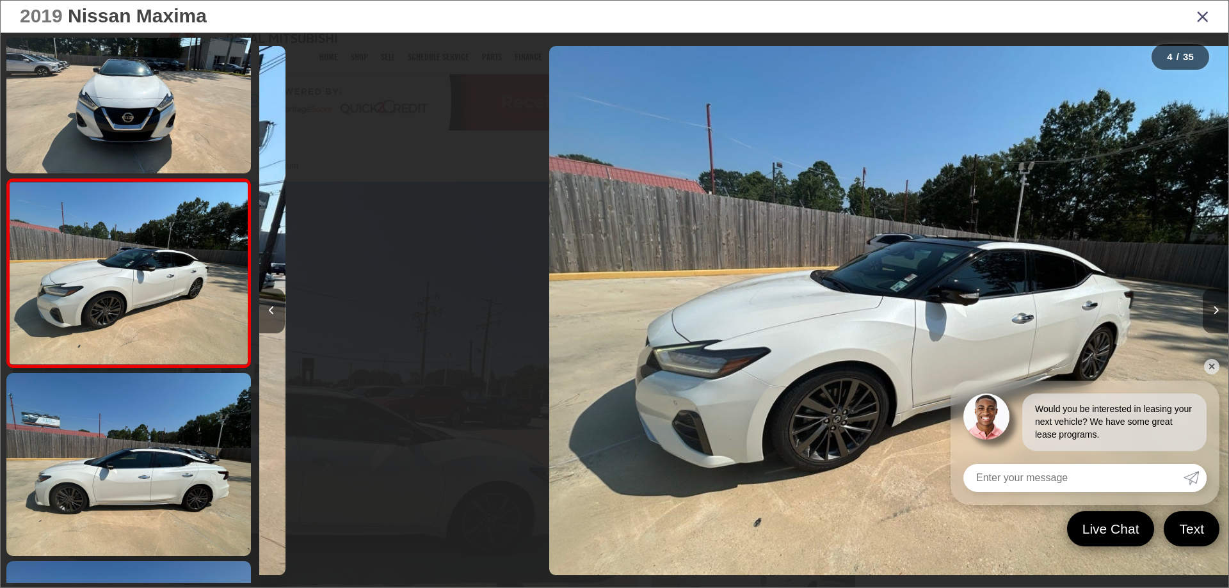
scroll to position [0, 2909]
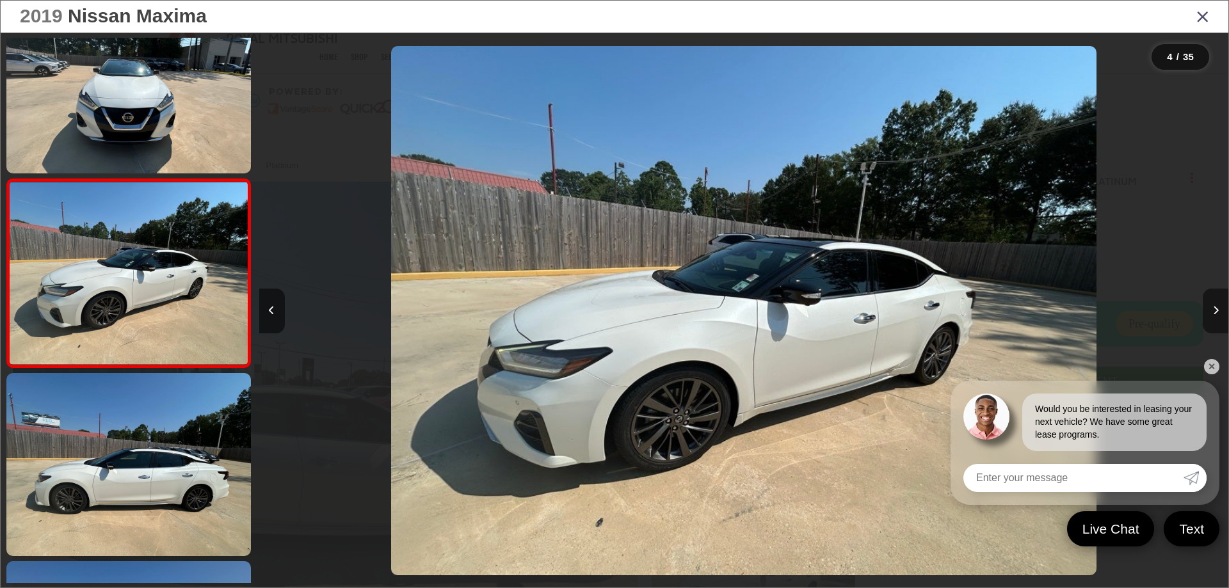
click at [1218, 307] on icon "Next image" at bounding box center [1216, 310] width 6 height 9
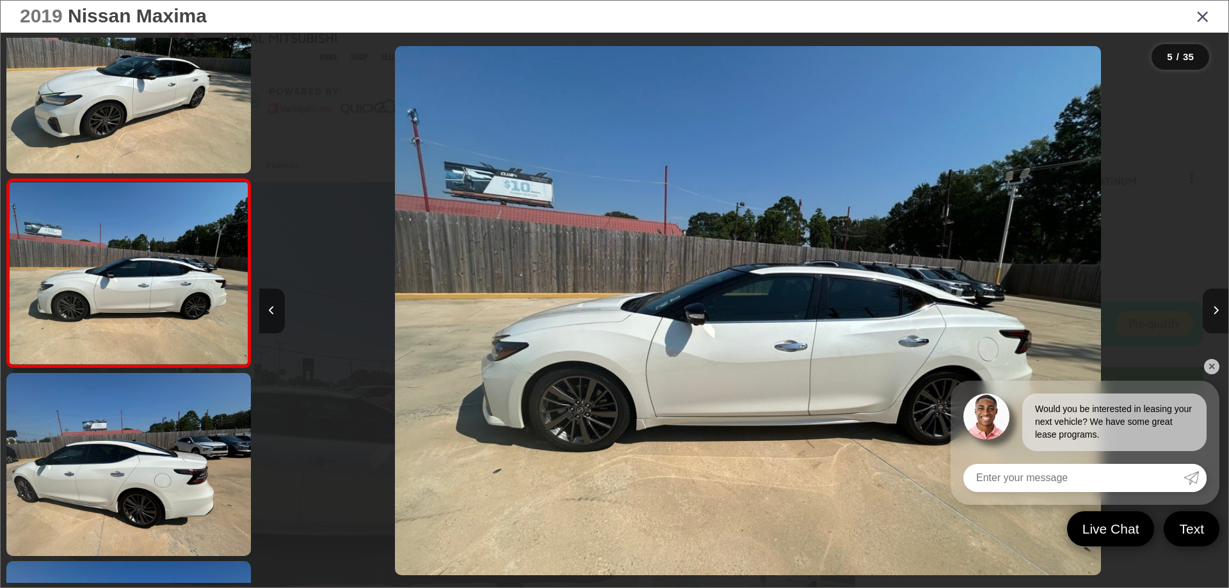
scroll to position [0, 3879]
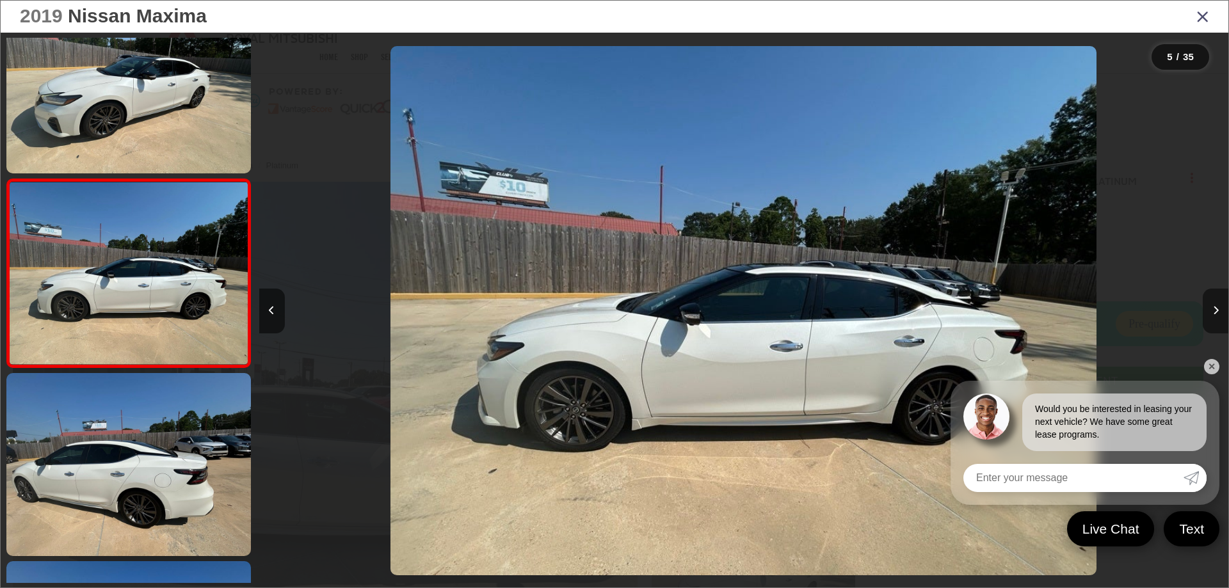
click at [1218, 307] on icon "Next image" at bounding box center [1216, 310] width 6 height 9
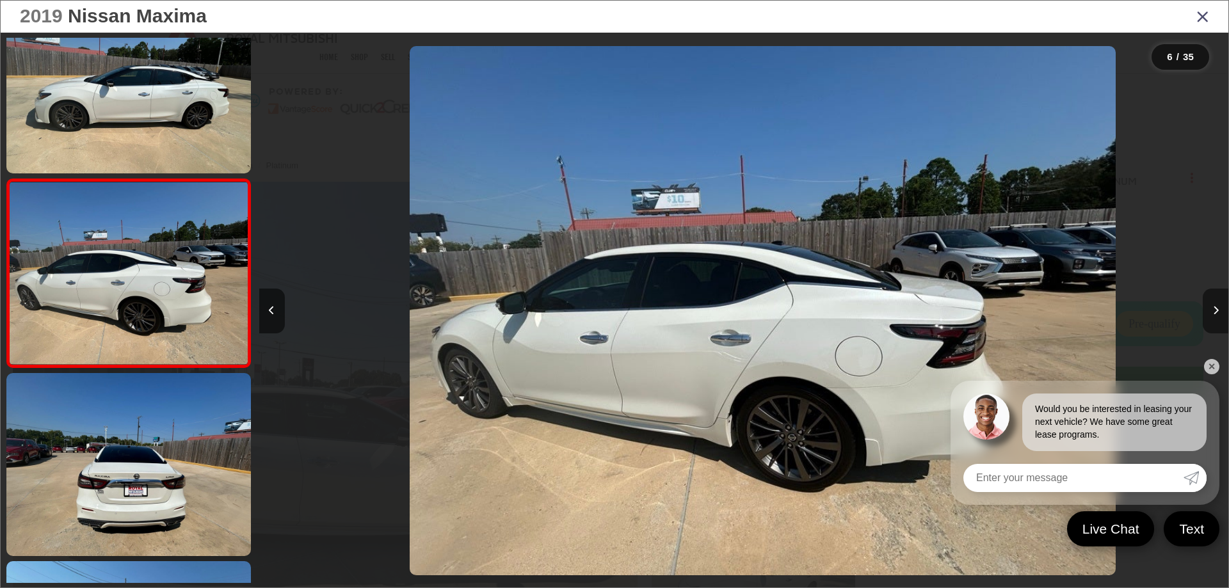
scroll to position [0, 4848]
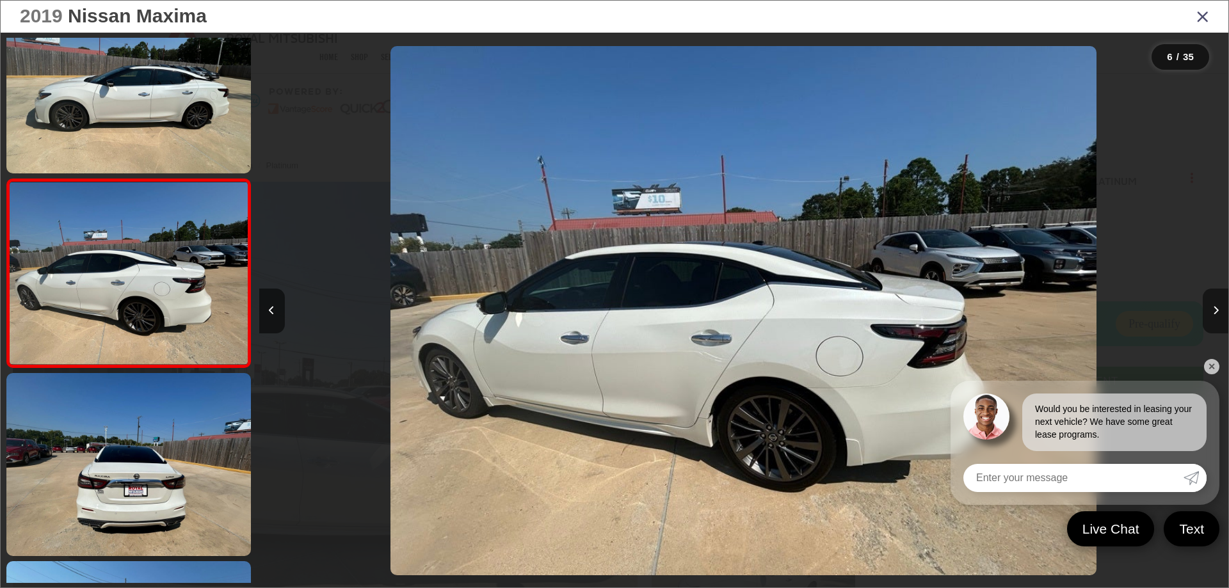
click at [1218, 307] on icon "Next image" at bounding box center [1216, 310] width 6 height 9
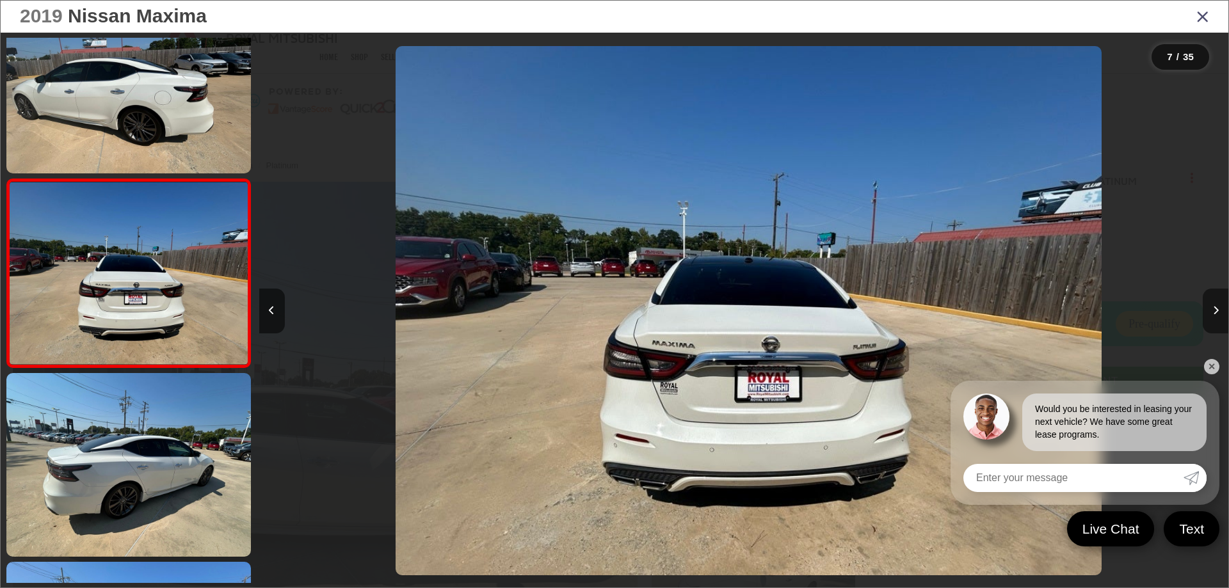
scroll to position [0, 5817]
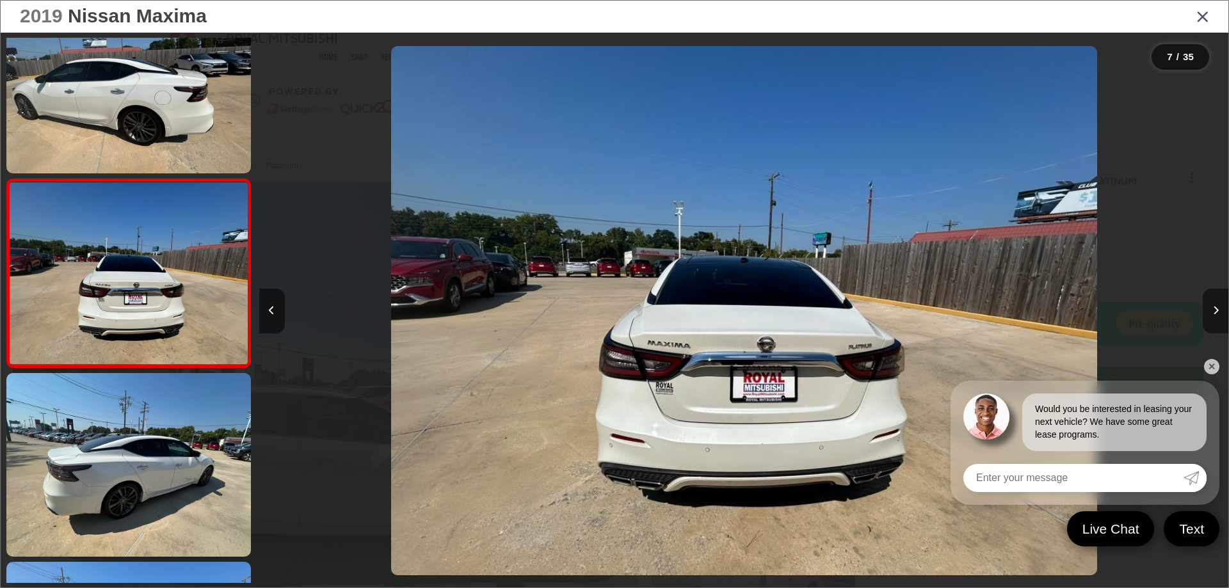
click at [1218, 307] on icon "Next image" at bounding box center [1216, 310] width 6 height 9
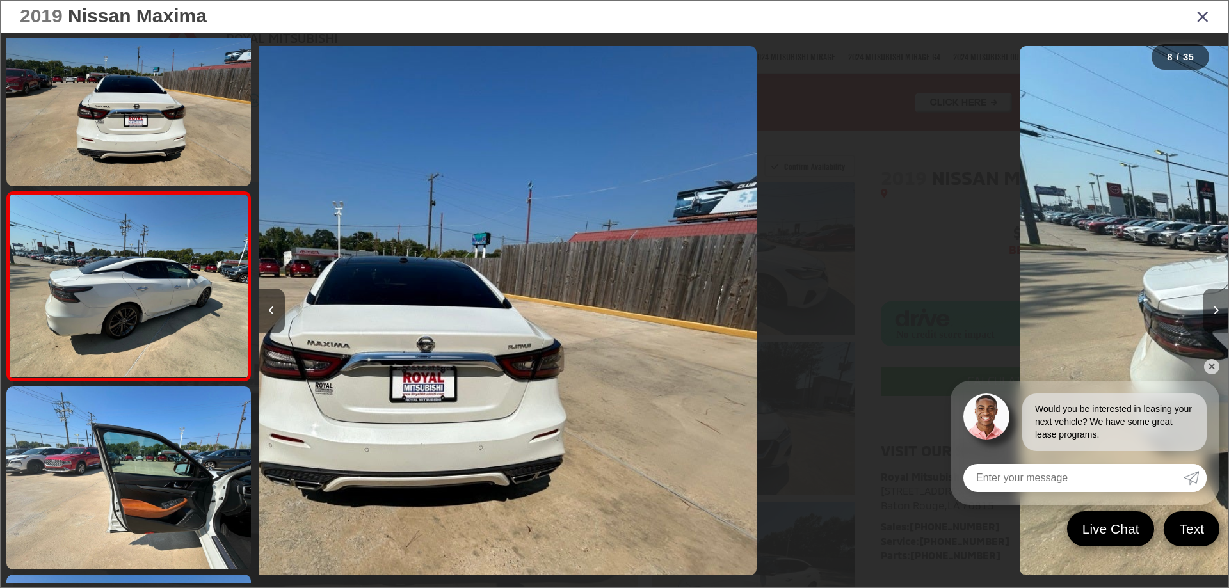
scroll to position [1178, 0]
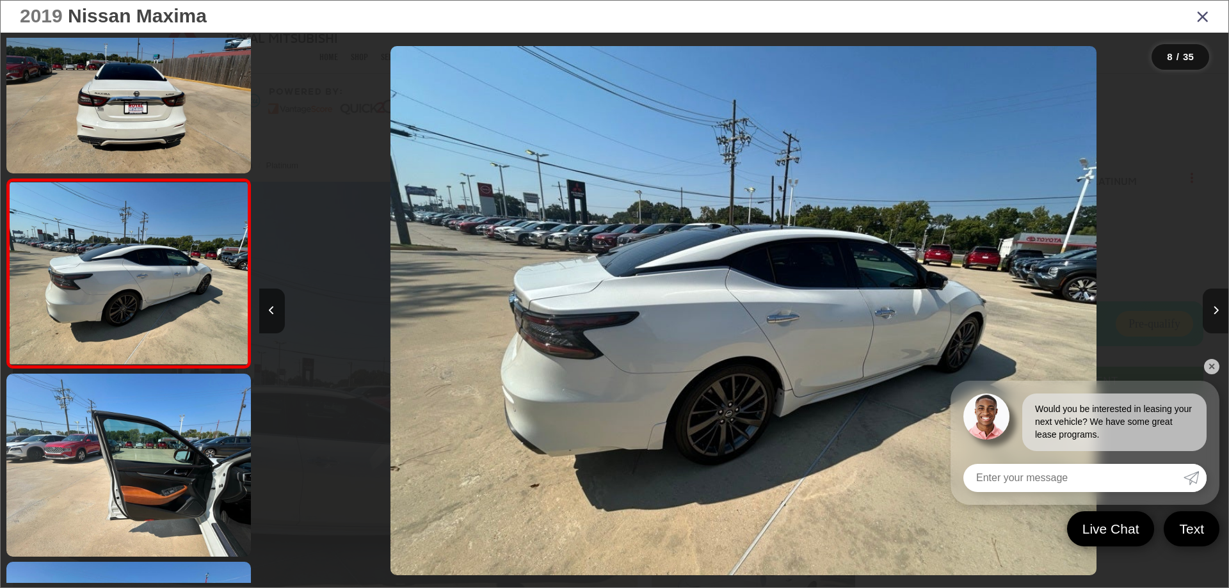
click at [1218, 307] on icon "Next image" at bounding box center [1216, 310] width 6 height 9
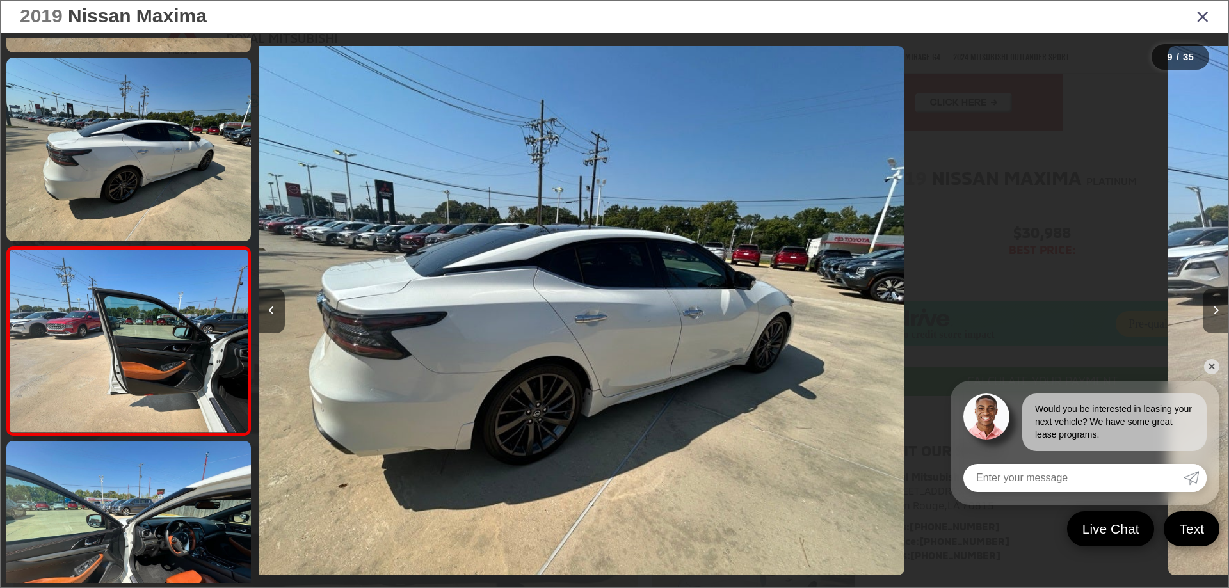
scroll to position [1367, 0]
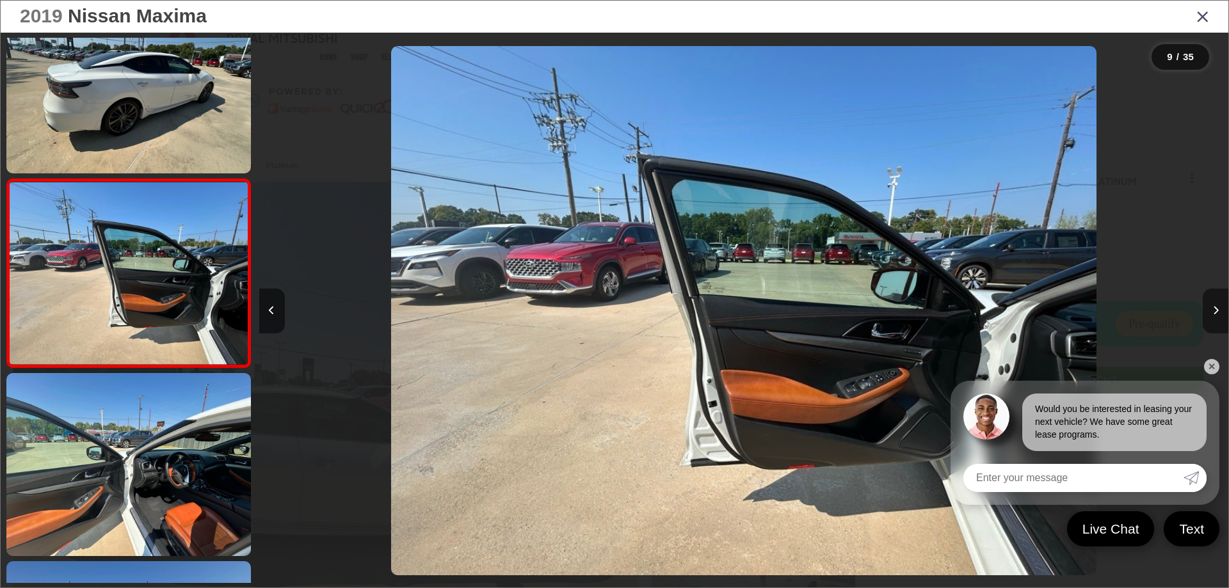
click at [1218, 307] on icon "Next image" at bounding box center [1216, 310] width 6 height 9
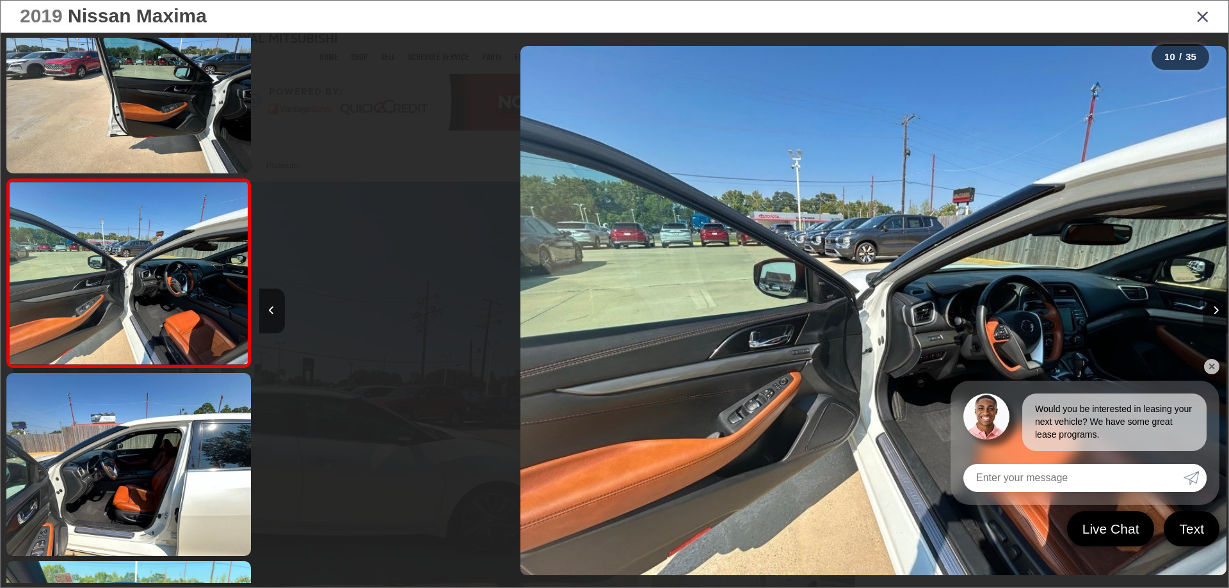
scroll to position [0, 8727]
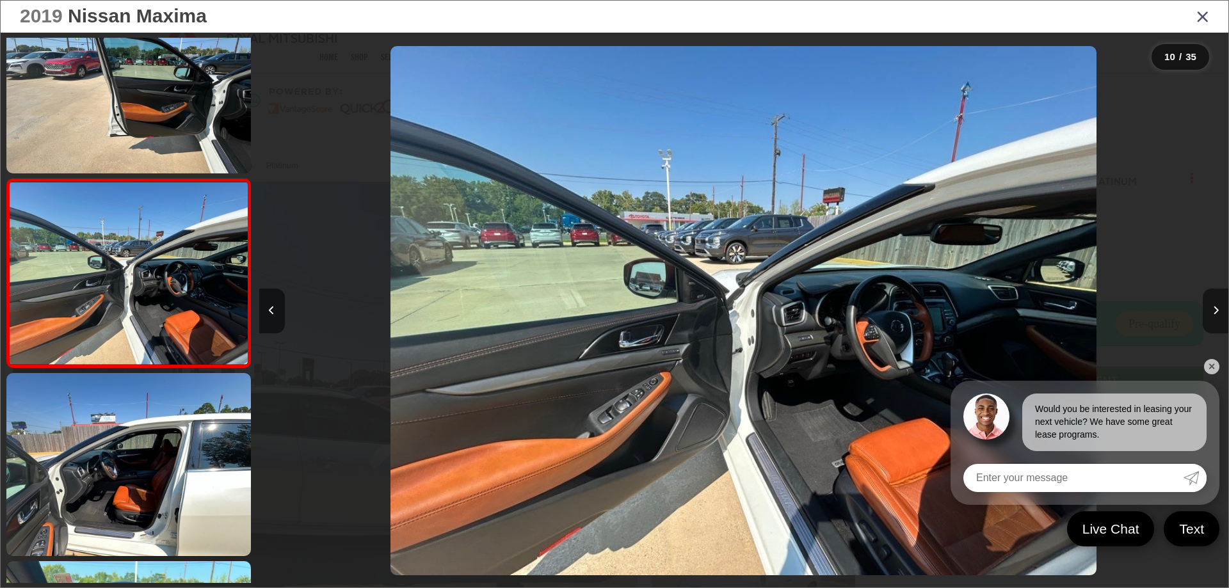
click at [1218, 307] on icon "Next image" at bounding box center [1216, 310] width 6 height 9
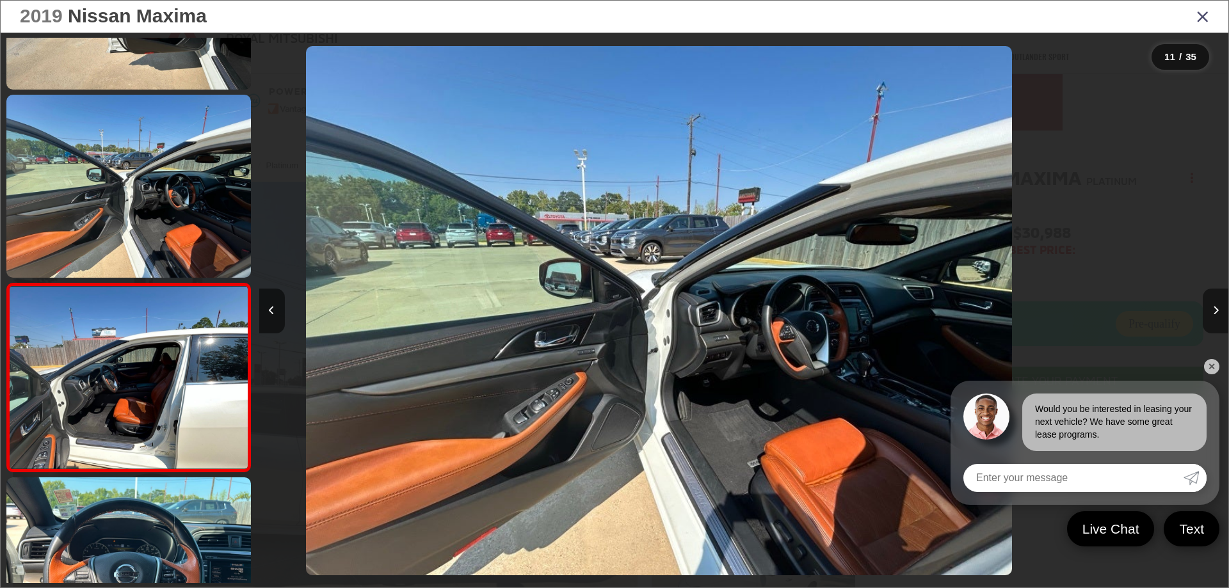
scroll to position [0, 0]
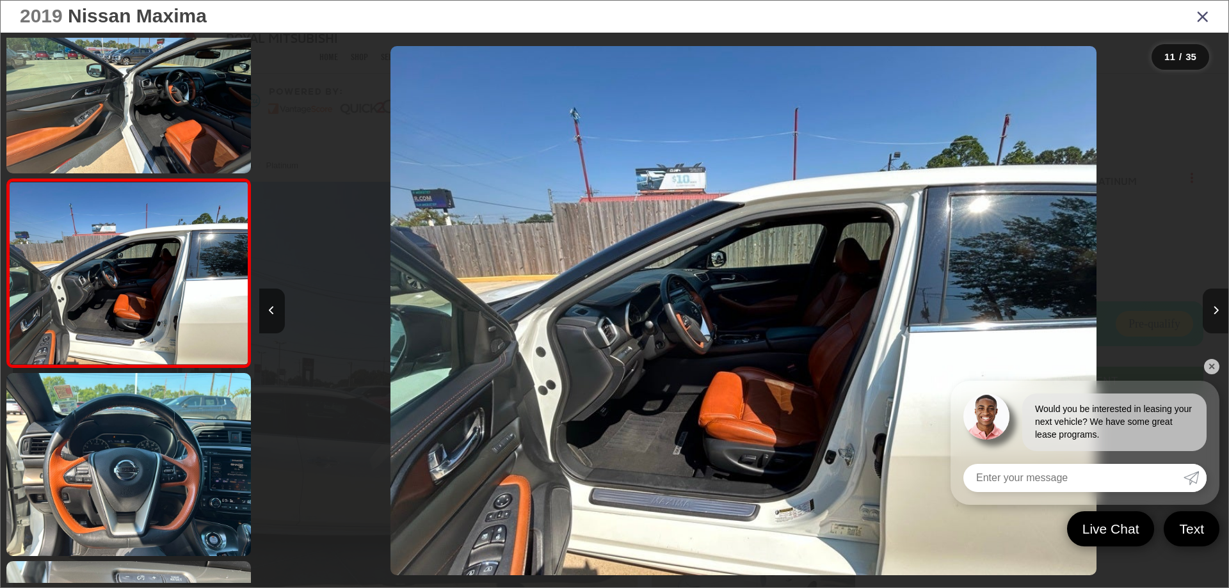
click at [1218, 307] on icon "Next image" at bounding box center [1216, 310] width 6 height 9
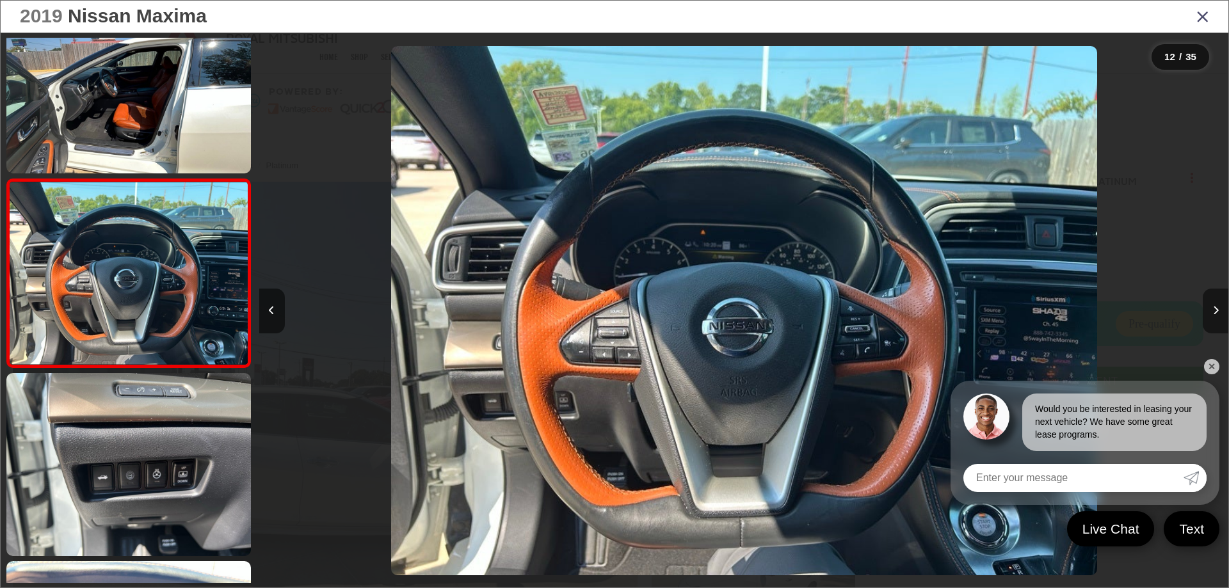
click at [1218, 307] on icon "Next image" at bounding box center [1216, 310] width 6 height 9
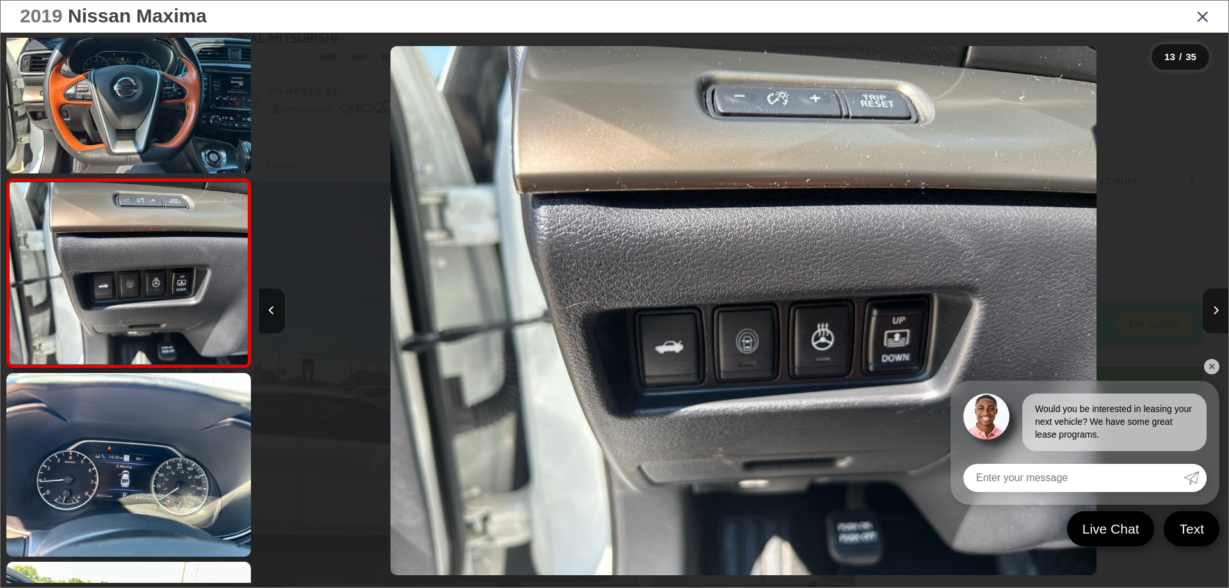
click at [1218, 307] on icon "Next image" at bounding box center [1216, 310] width 6 height 9
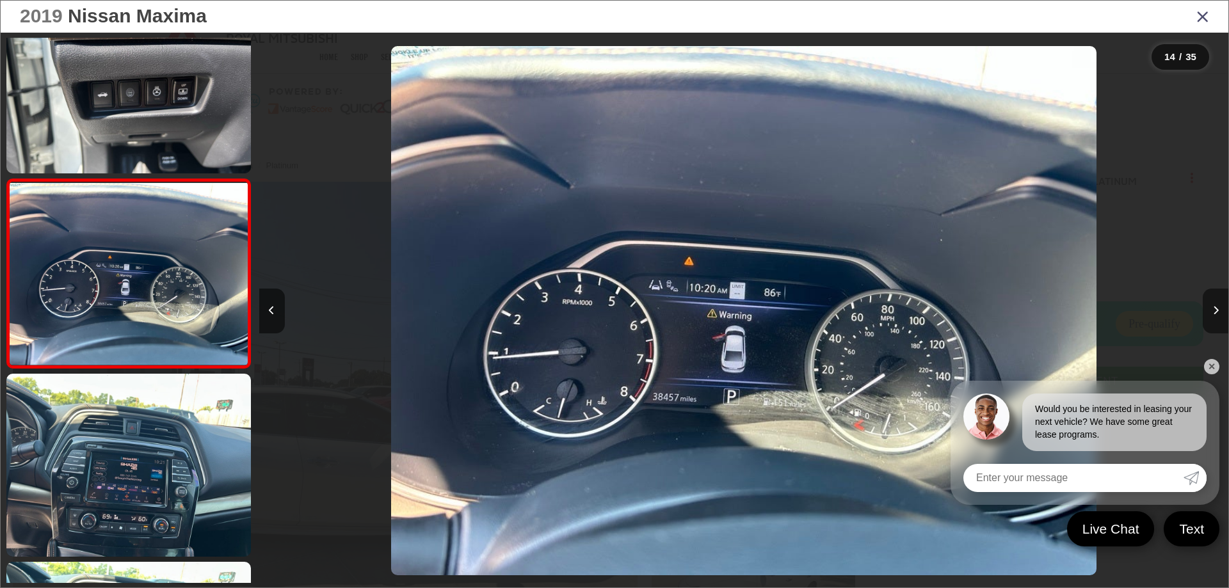
click at [1218, 307] on icon "Next image" at bounding box center [1216, 310] width 6 height 9
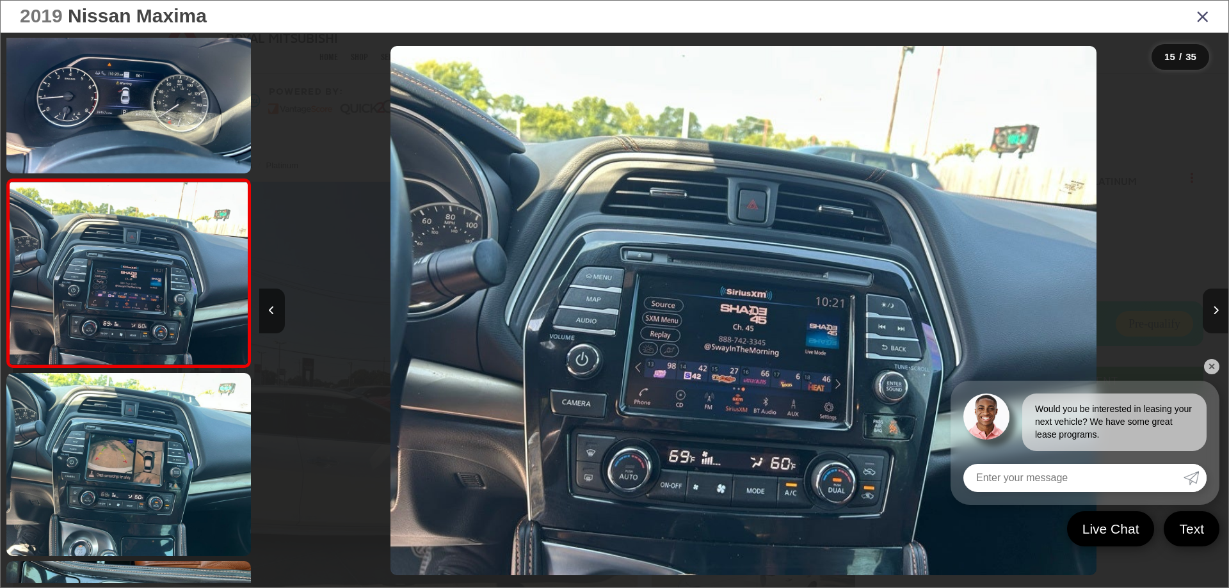
click at [1218, 307] on icon "Next image" at bounding box center [1216, 310] width 6 height 9
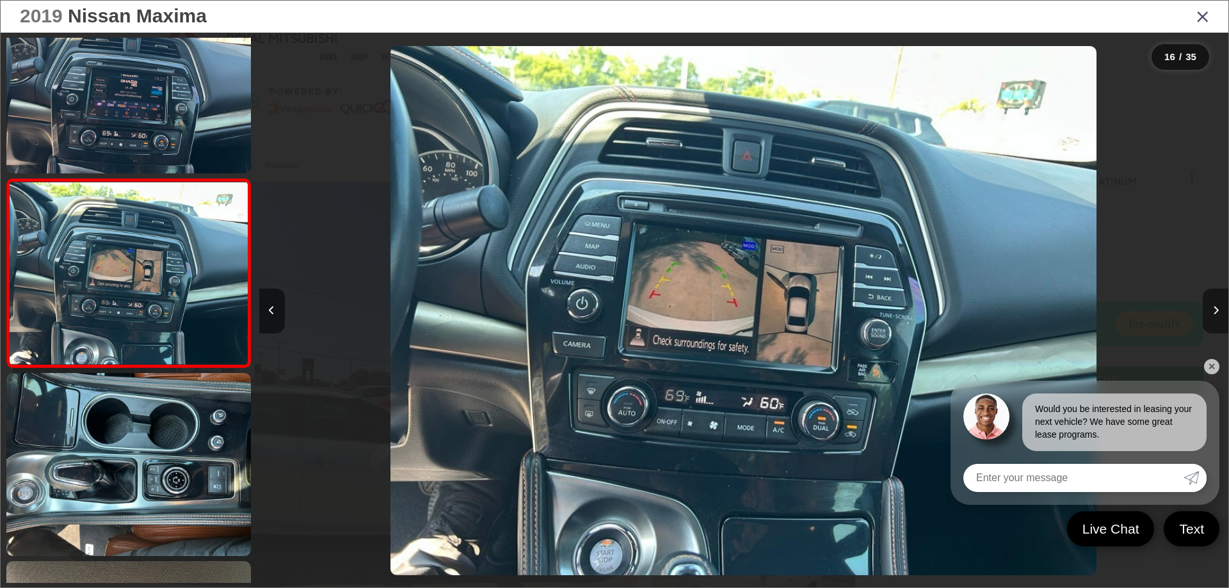
click at [1218, 307] on icon "Next image" at bounding box center [1216, 310] width 6 height 9
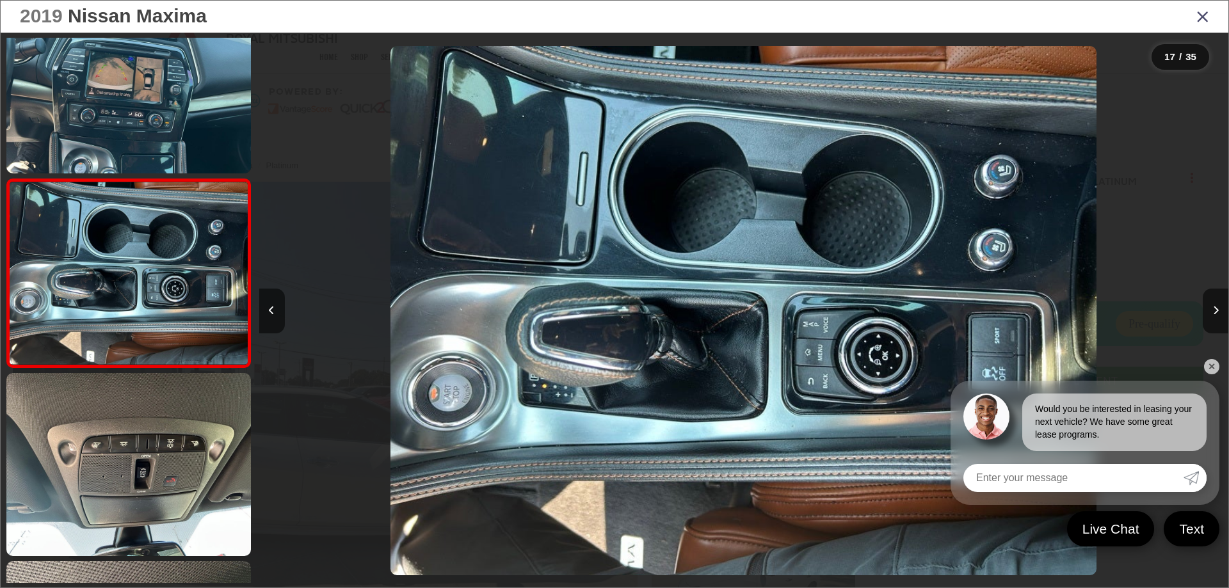
click at [1213, 366] on link "✕" at bounding box center [1211, 366] width 15 height 15
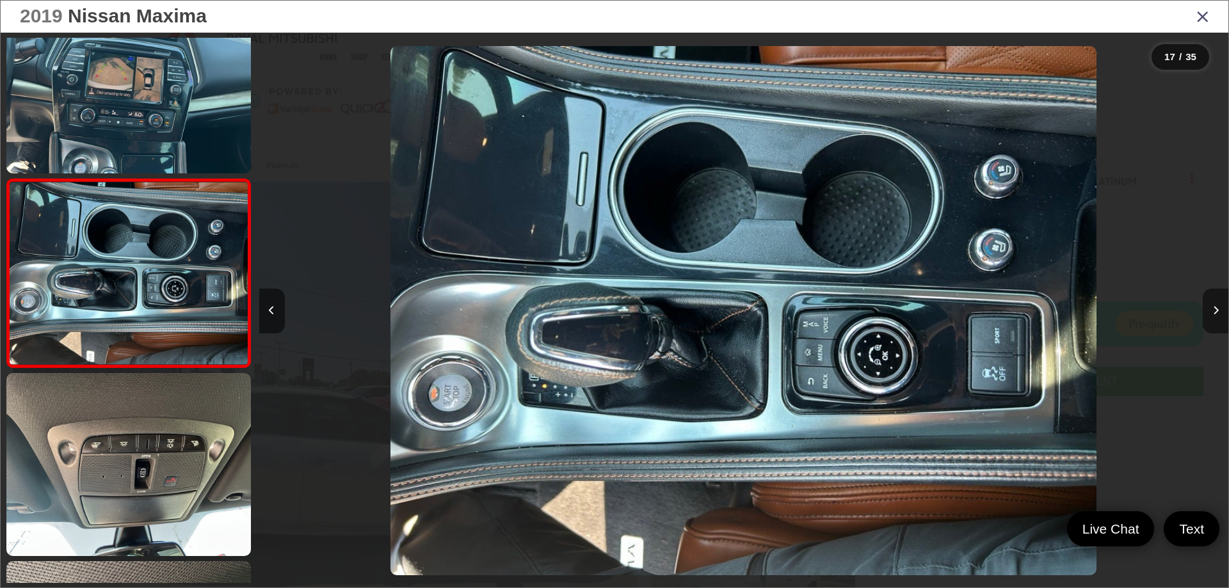
click at [1217, 306] on icon "Next image" at bounding box center [1216, 310] width 6 height 9
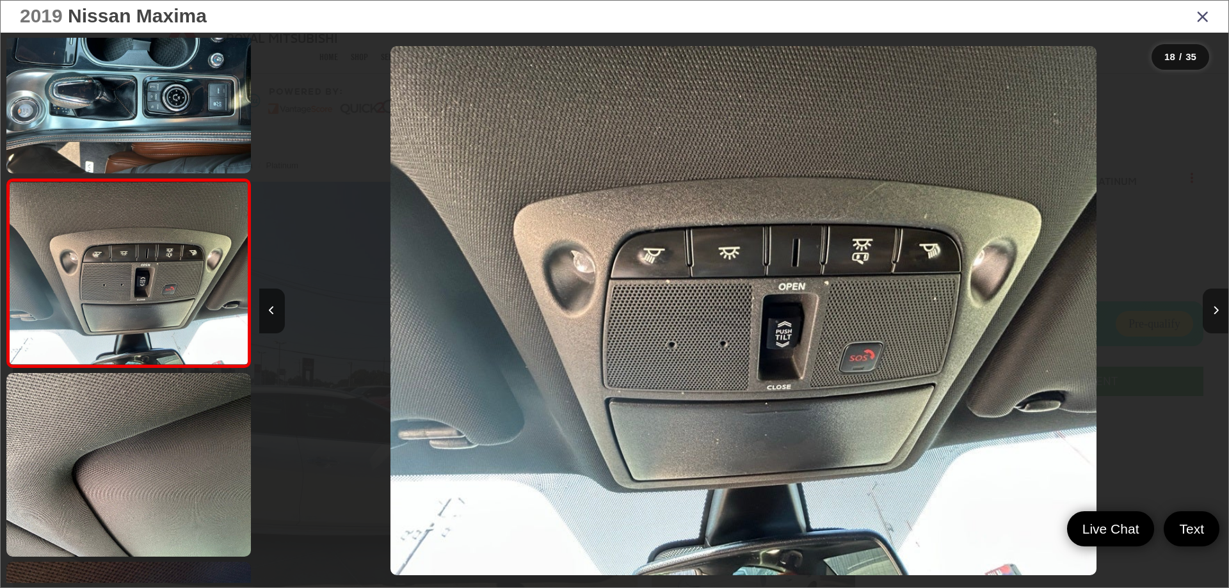
click at [1217, 306] on icon "Next image" at bounding box center [1216, 310] width 6 height 9
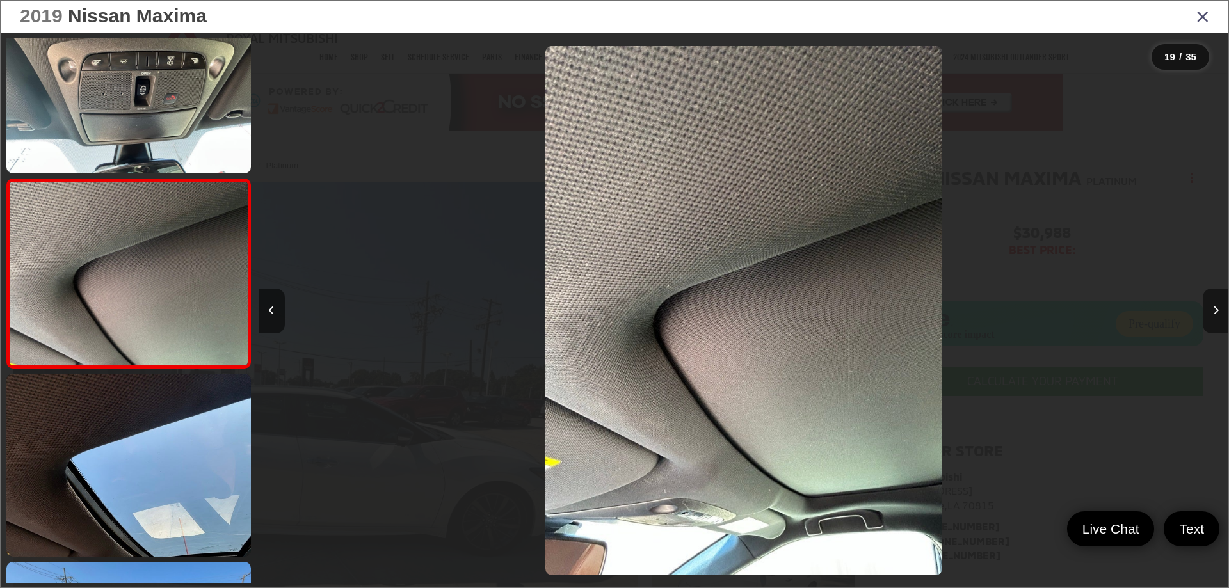
click at [1217, 306] on icon "Next image" at bounding box center [1216, 310] width 6 height 9
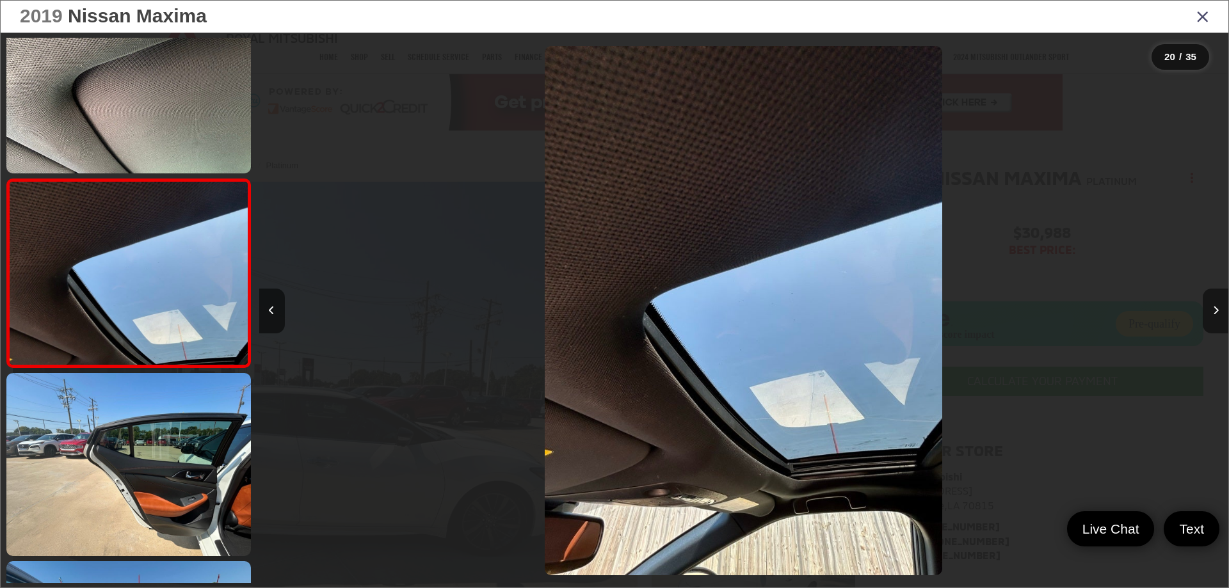
click at [1217, 306] on icon "Next image" at bounding box center [1216, 310] width 6 height 9
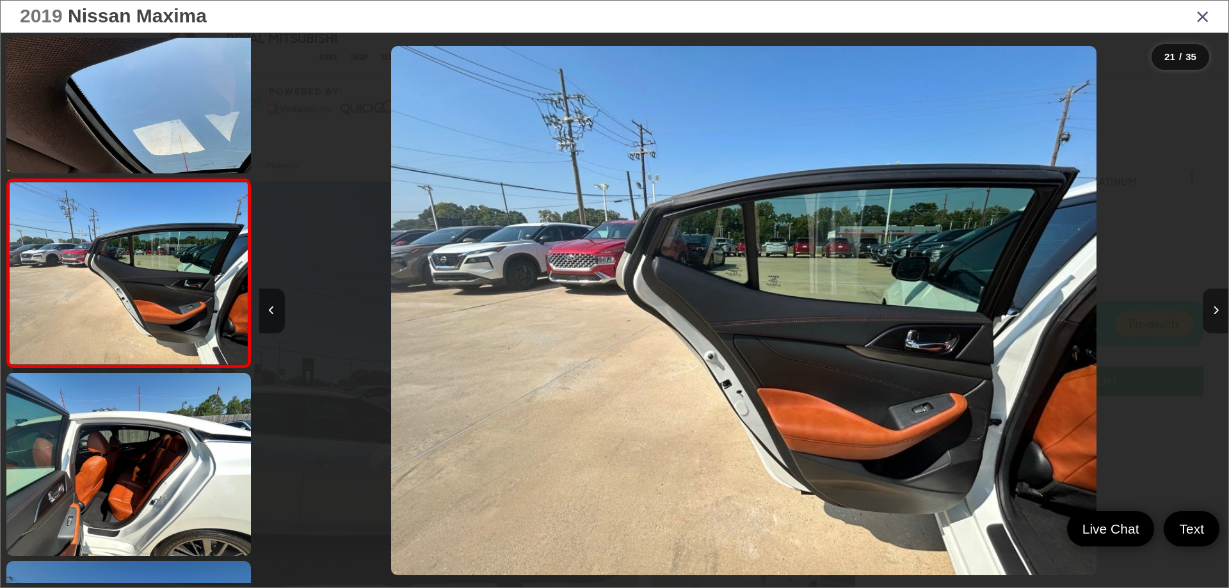
click at [1217, 306] on icon "Next image" at bounding box center [1216, 310] width 6 height 9
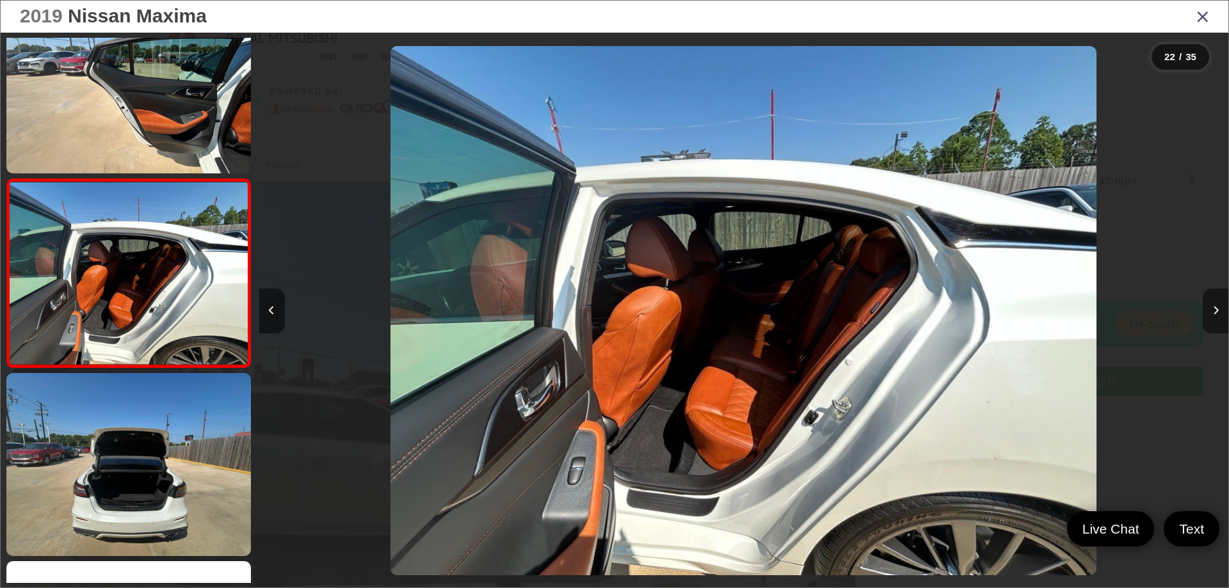
click at [1217, 306] on icon "Next image" at bounding box center [1216, 310] width 6 height 9
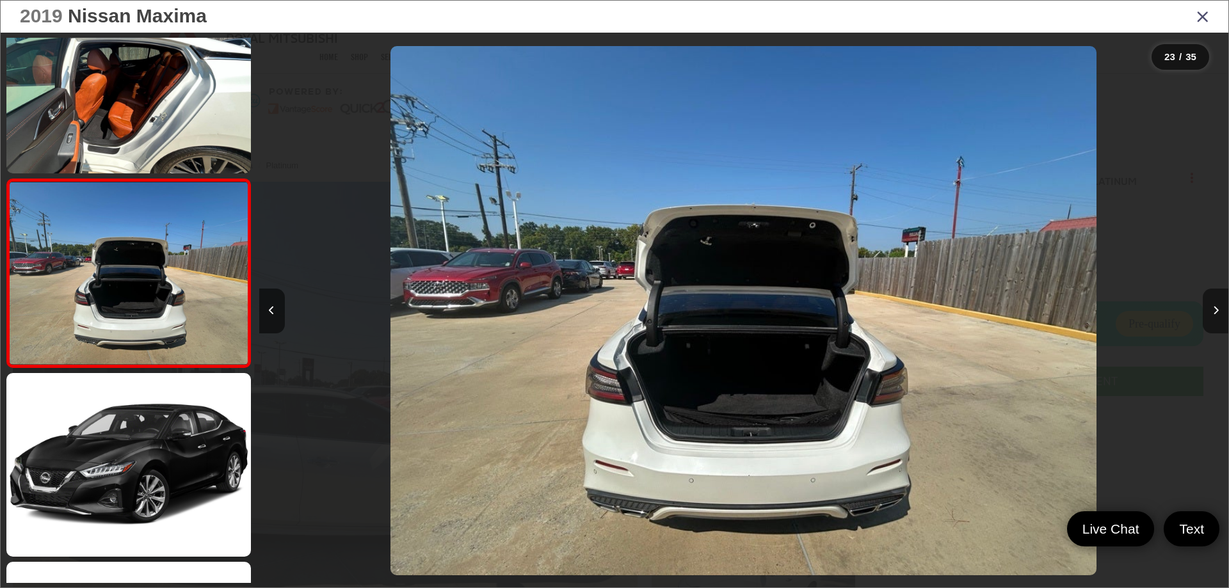
click at [1217, 306] on icon "Next image" at bounding box center [1216, 310] width 6 height 9
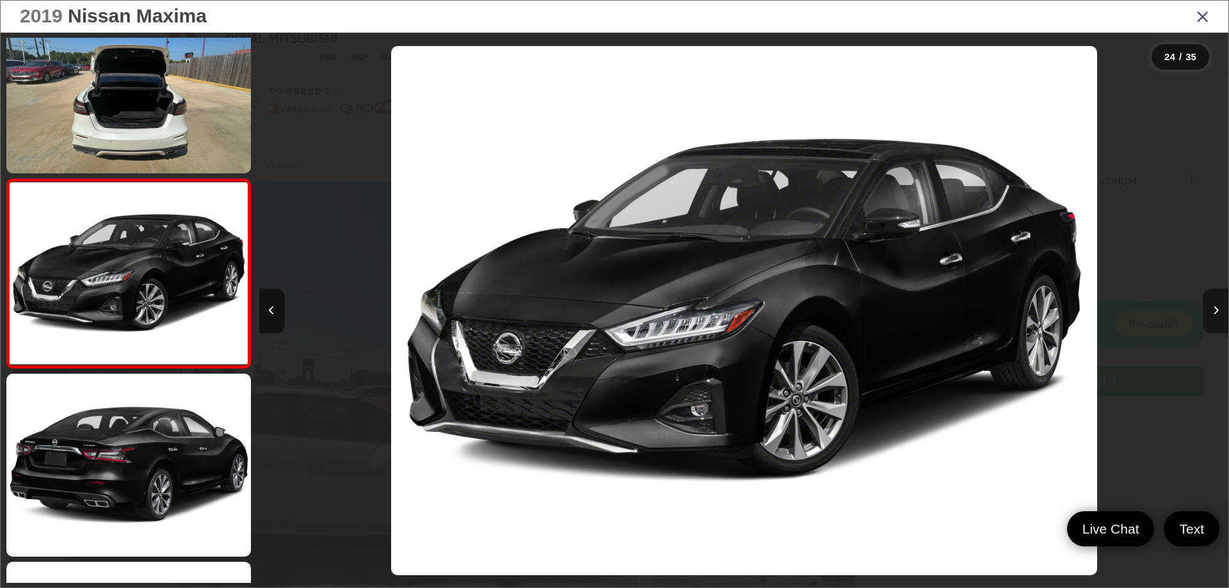
click at [1217, 306] on icon "Next image" at bounding box center [1216, 310] width 6 height 9
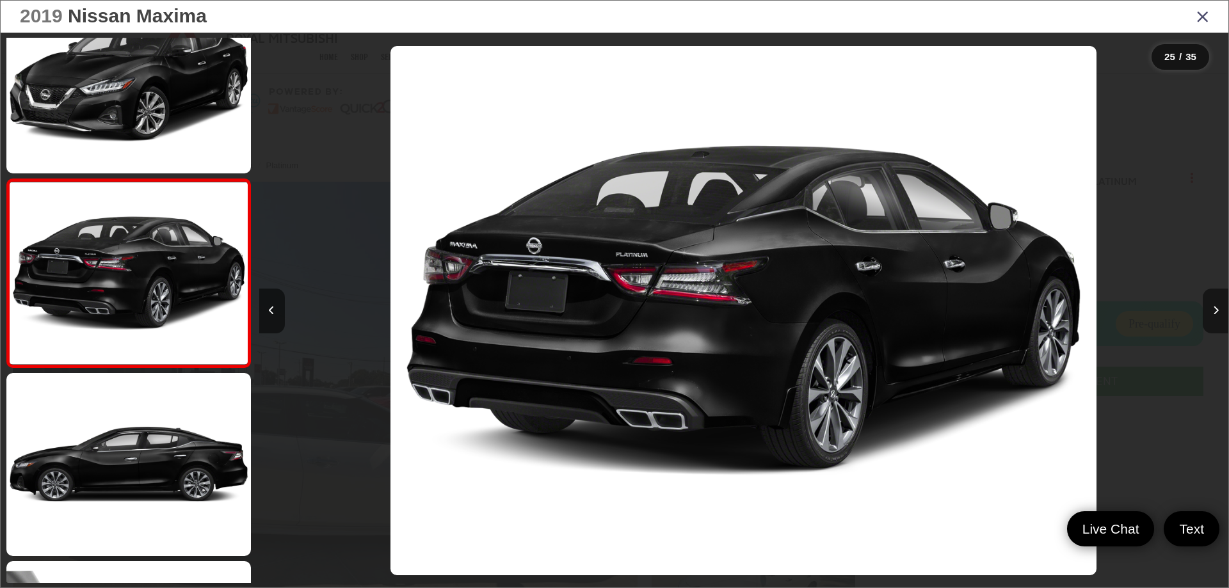
click at [1217, 306] on icon "Next image" at bounding box center [1216, 310] width 6 height 9
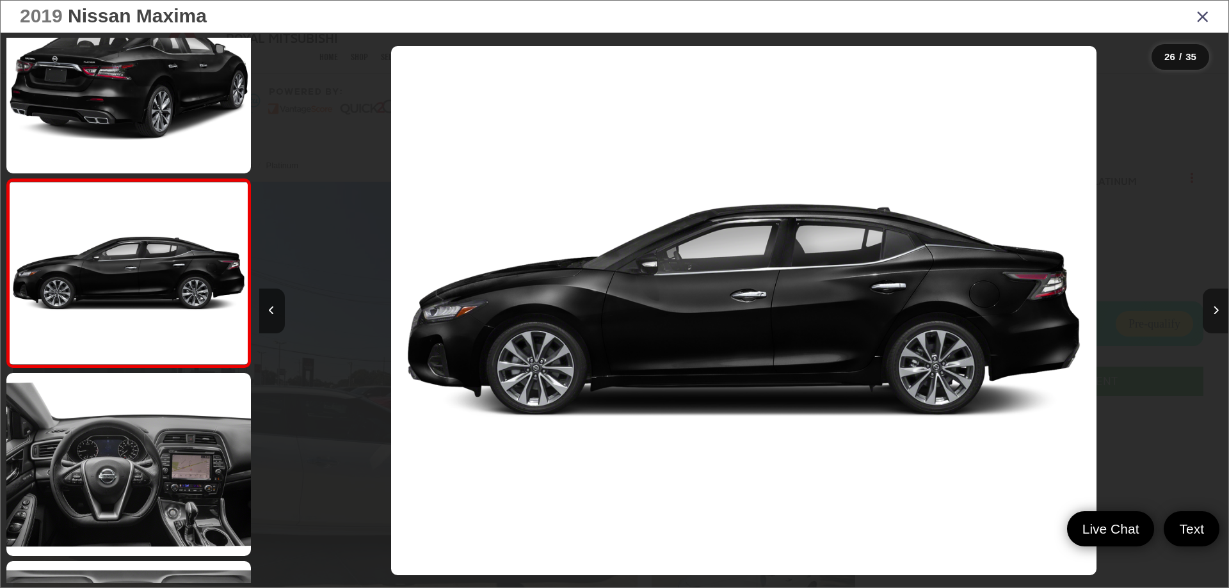
click at [1217, 306] on icon "Next image" at bounding box center [1216, 310] width 6 height 9
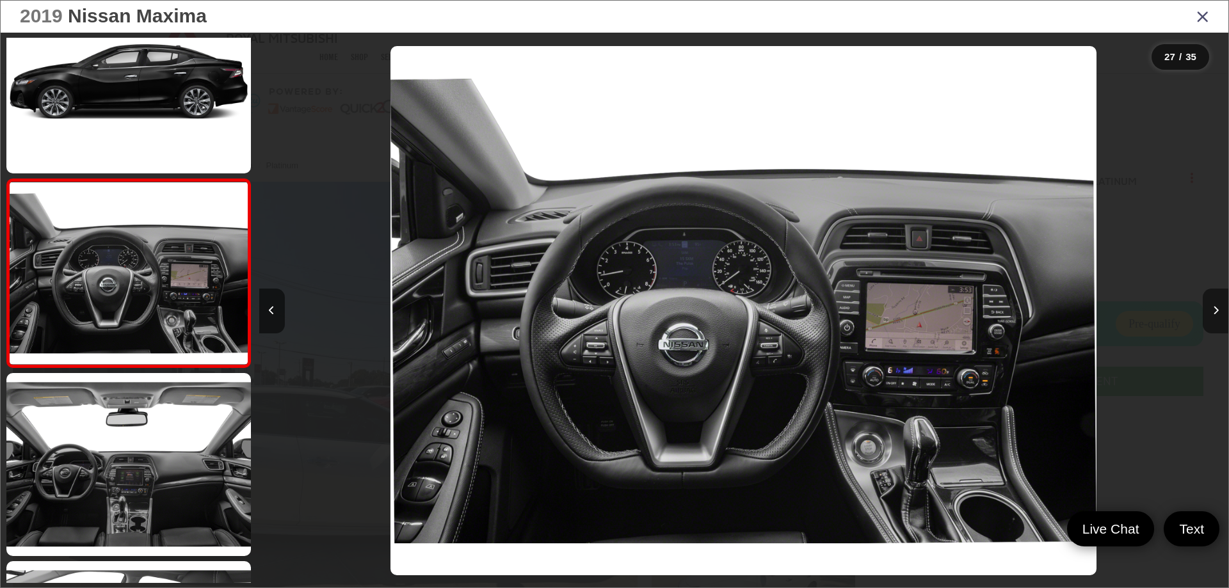
click at [1217, 306] on icon "Next image" at bounding box center [1216, 310] width 6 height 9
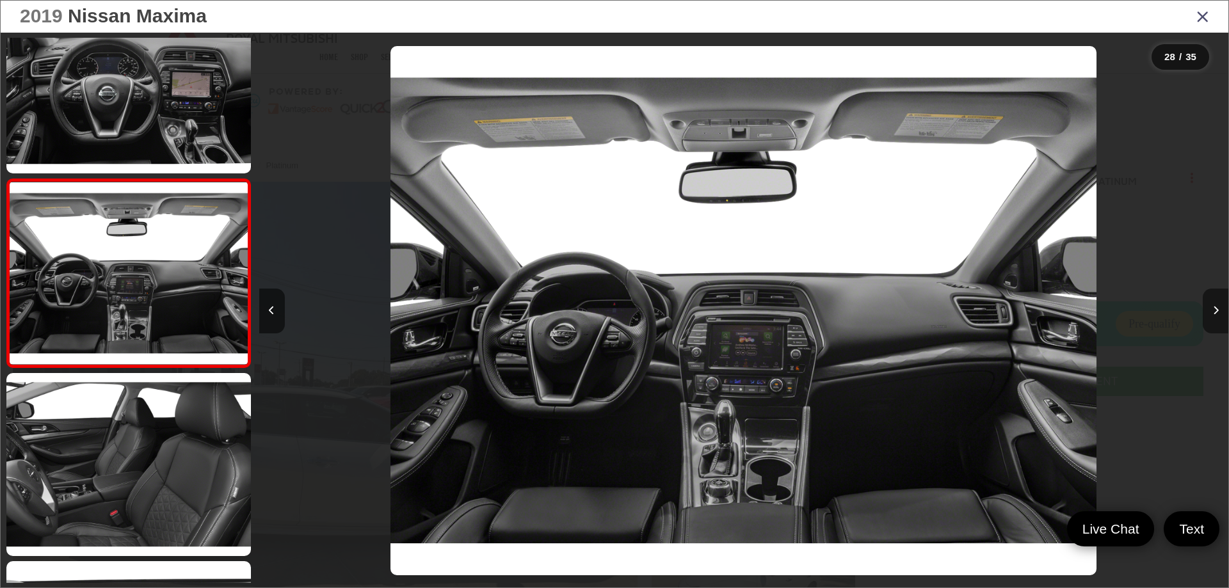
click at [1217, 306] on icon "Next image" at bounding box center [1216, 310] width 6 height 9
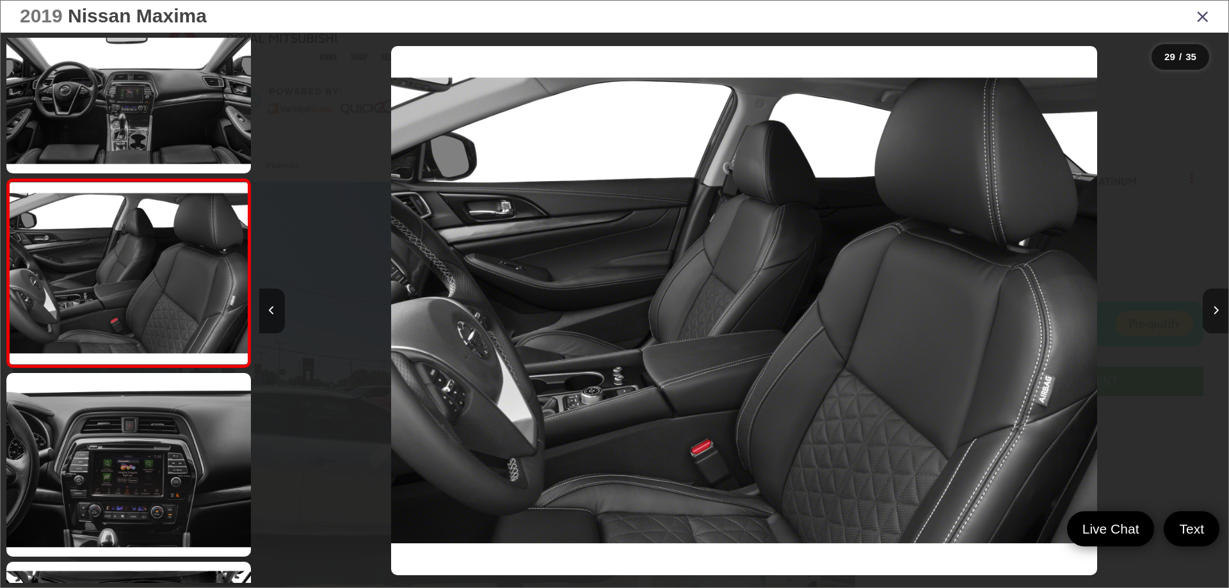
click at [1217, 306] on icon "Next image" at bounding box center [1216, 310] width 6 height 9
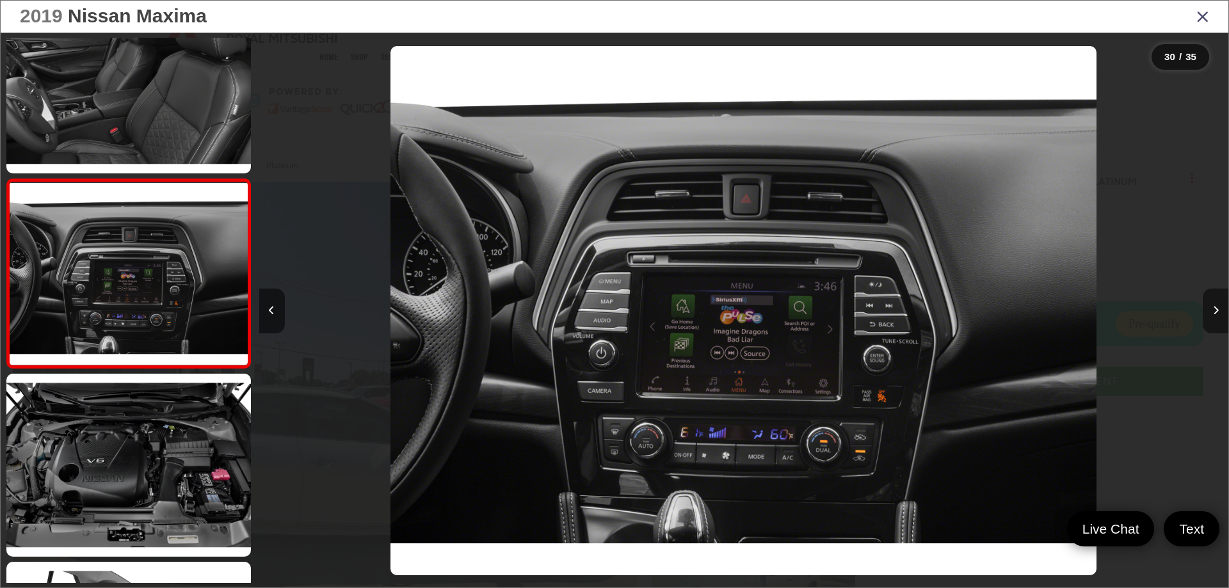
click at [1217, 306] on icon "Next image" at bounding box center [1216, 310] width 6 height 9
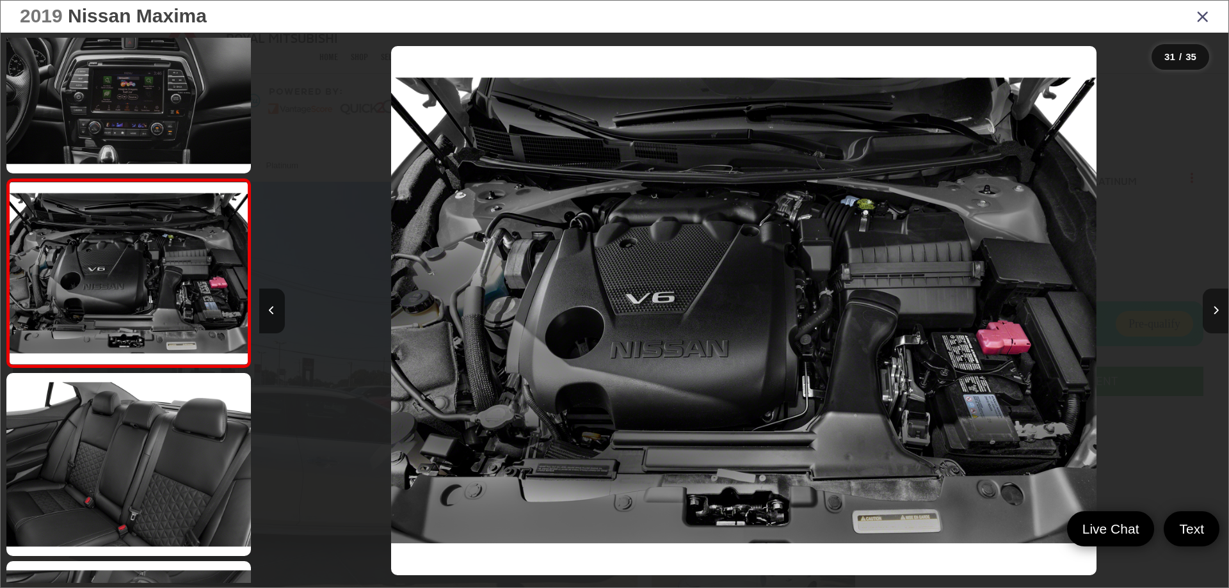
click at [1217, 306] on icon "Next image" at bounding box center [1216, 310] width 6 height 9
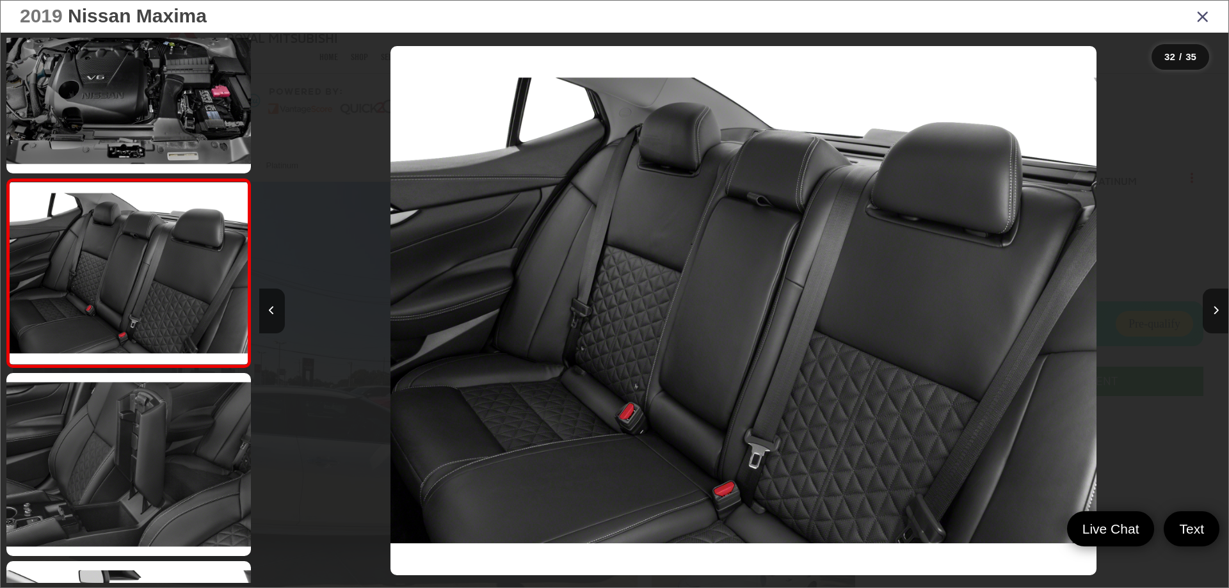
click at [1203, 22] on icon "Close gallery" at bounding box center [1203, 16] width 13 height 17
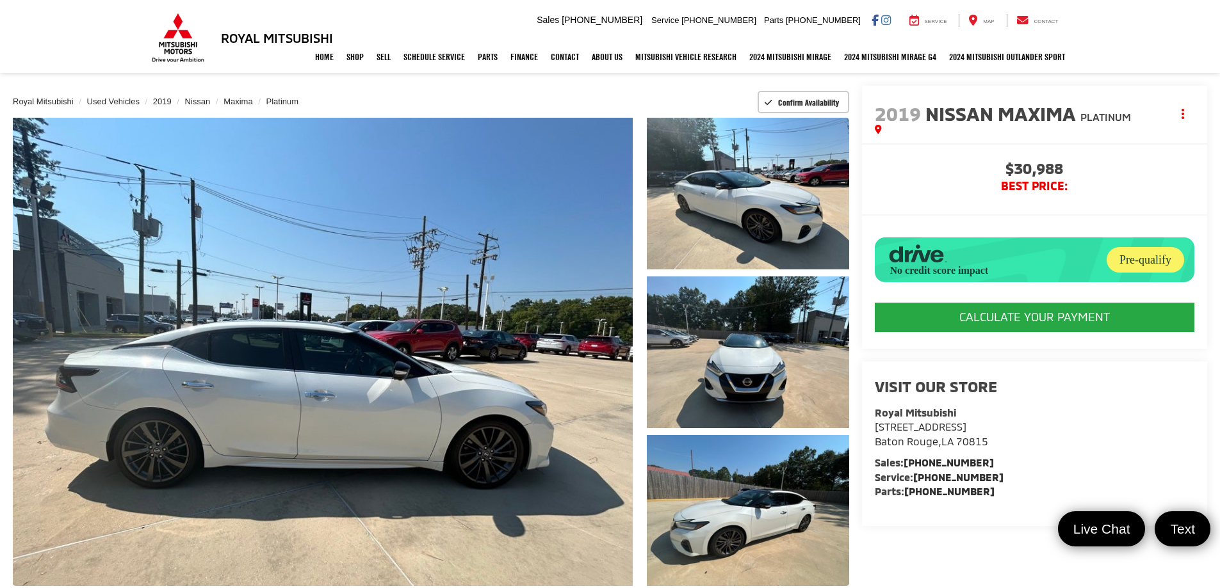
click at [875, 291] on capital-one-entry-button at bounding box center [875, 291] width 0 height 0
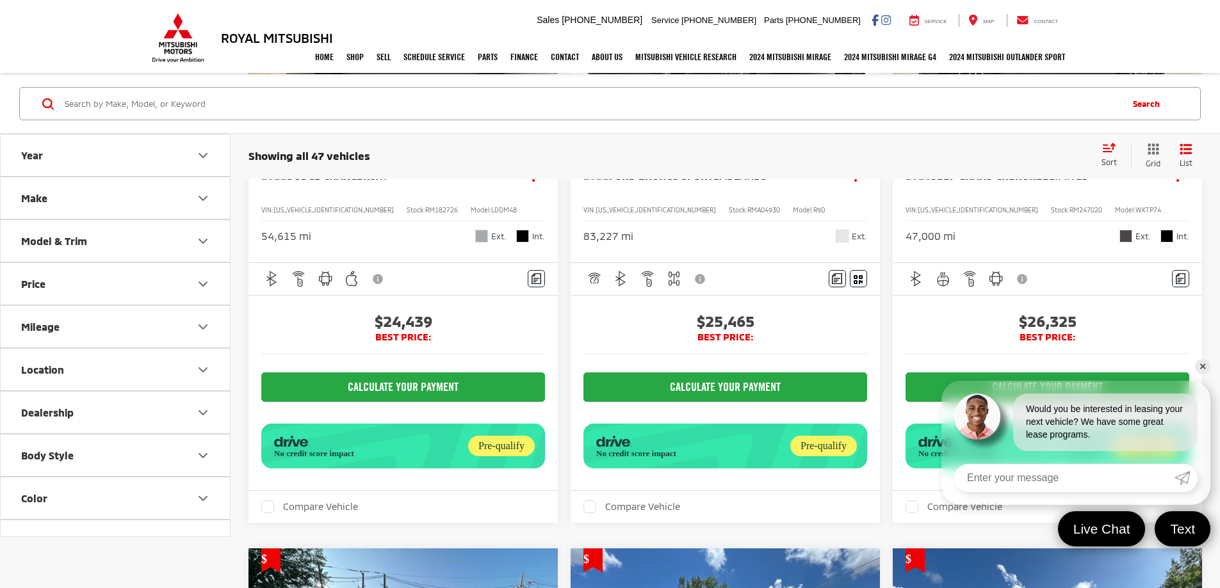
scroll to position [2131, 0]
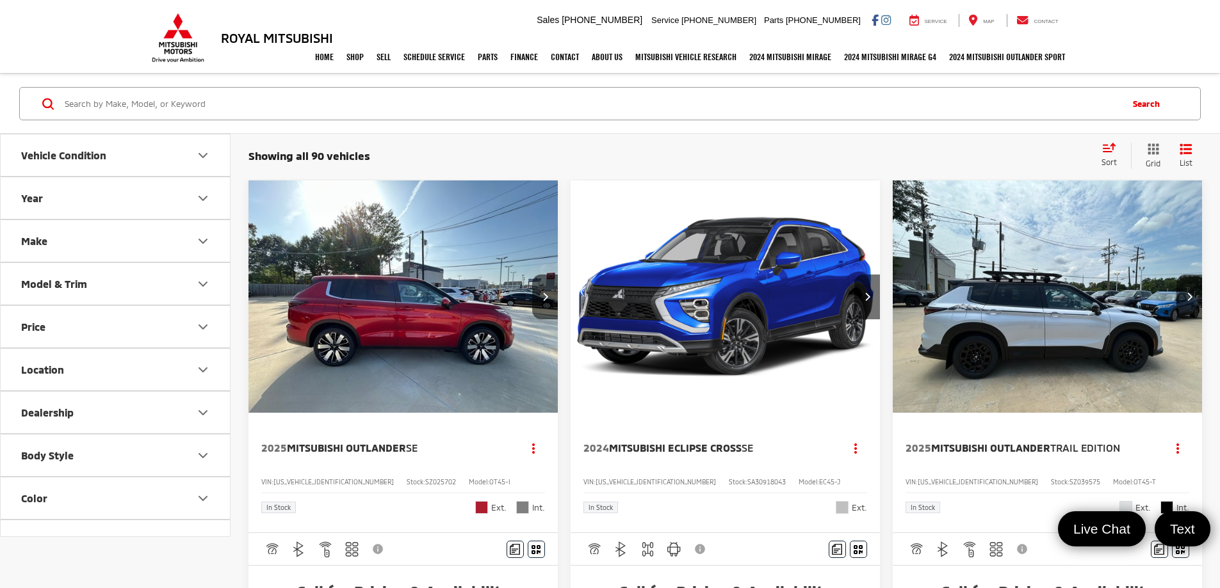
scroll to position [1418, 0]
